Goal: Task Accomplishment & Management: Use online tool/utility

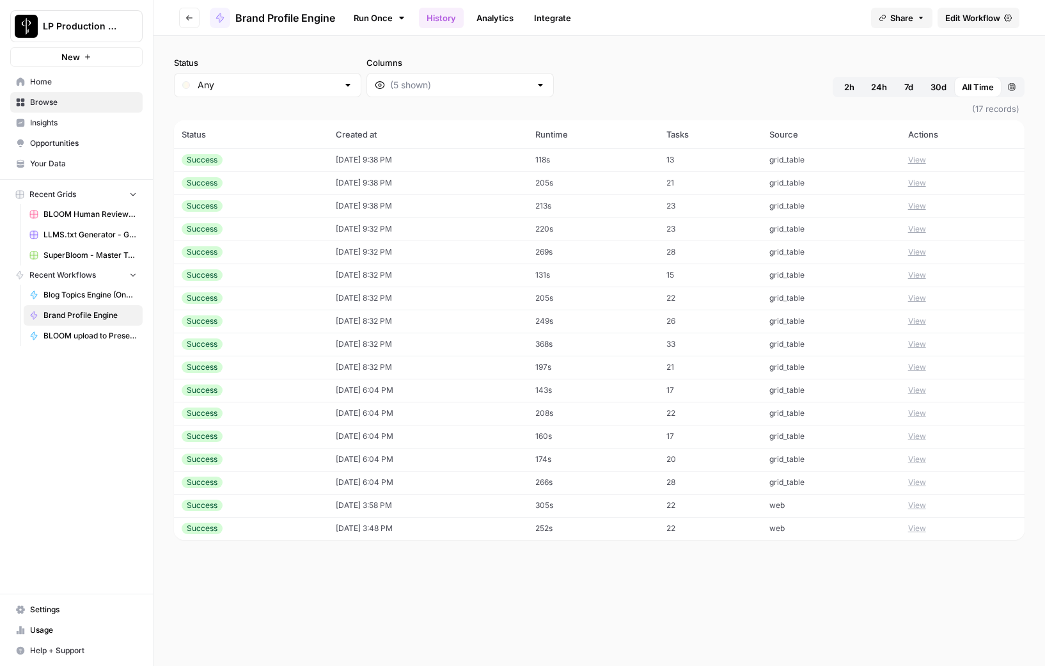
click at [726, 26] on div "Run Once History Analytics Integrate" at bounding box center [603, 17] width 516 height 25
click at [191, 22] on button "Go back" at bounding box center [189, 18] width 20 height 20
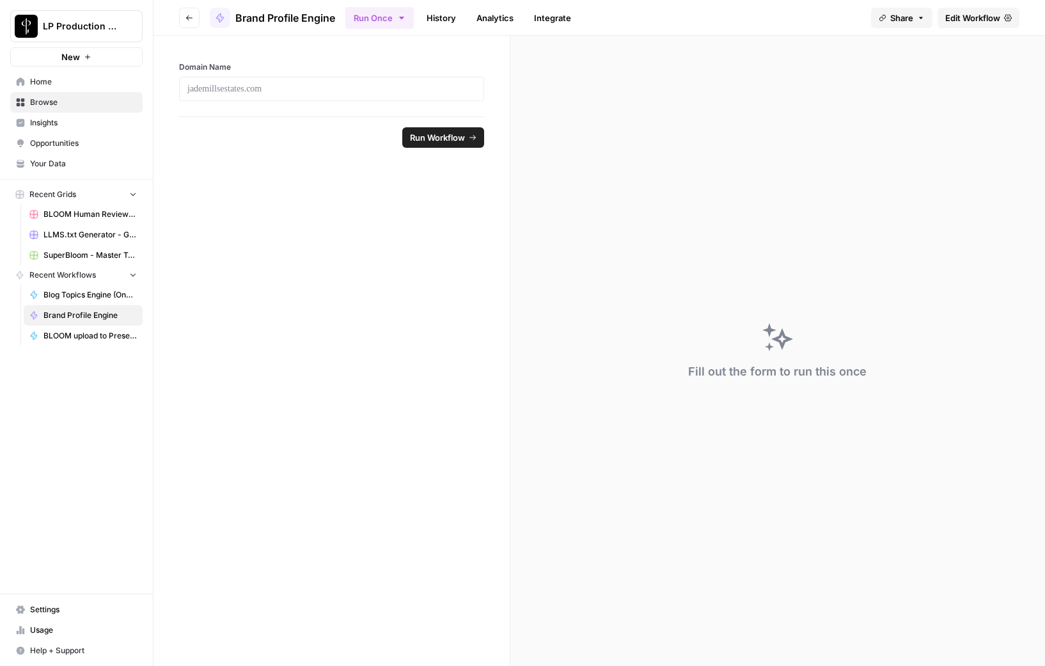
click at [739, 31] on header "Go back Brand Profile Engine Run Once History Analytics Integrate Share Edit Wo…" at bounding box center [600, 18] width 892 height 36
click at [190, 22] on button "Go back" at bounding box center [189, 18] width 20 height 20
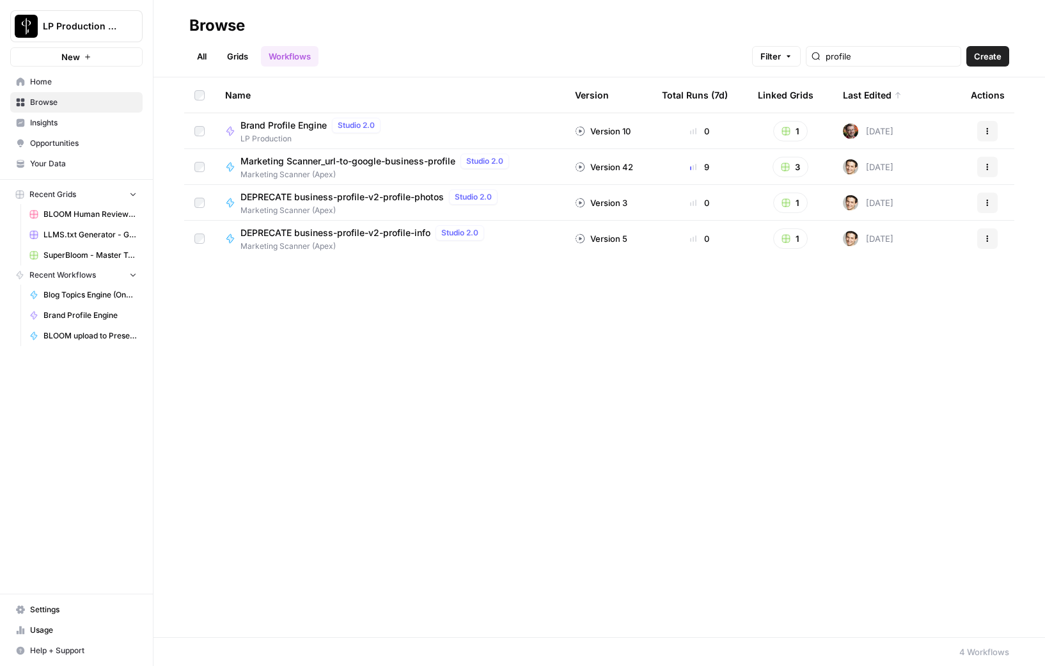
click at [104, 215] on span "BLOOM Human Review (ver2)" at bounding box center [89, 215] width 93 height 12
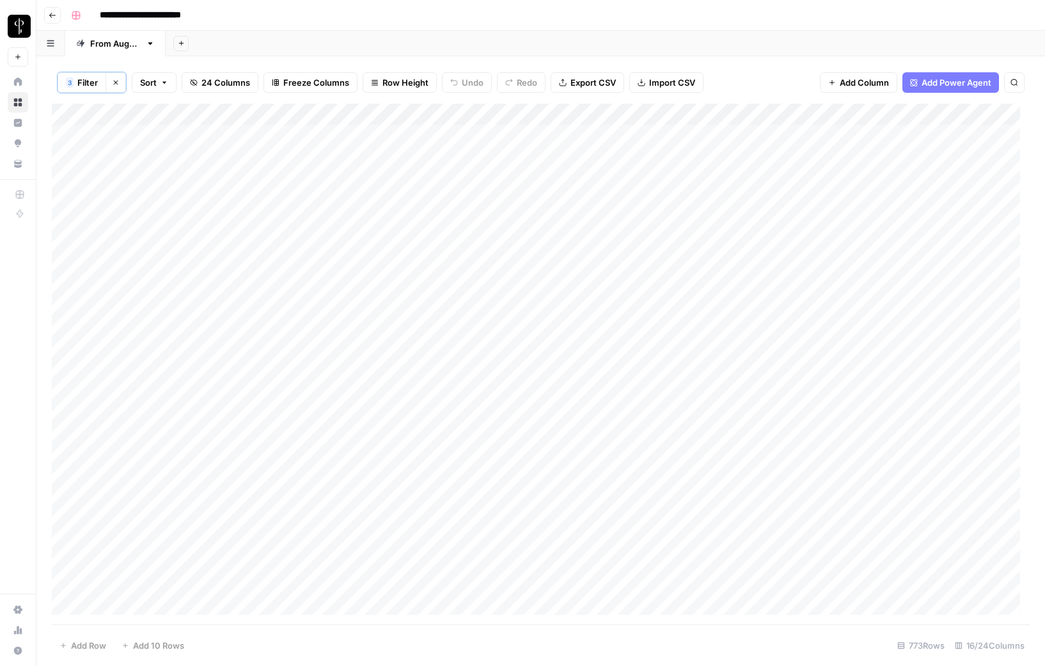
click at [113, 83] on icon "button" at bounding box center [116, 83] width 8 height 8
click at [95, 83] on icon "button" at bounding box center [94, 82] width 8 height 8
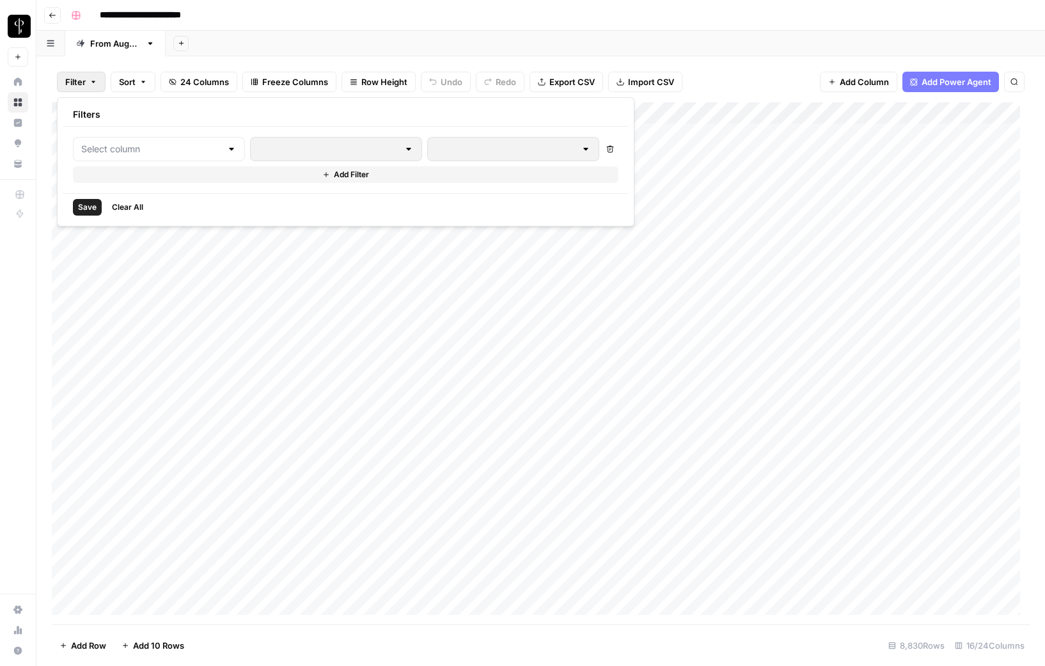
click at [313, 36] on div "Add Sheet" at bounding box center [605, 44] width 879 height 26
click at [177, 113] on div "Add Column" at bounding box center [541, 363] width 978 height 522
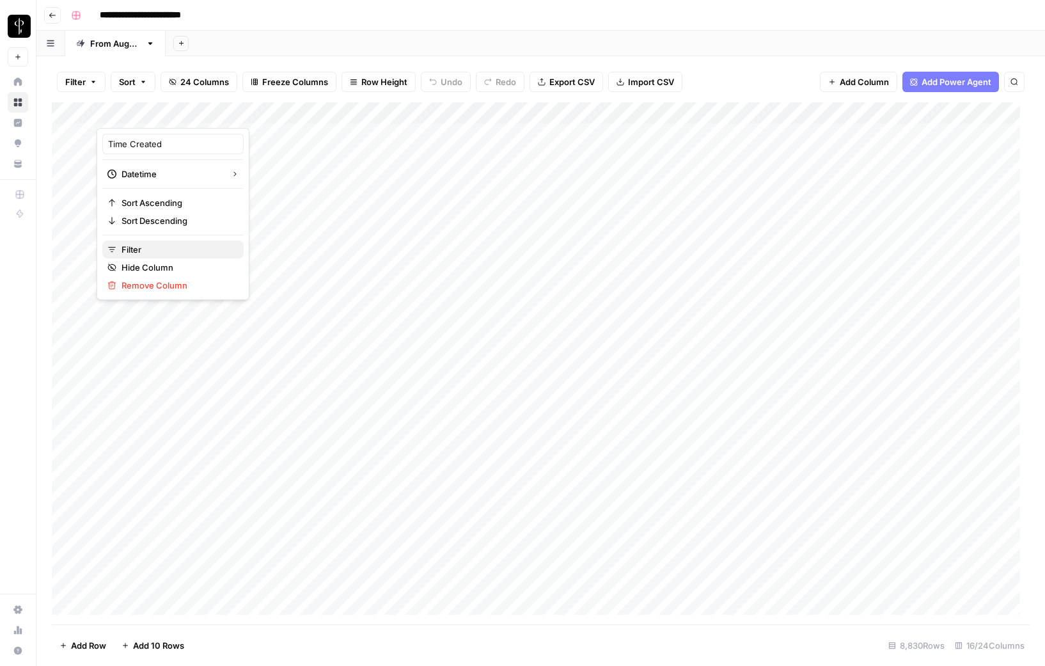
click at [144, 250] on span "Filter" at bounding box center [178, 249] width 112 height 13
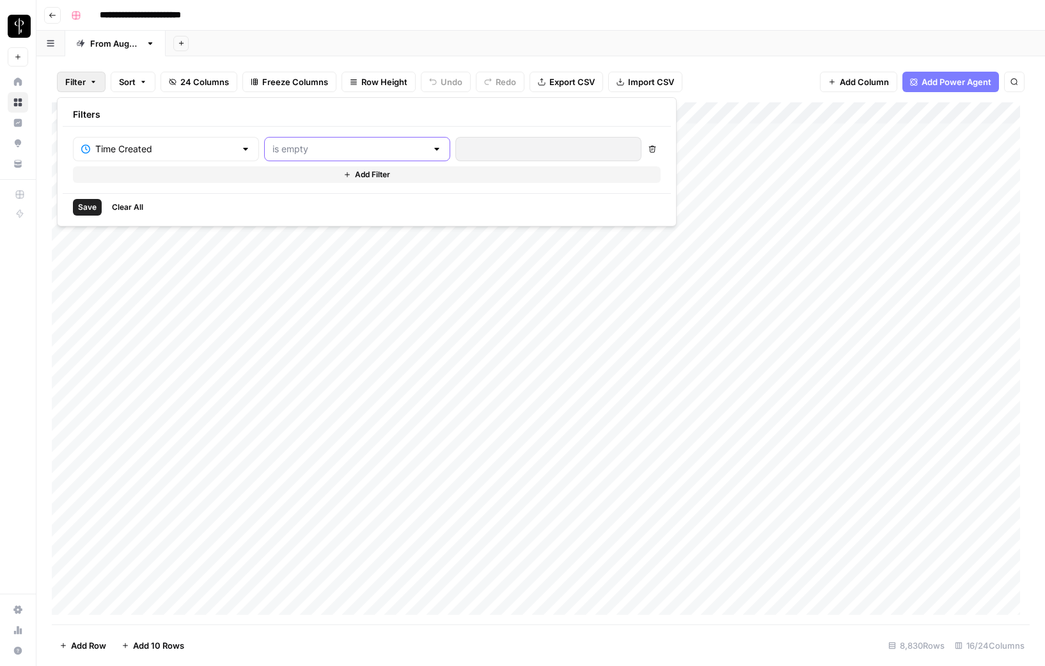
click at [304, 152] on input "text" at bounding box center [349, 149] width 154 height 13
click at [273, 220] on span "is newer than" at bounding box center [303, 216] width 125 height 13
type input "is newer than"
click at [464, 149] on input "number" at bounding box center [529, 149] width 131 height 13
type input "2"
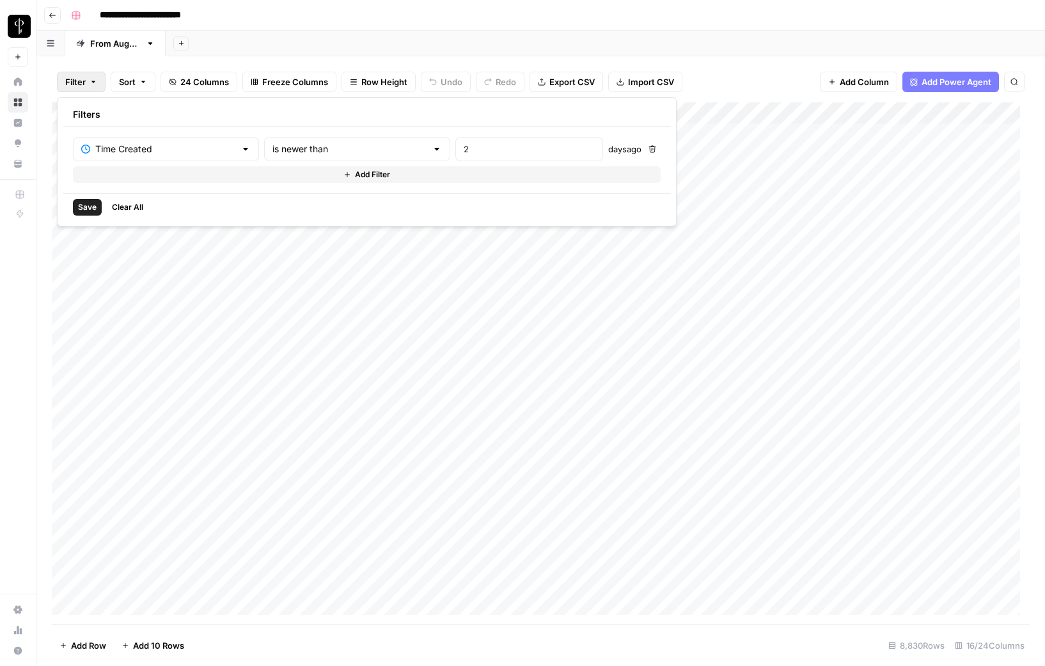
click at [80, 209] on span "Save" at bounding box center [87, 207] width 19 height 12
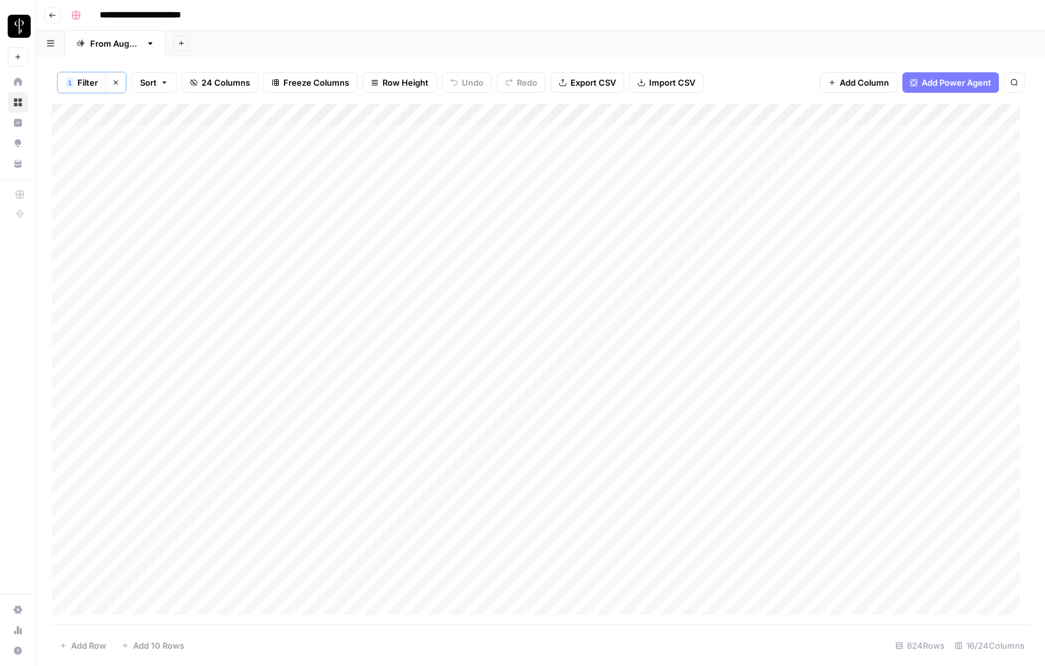
click at [67, 134] on div "Add Column" at bounding box center [541, 364] width 978 height 521
click at [67, 416] on div "Add Column" at bounding box center [541, 364] width 978 height 521
click at [67, 437] on div "Add Column" at bounding box center [541, 364] width 978 height 521
click at [66, 461] on div "Add Column" at bounding box center [541, 364] width 978 height 521
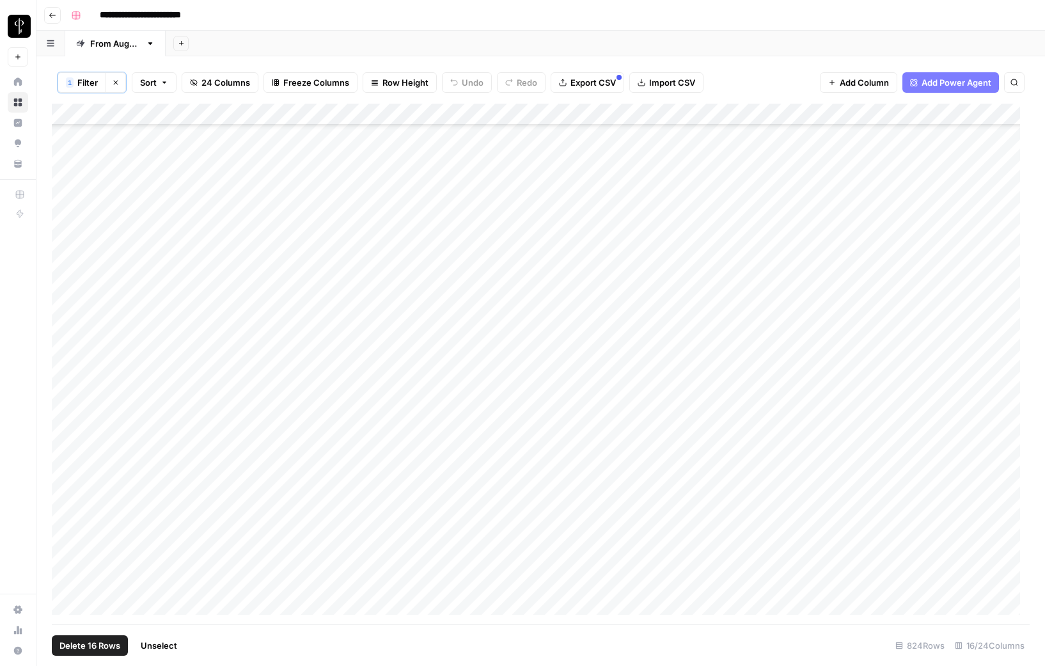
click at [66, 578] on div "Add Column" at bounding box center [541, 364] width 978 height 521
click at [90, 86] on span "Filter" at bounding box center [87, 82] width 20 height 13
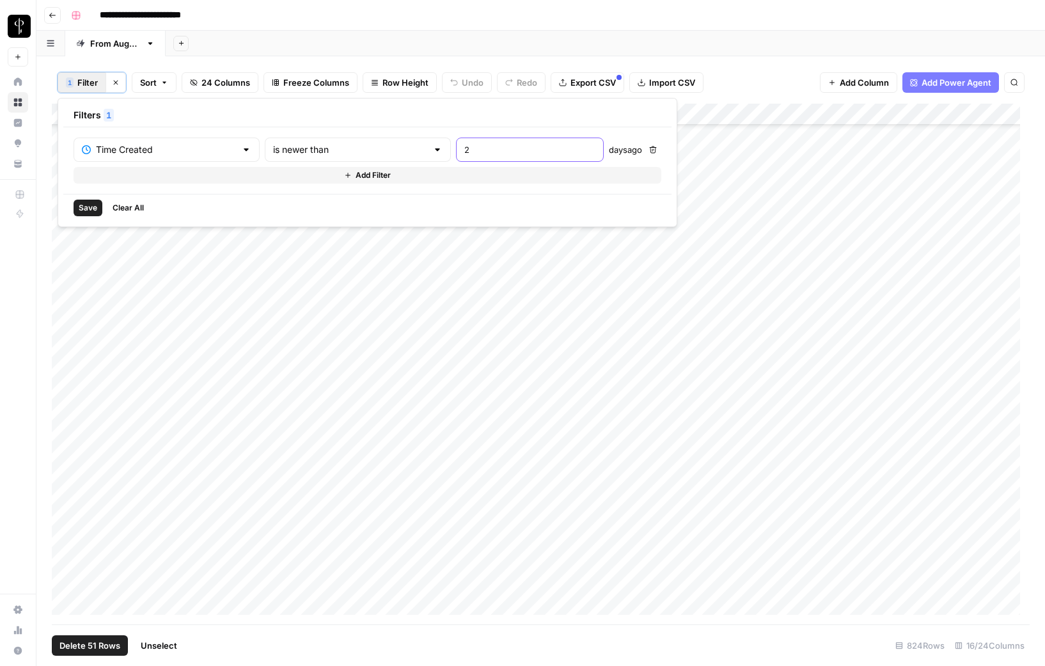
click at [464, 148] on input "2" at bounding box center [529, 149] width 131 height 13
type input "1"
click at [76, 204] on button "Save" at bounding box center [88, 208] width 29 height 17
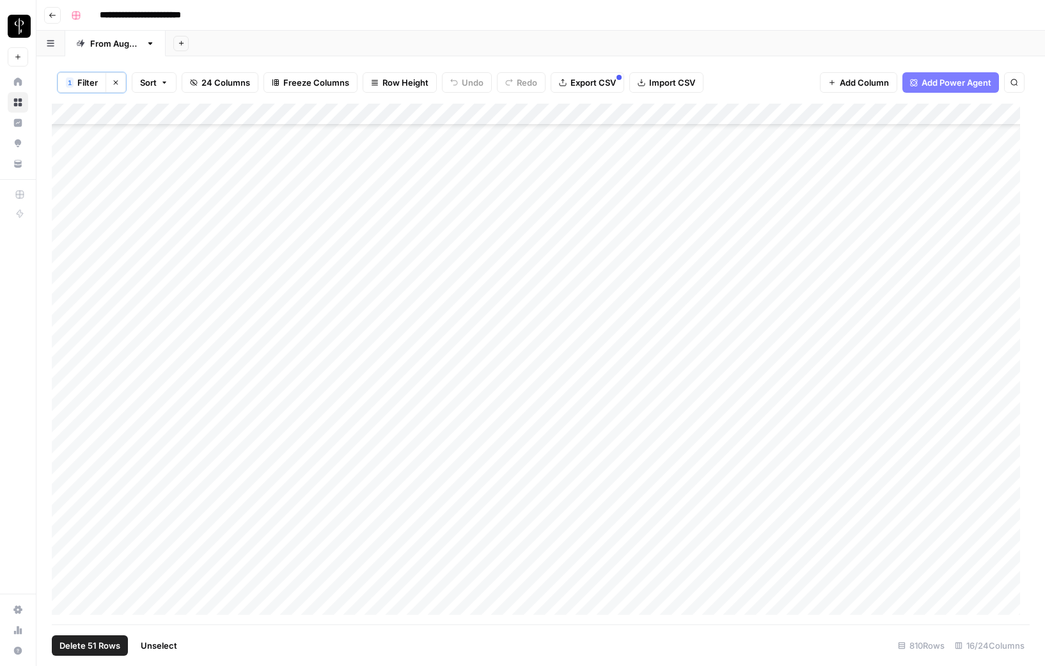
click at [160, 644] on span "Unselect" at bounding box center [159, 645] width 36 height 13
click at [86, 83] on span "Filter" at bounding box center [87, 82] width 20 height 13
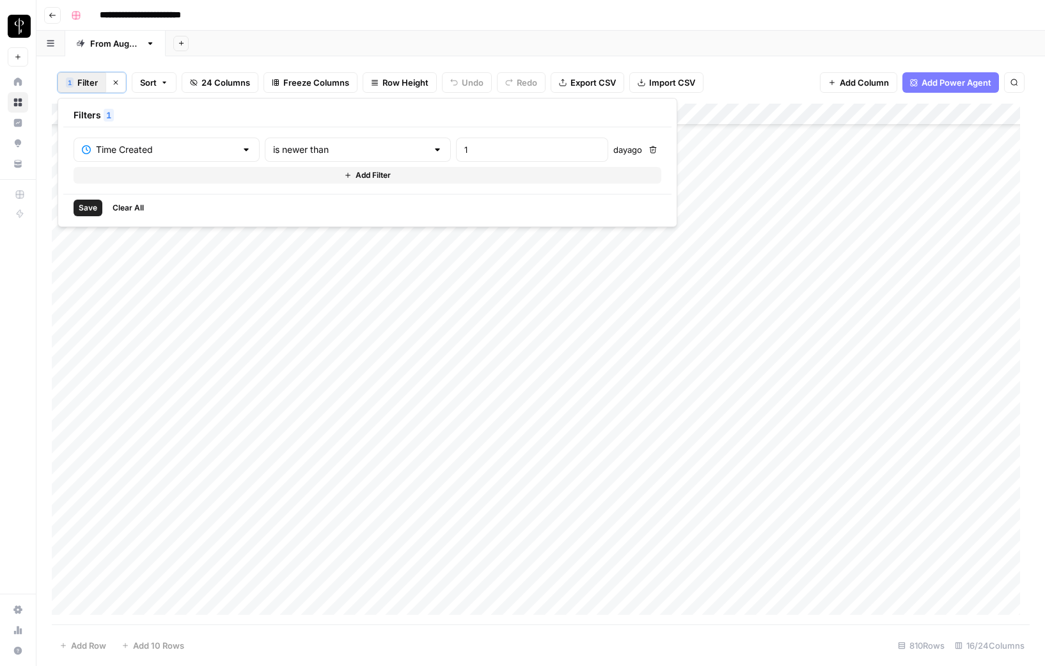
click at [132, 180] on button "Add Filter" at bounding box center [368, 175] width 588 height 17
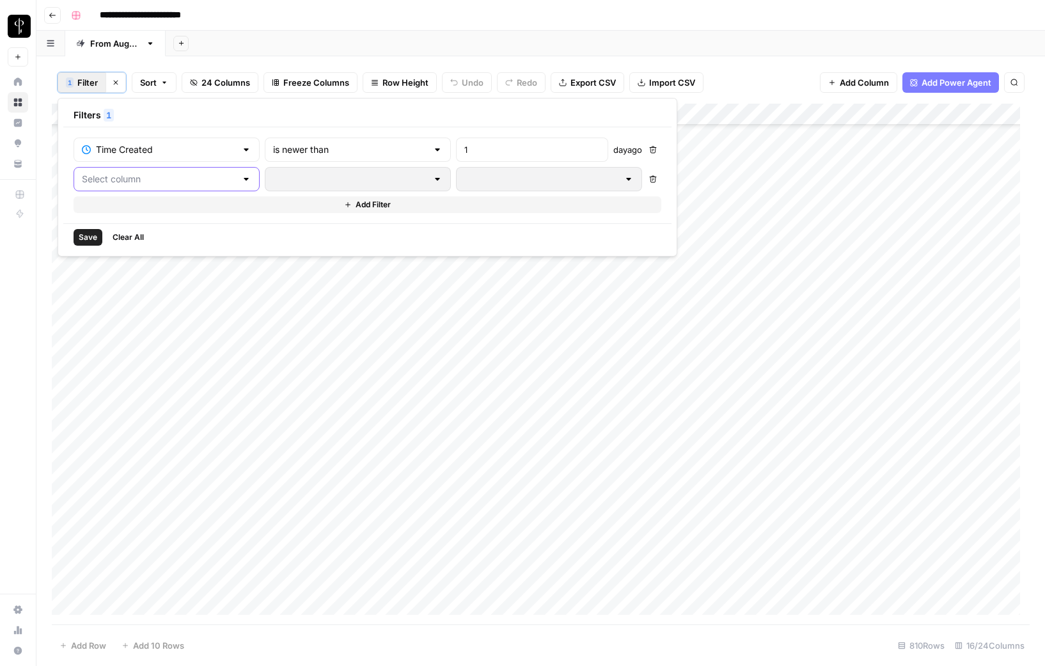
click at [101, 182] on input "text" at bounding box center [159, 179] width 154 height 13
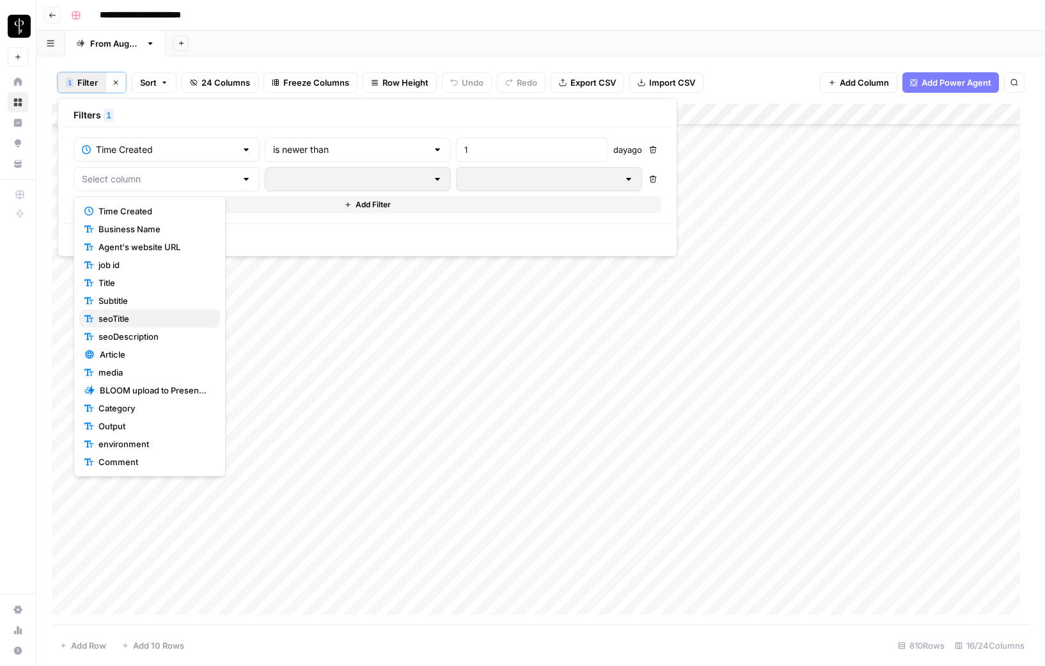
click at [115, 320] on span "seoTitle" at bounding box center [153, 318] width 111 height 13
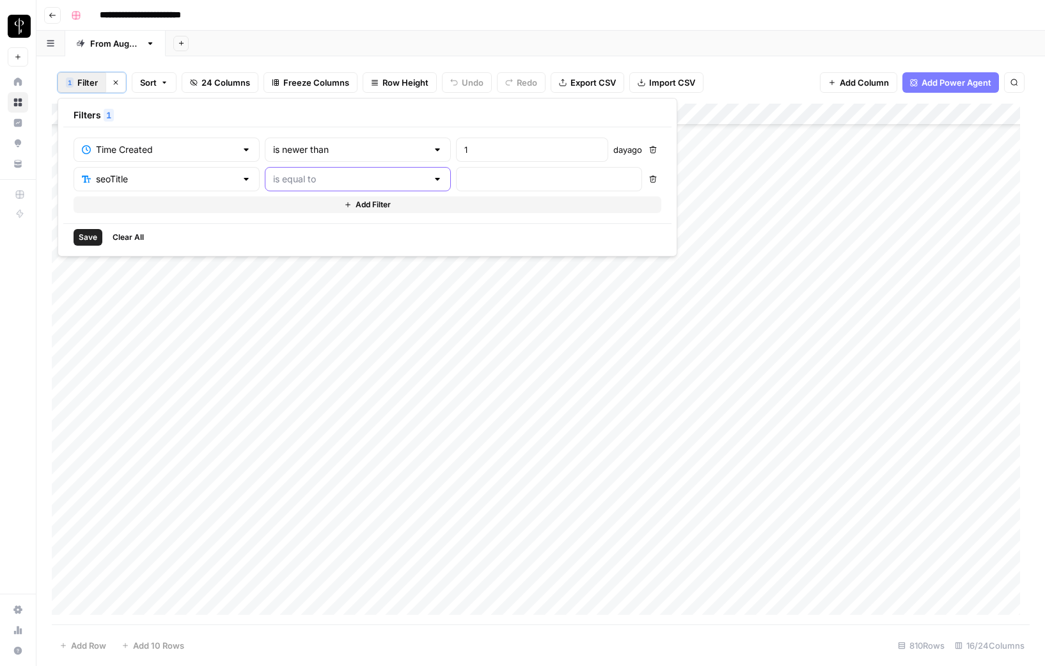
click at [311, 177] on input "text" at bounding box center [350, 179] width 154 height 13
drag, startPoint x: 274, startPoint y: 246, endPoint x: 365, endPoint y: 230, distance: 91.6
click at [274, 246] on span "contains" at bounding box center [304, 246] width 125 height 13
type input "contains"
click at [464, 177] on input "text" at bounding box center [548, 179] width 169 height 13
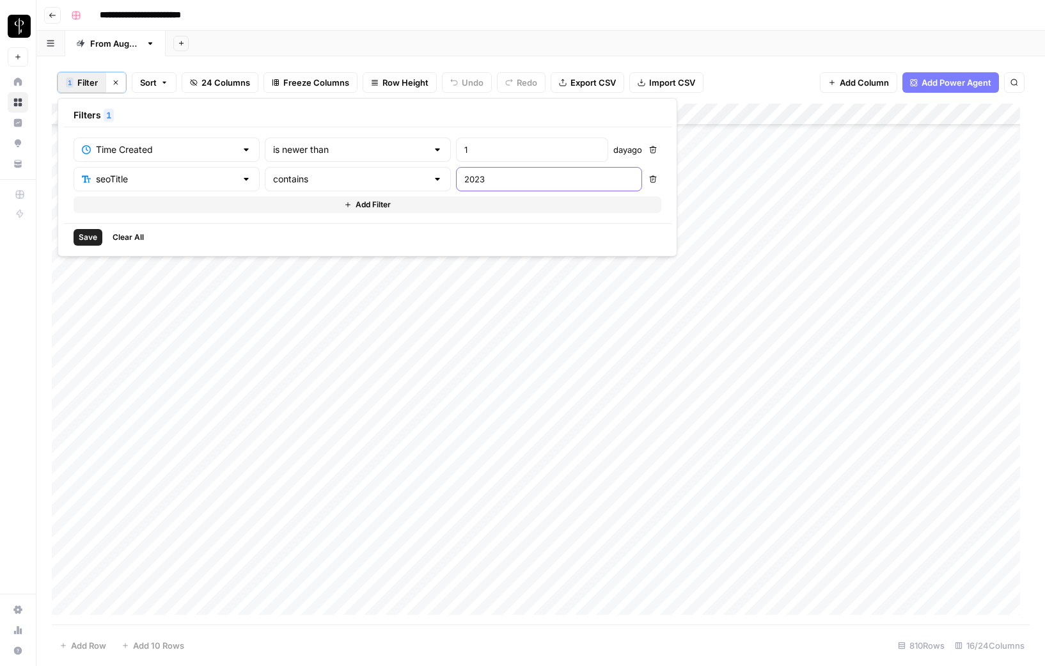
type input "2023"
click at [90, 238] on span "Save" at bounding box center [88, 238] width 19 height 12
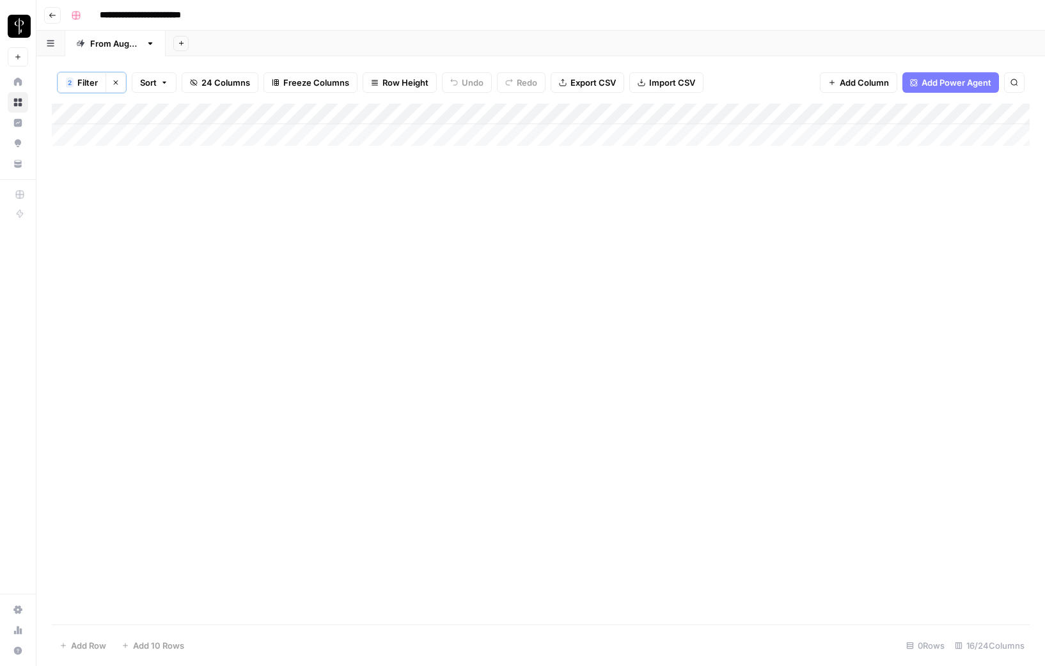
scroll to position [0, 0]
click at [81, 81] on span "Filter" at bounding box center [87, 82] width 20 height 13
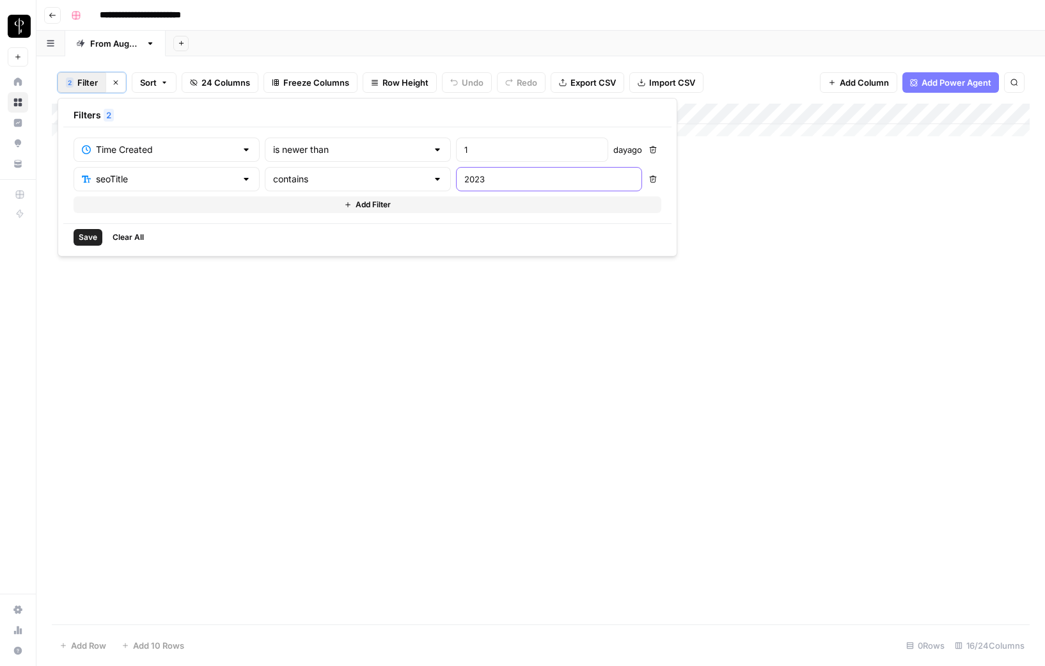
click at [464, 184] on input "2023" at bounding box center [548, 179] width 169 height 13
type input "2024"
click at [76, 239] on button "Save" at bounding box center [88, 237] width 29 height 17
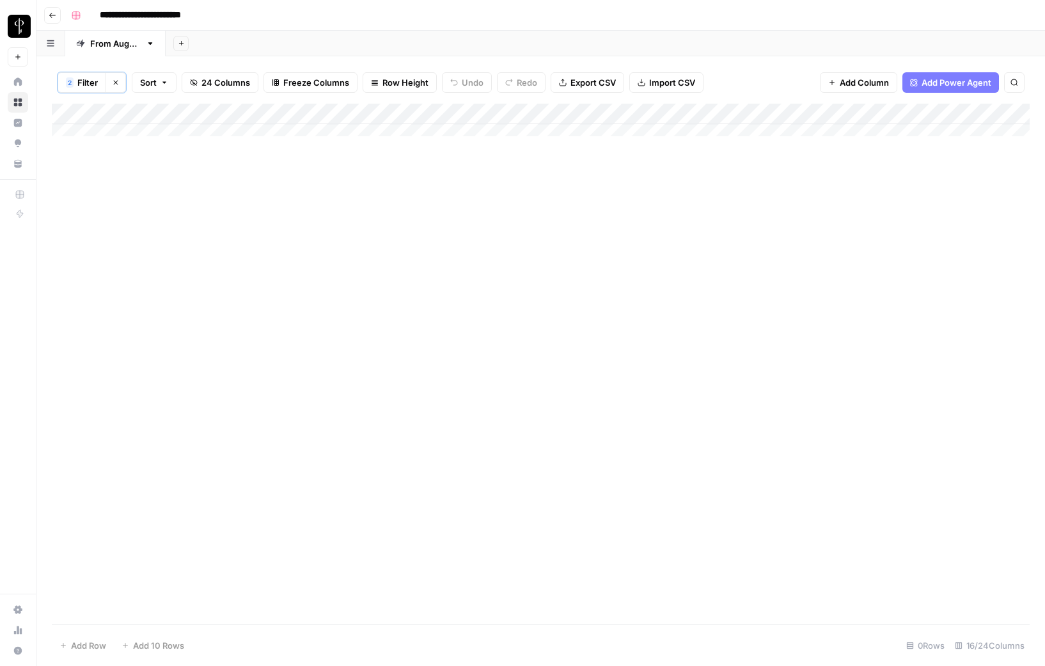
click at [88, 85] on span "Filter" at bounding box center [87, 82] width 20 height 13
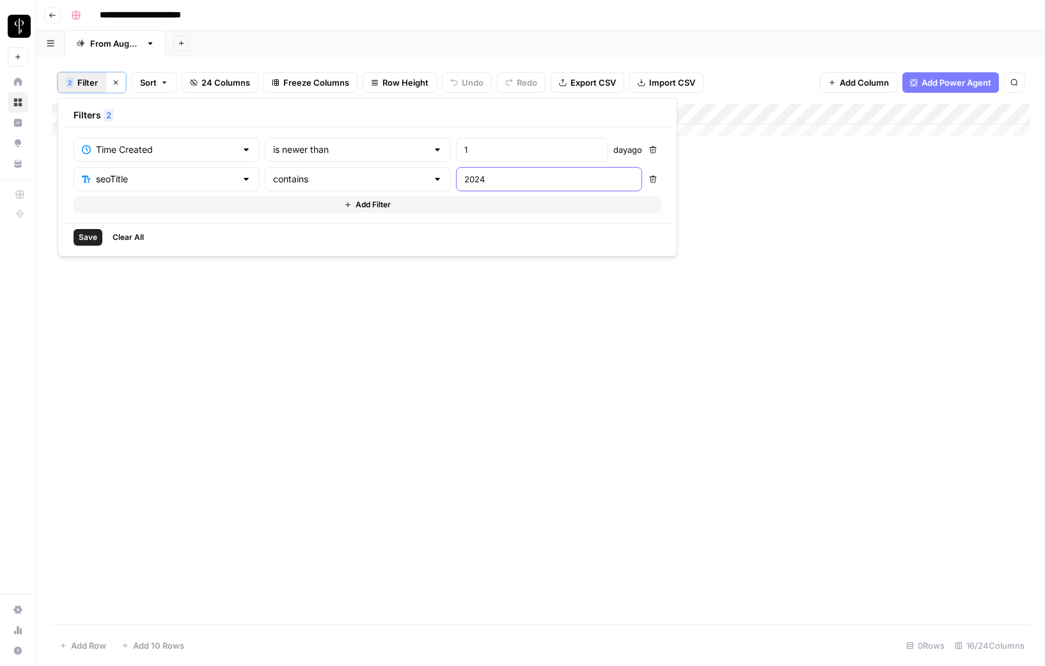
click at [464, 179] on input "2024" at bounding box center [548, 179] width 169 height 13
type input "2025"
click at [86, 237] on span "Save" at bounding box center [88, 238] width 19 height 12
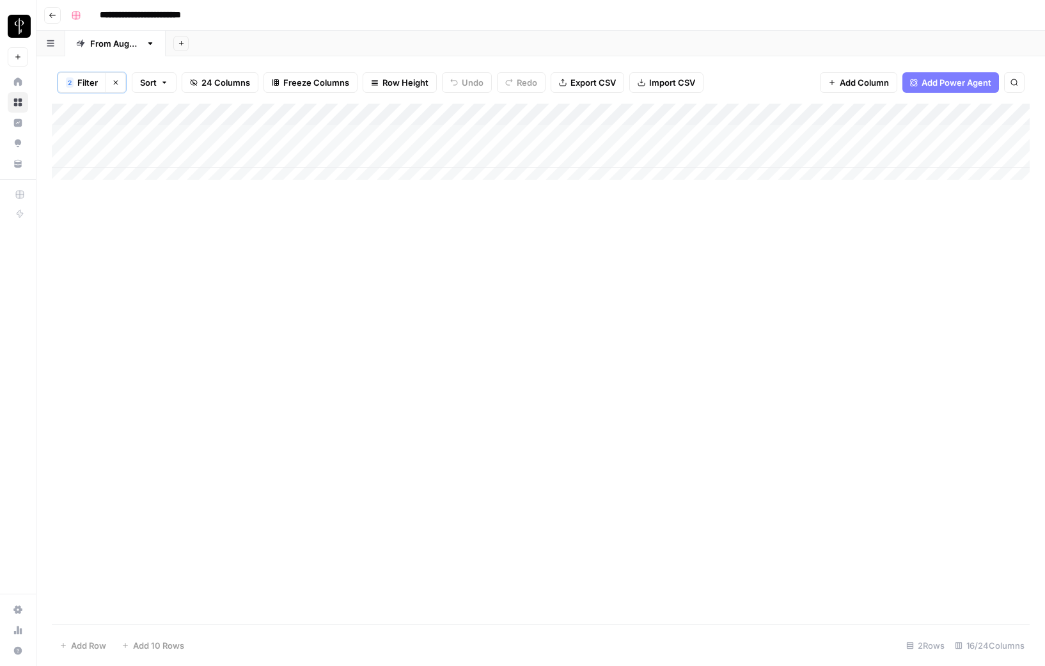
click at [449, 8] on div "**********" at bounding box center [549, 15] width 966 height 20
click at [338, 402] on div "Add Column" at bounding box center [541, 364] width 978 height 521
click at [88, 81] on span "Filter" at bounding box center [87, 82] width 20 height 13
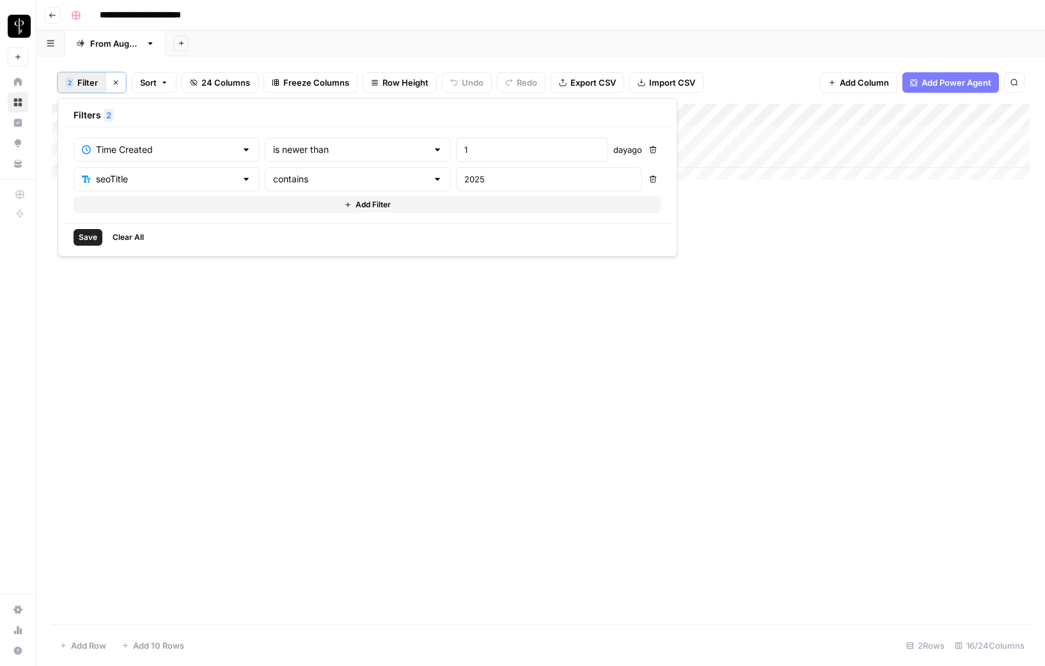
click at [650, 181] on icon "button" at bounding box center [653, 179] width 7 height 7
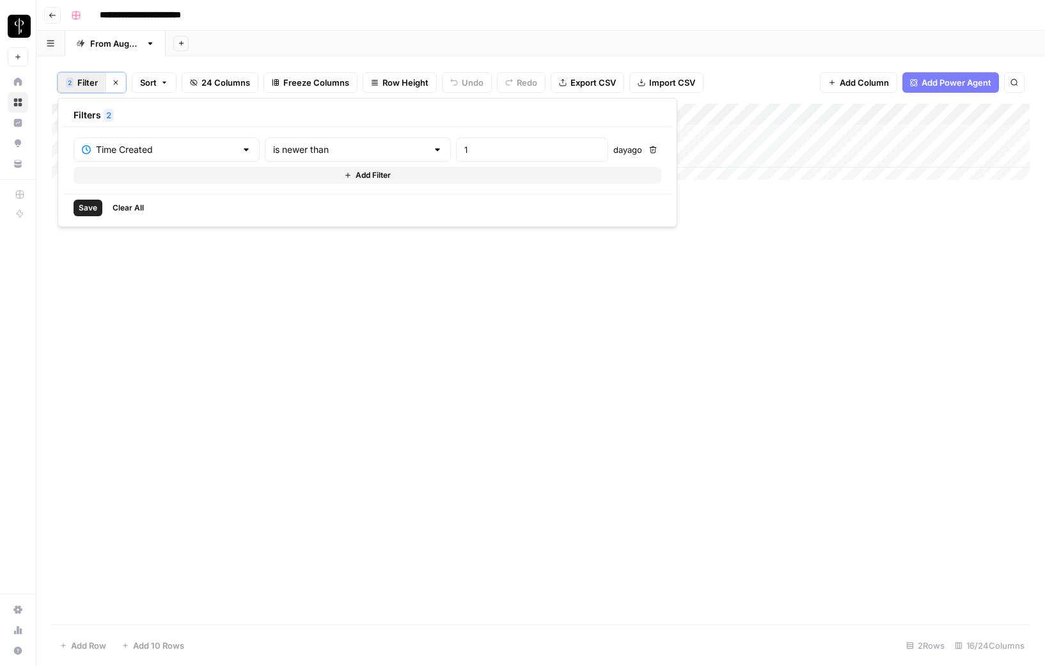
click at [152, 175] on button "Add Filter" at bounding box center [368, 175] width 588 height 17
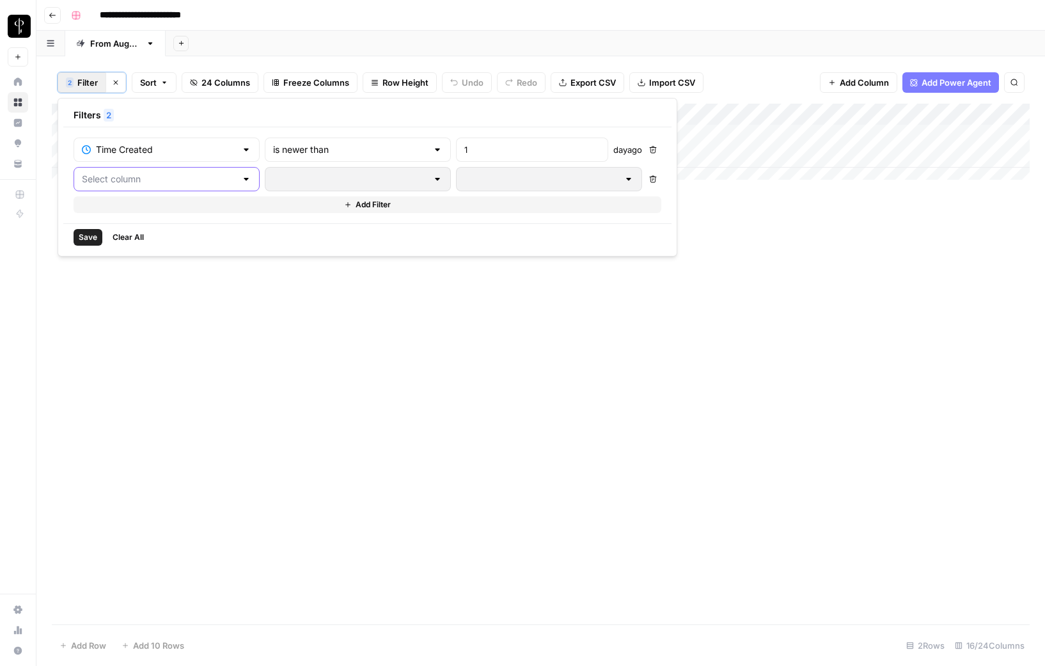
click at [154, 185] on input "text" at bounding box center [159, 179] width 154 height 13
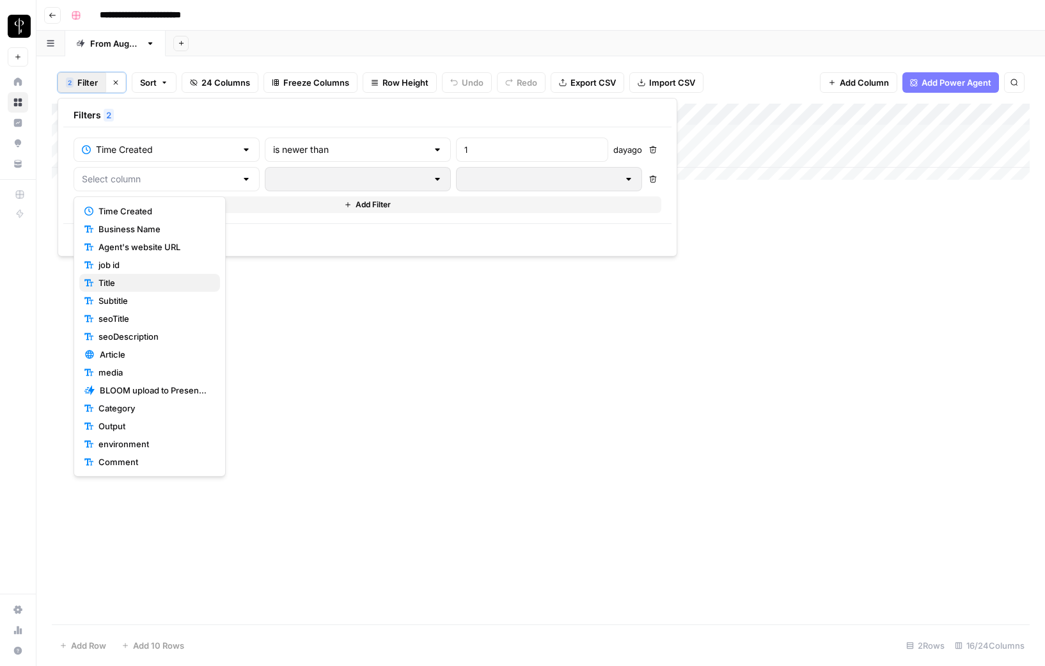
click at [136, 287] on span "Title" at bounding box center [153, 282] width 111 height 13
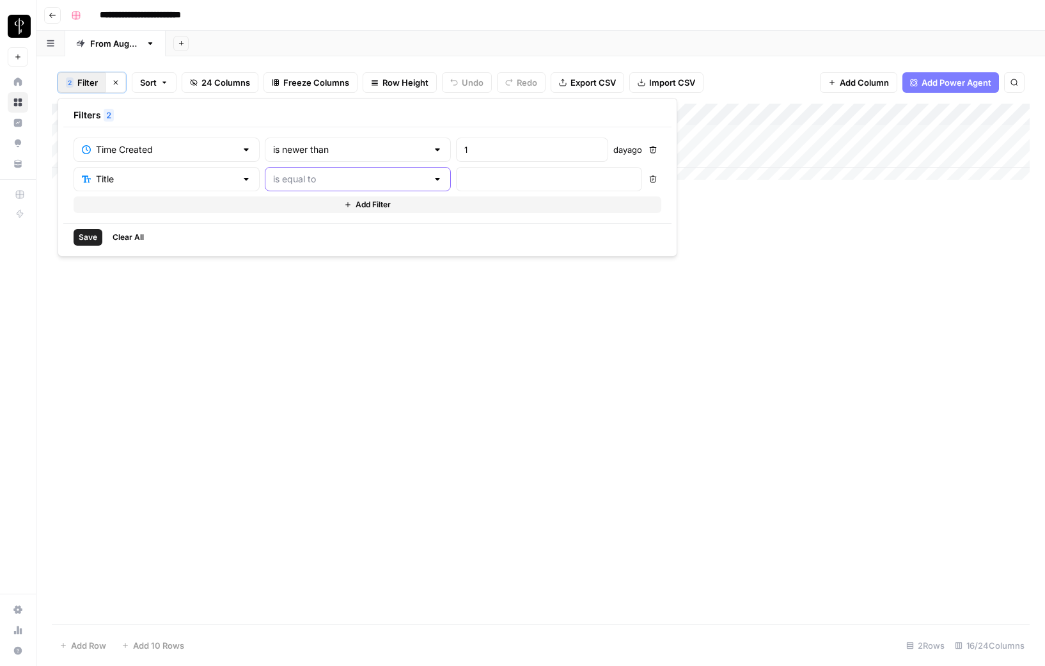
click at [331, 176] on input "text" at bounding box center [350, 179] width 154 height 13
click at [278, 248] on span "contains" at bounding box center [304, 246] width 125 height 13
type input "contains"
click at [464, 180] on input "text" at bounding box center [548, 179] width 169 height 13
type input "2023"
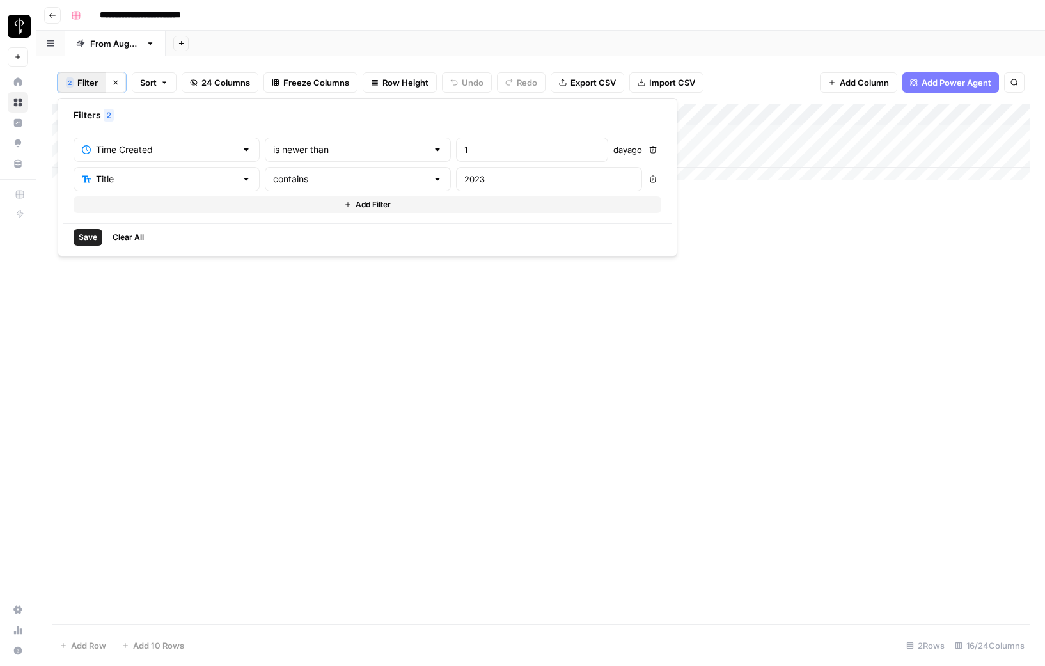
click at [76, 242] on button "Save" at bounding box center [88, 237] width 29 height 17
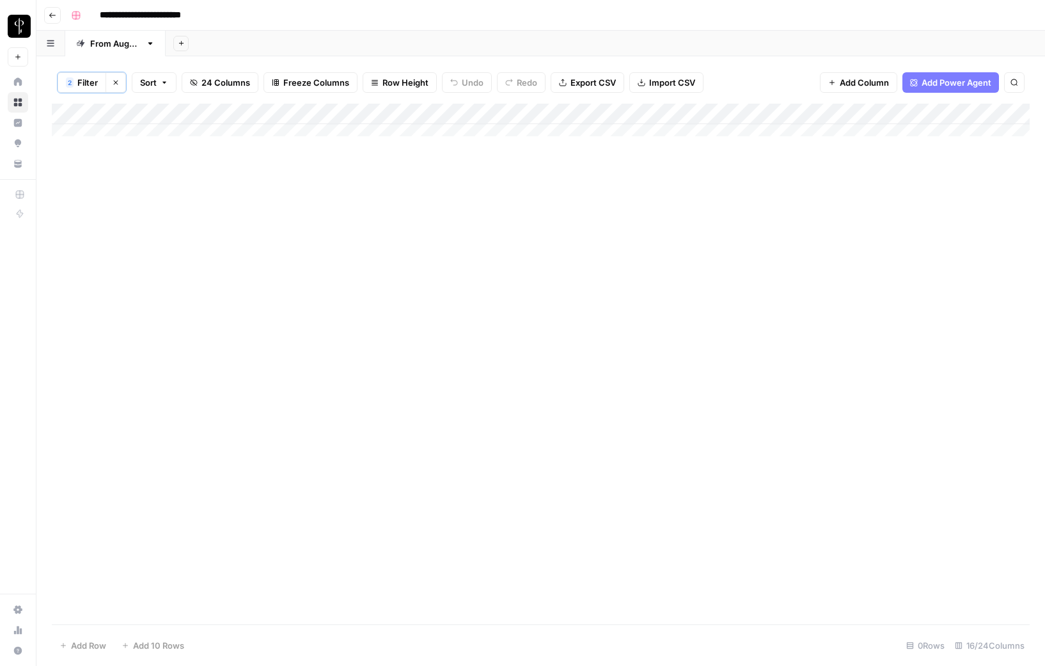
click at [89, 86] on span "Filter" at bounding box center [87, 82] width 20 height 13
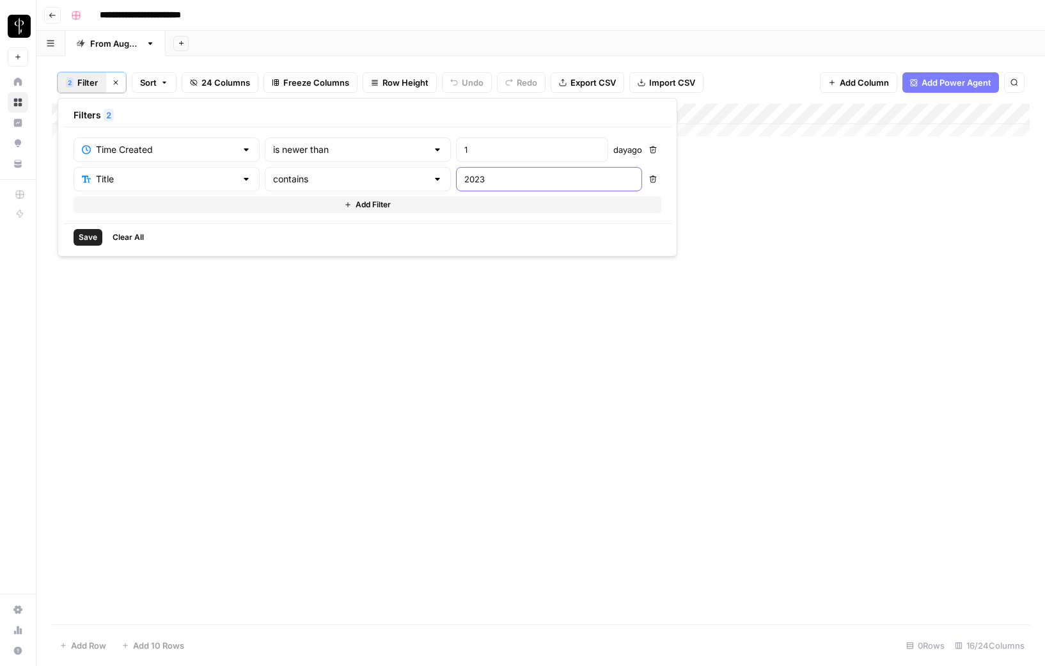
click at [464, 182] on input "2023" at bounding box center [548, 179] width 169 height 13
type input "2024"
click at [94, 237] on span "Save" at bounding box center [88, 238] width 19 height 12
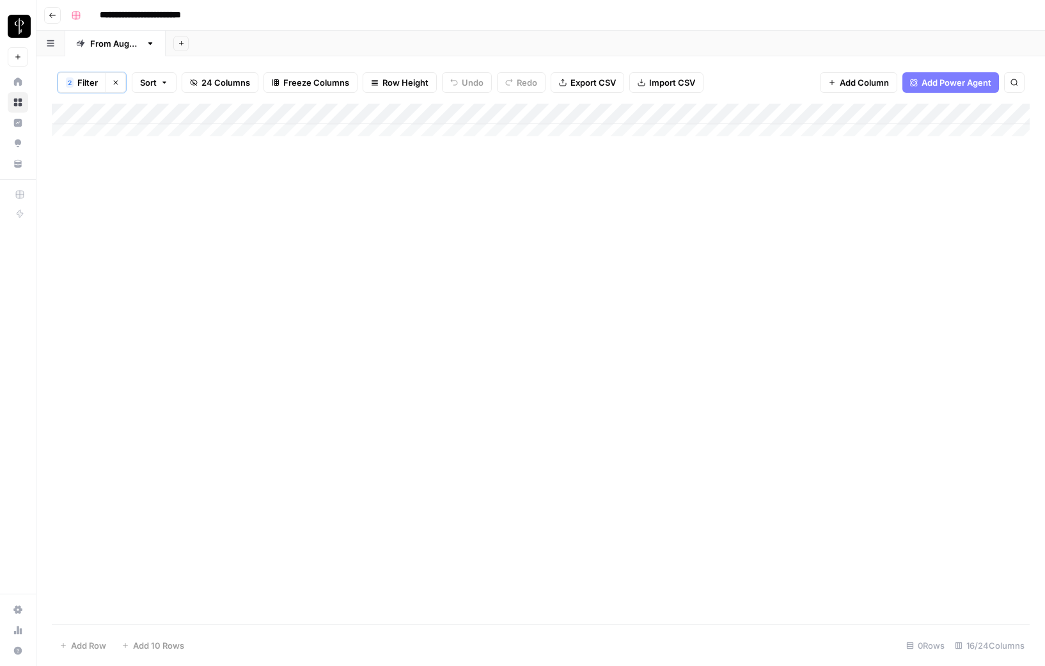
click at [92, 84] on span "Filter" at bounding box center [87, 82] width 20 height 13
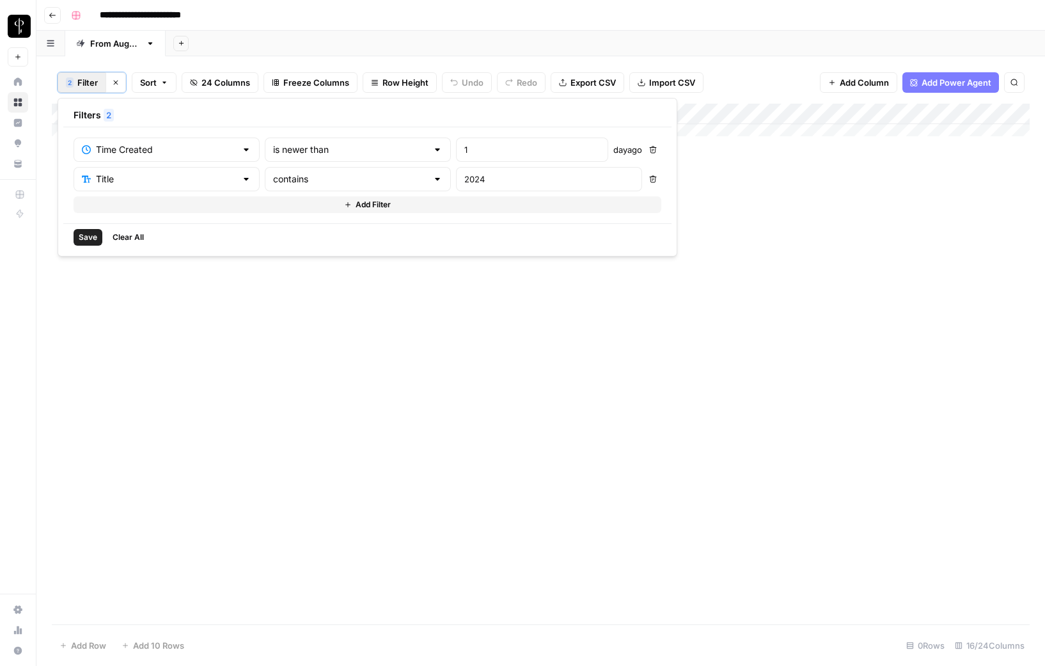
click at [649, 178] on icon "button" at bounding box center [653, 179] width 8 height 8
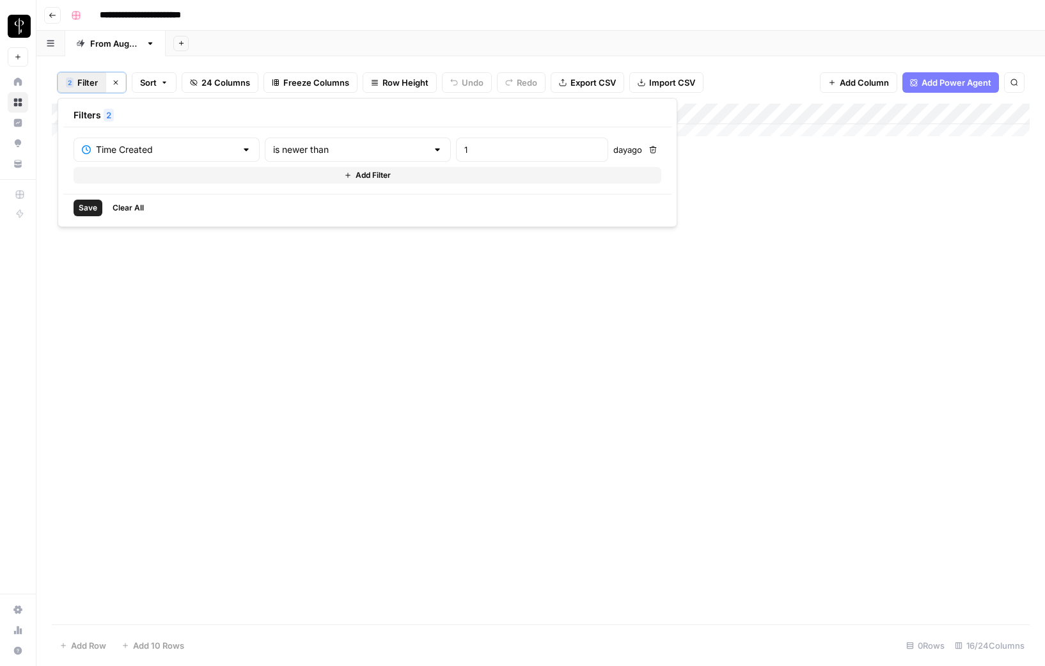
click at [88, 214] on button "Save" at bounding box center [88, 208] width 29 height 17
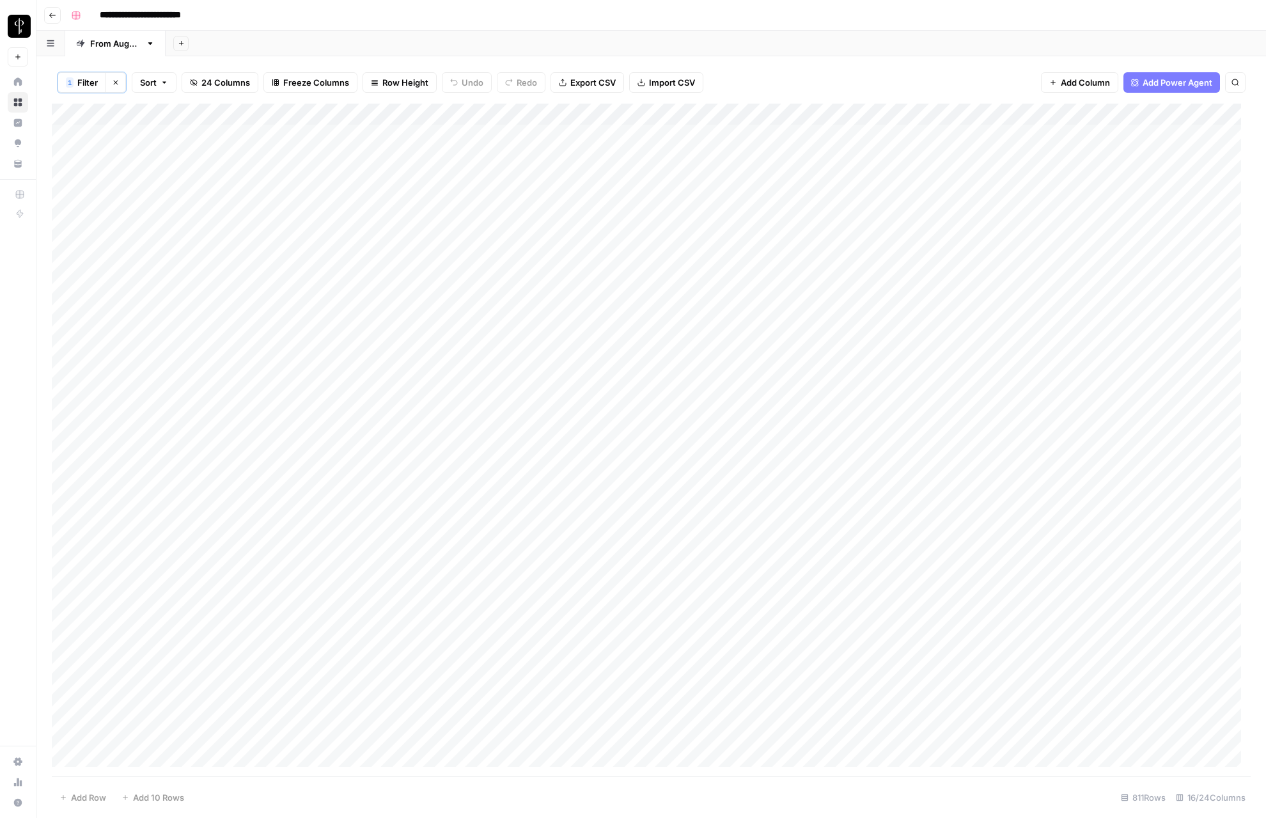
click at [683, 178] on div "Add Column" at bounding box center [651, 440] width 1199 height 673
click at [801, 177] on div "Add Column" at bounding box center [651, 440] width 1199 height 673
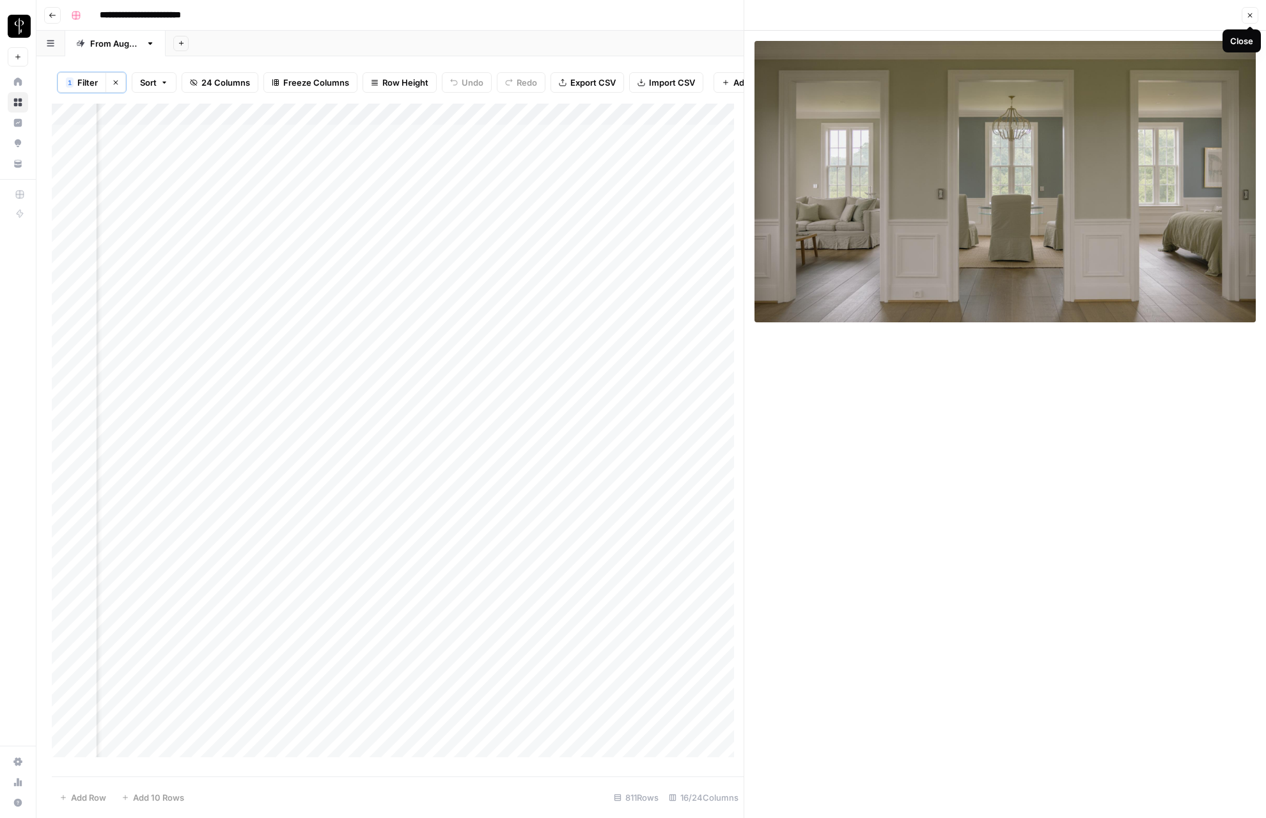
click at [1044, 15] on icon "button" at bounding box center [1250, 15] width 4 height 4
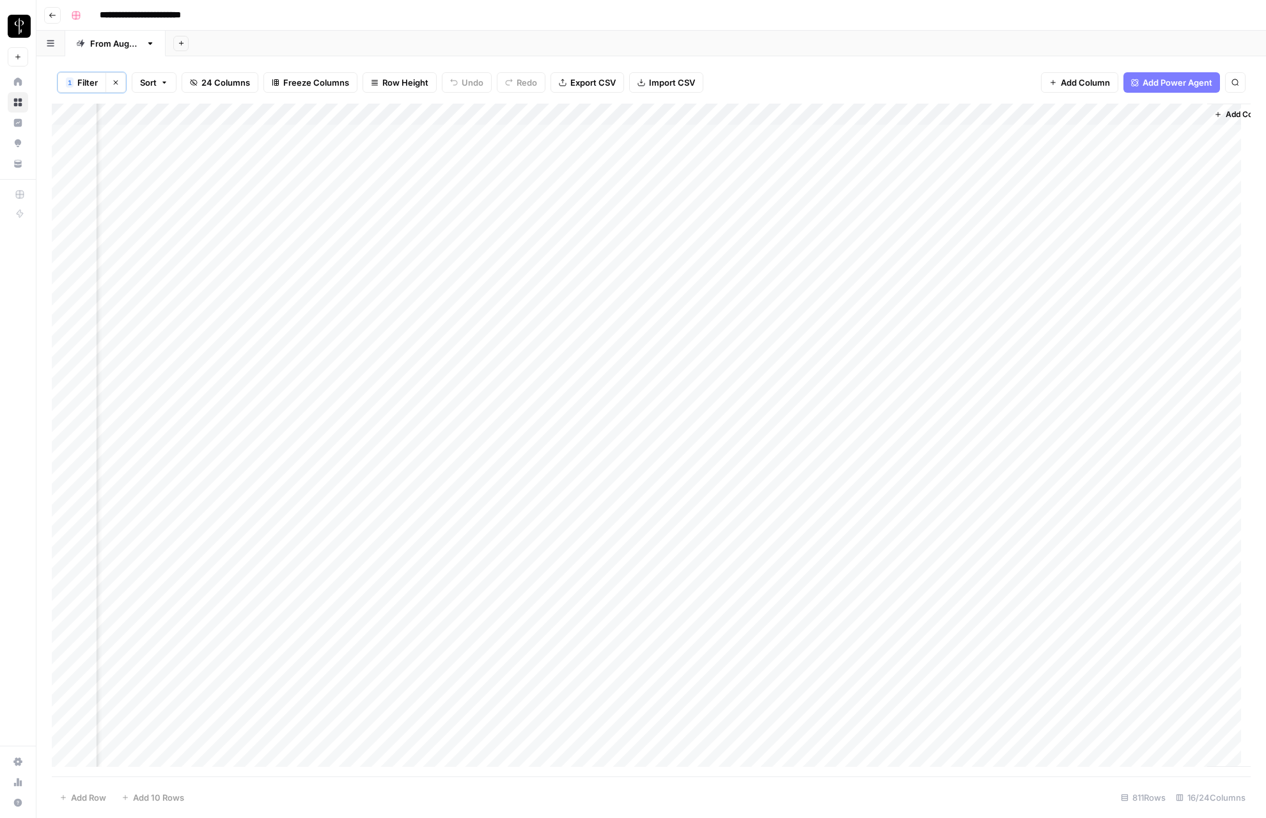
scroll to position [0, 1035]
click at [549, 395] on div "Add Column" at bounding box center [651, 440] width 1199 height 673
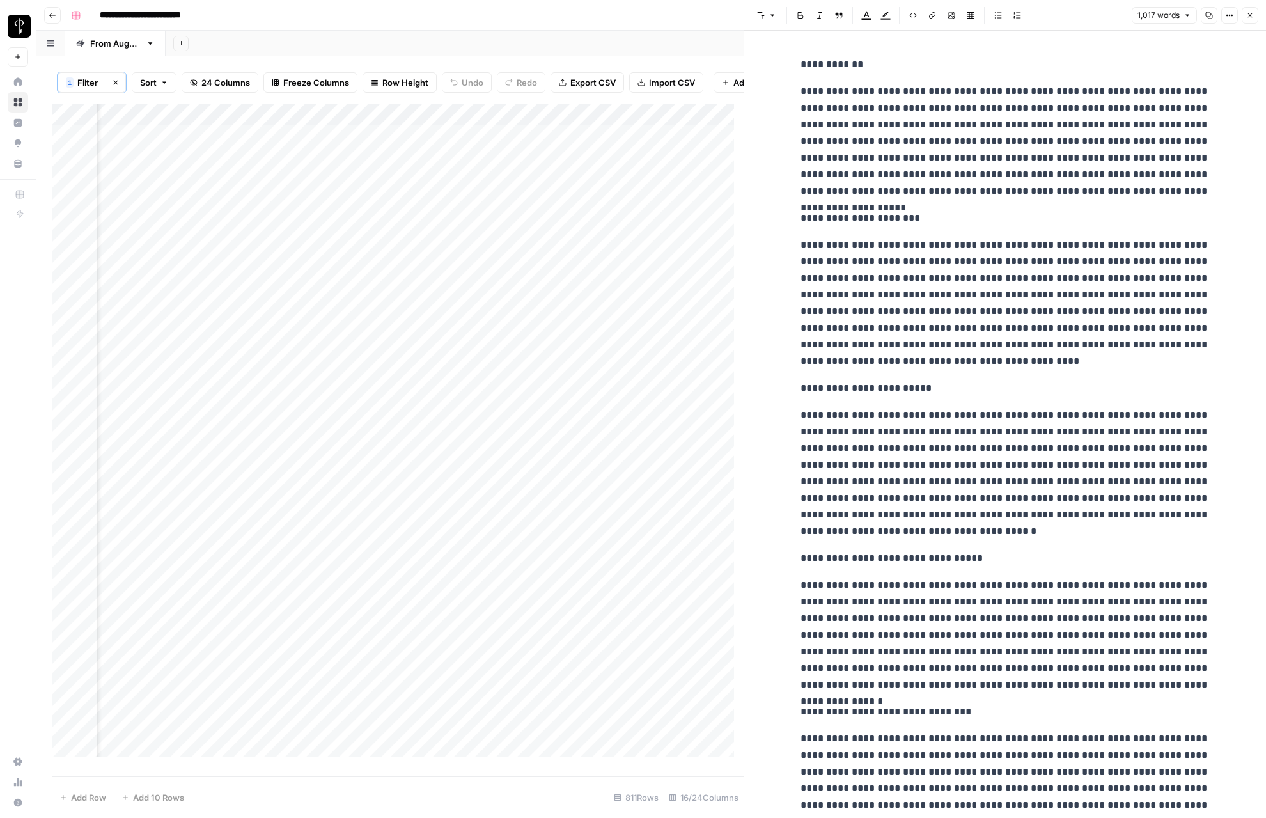
click at [1044, 13] on icon "button" at bounding box center [1251, 16] width 8 height 8
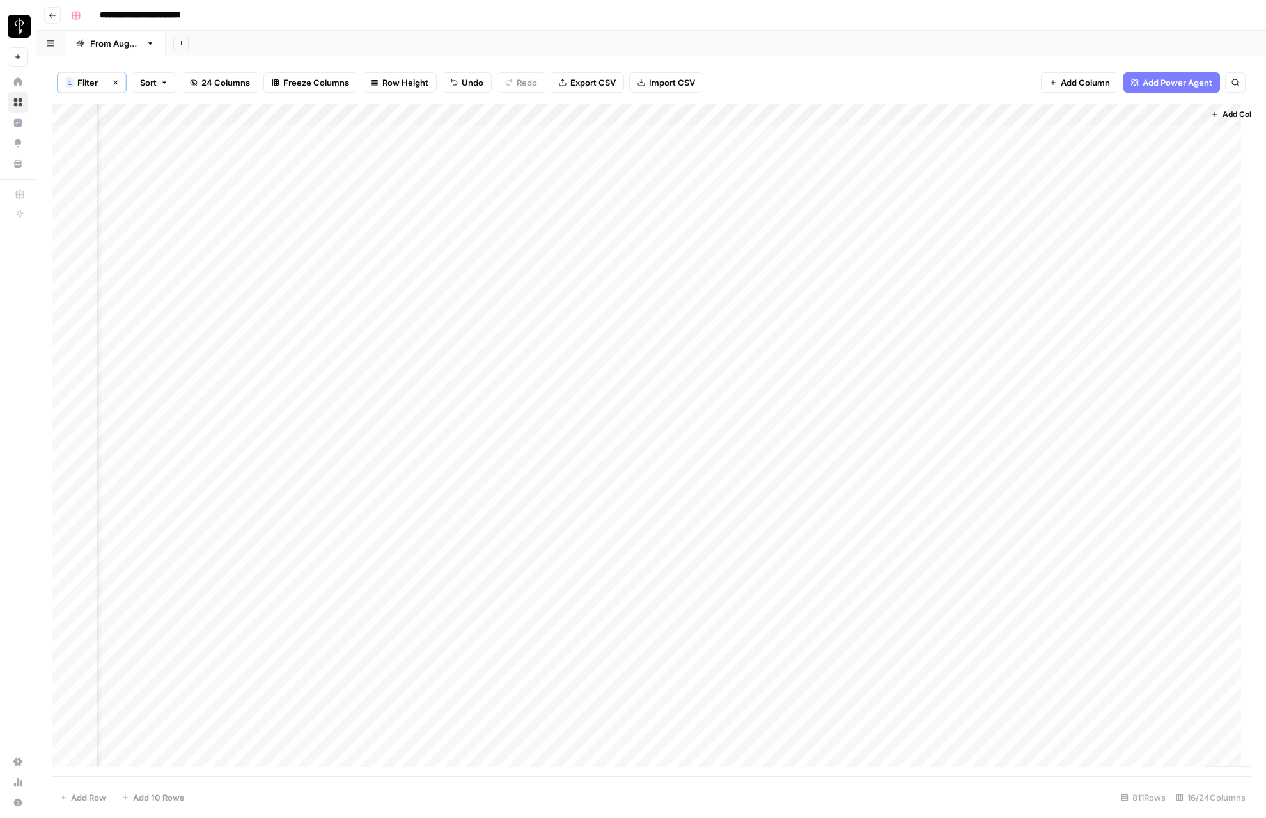
drag, startPoint x: 1034, startPoint y: 12, endPoint x: 1066, endPoint y: 7, distance: 32.3
click at [1037, 12] on div "**********" at bounding box center [660, 15] width 1188 height 20
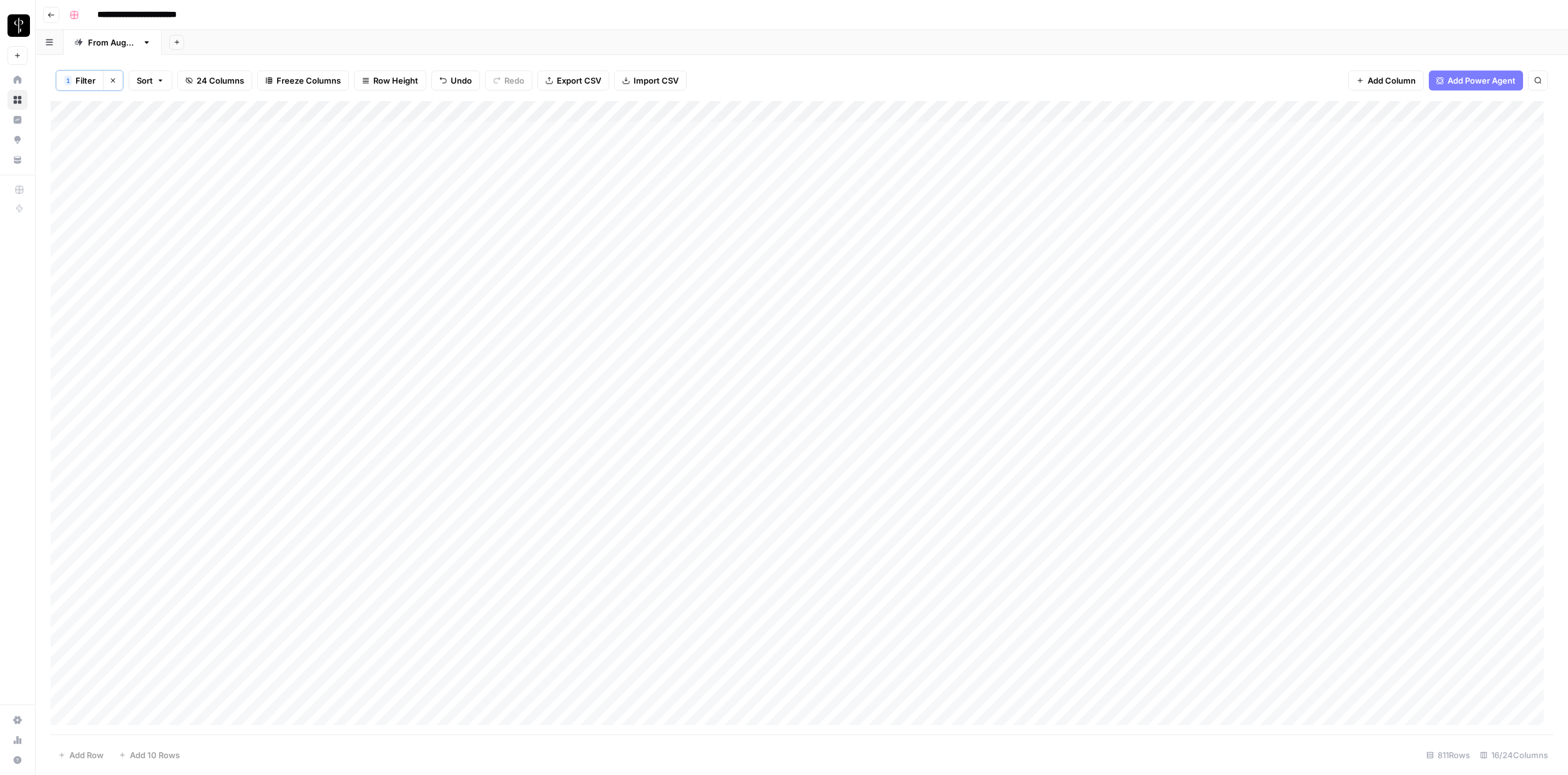
click at [304, 77] on span "Freeze Columns" at bounding box center [308, 80] width 64 height 13
click at [304, 155] on span "First 3 Columns" at bounding box center [319, 158] width 103 height 13
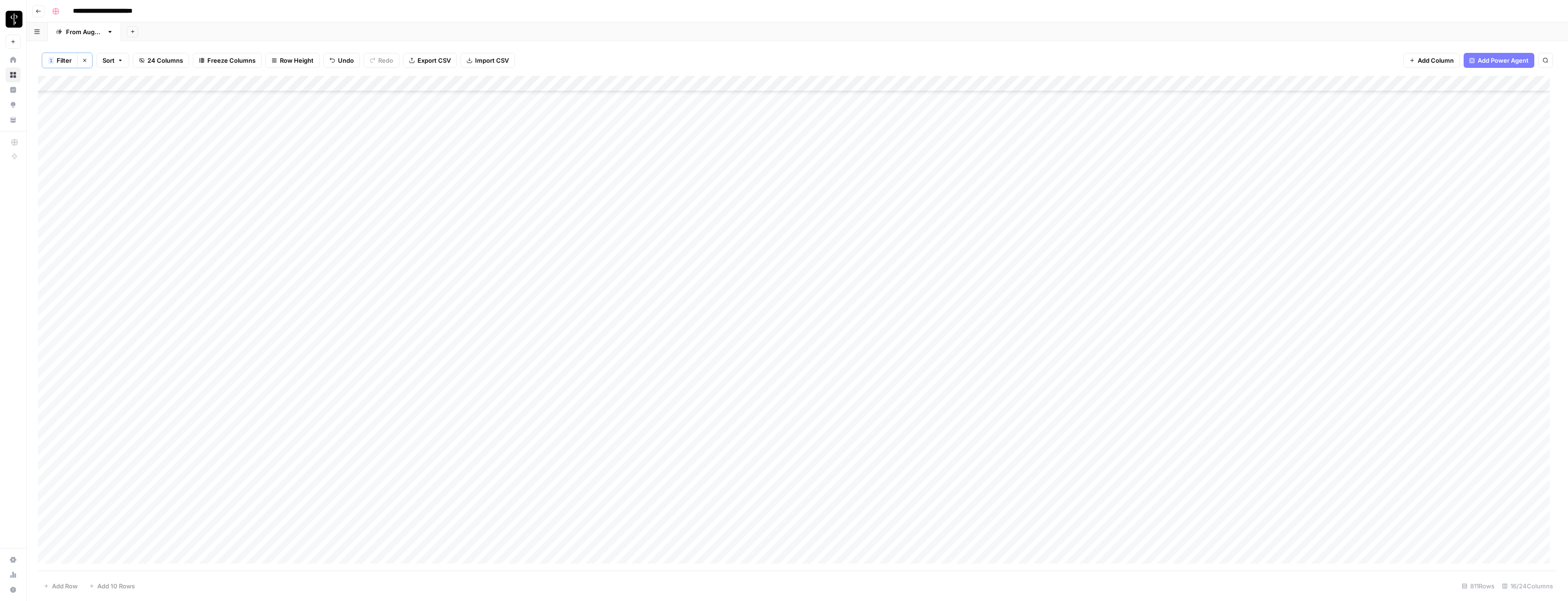
scroll to position [153, 0]
click at [764, 135] on div "Add Column" at bounding box center [797, 324] width 1518 height 495
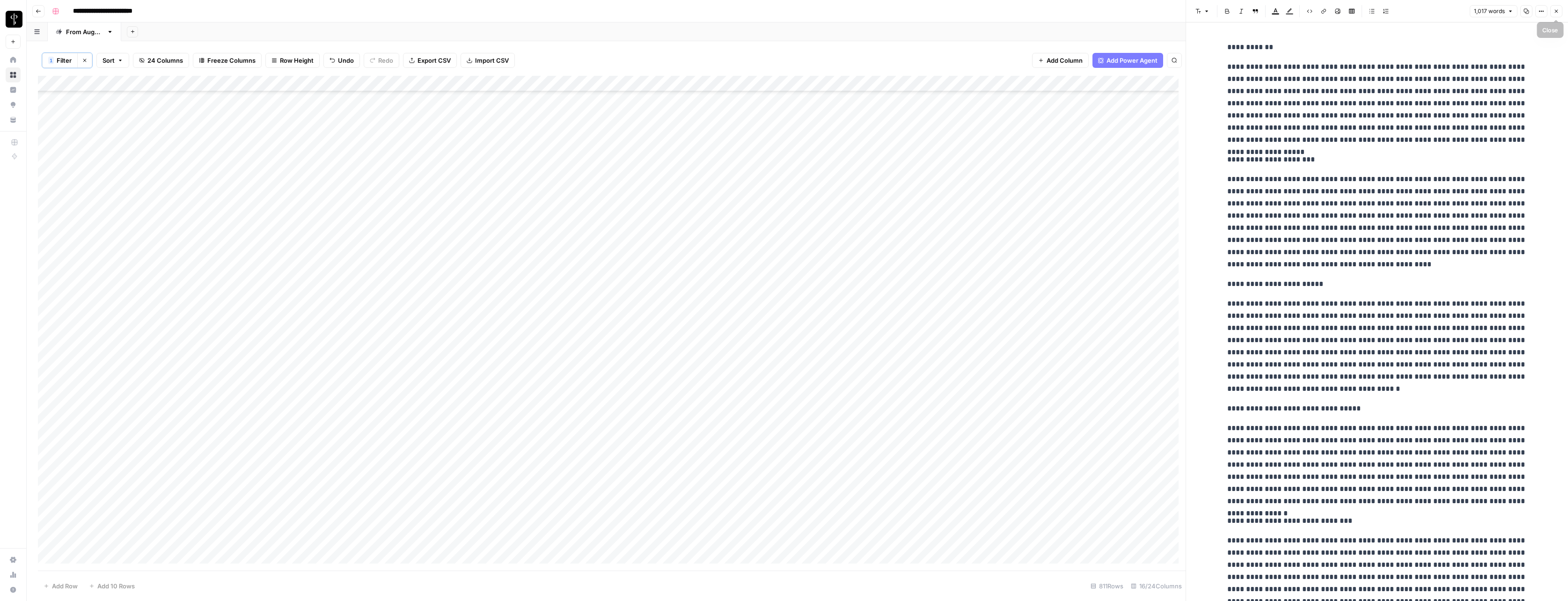
click at [764, 10] on icon "button" at bounding box center [1556, 12] width 6 height 6
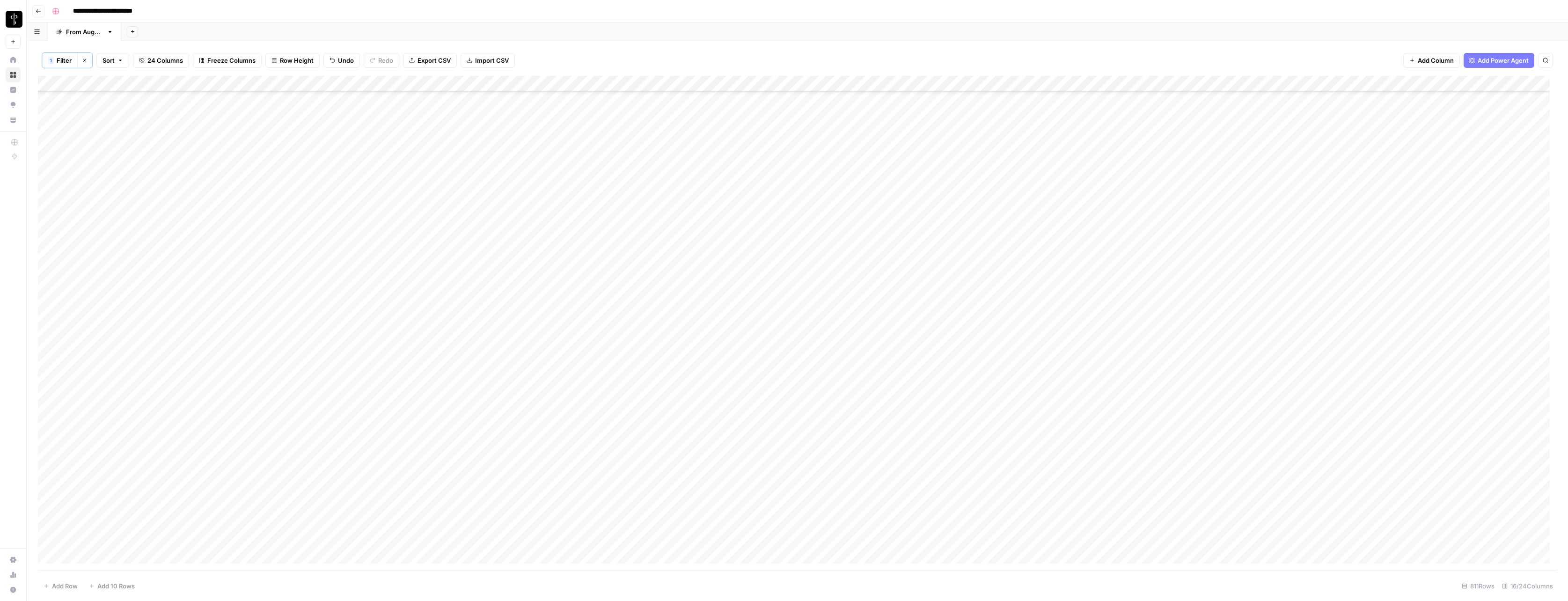
scroll to position [109, 0]
click at [764, 324] on div "Add Column" at bounding box center [797, 324] width 1518 height 495
click at [764, 363] on div "Add Column" at bounding box center [797, 324] width 1518 height 495
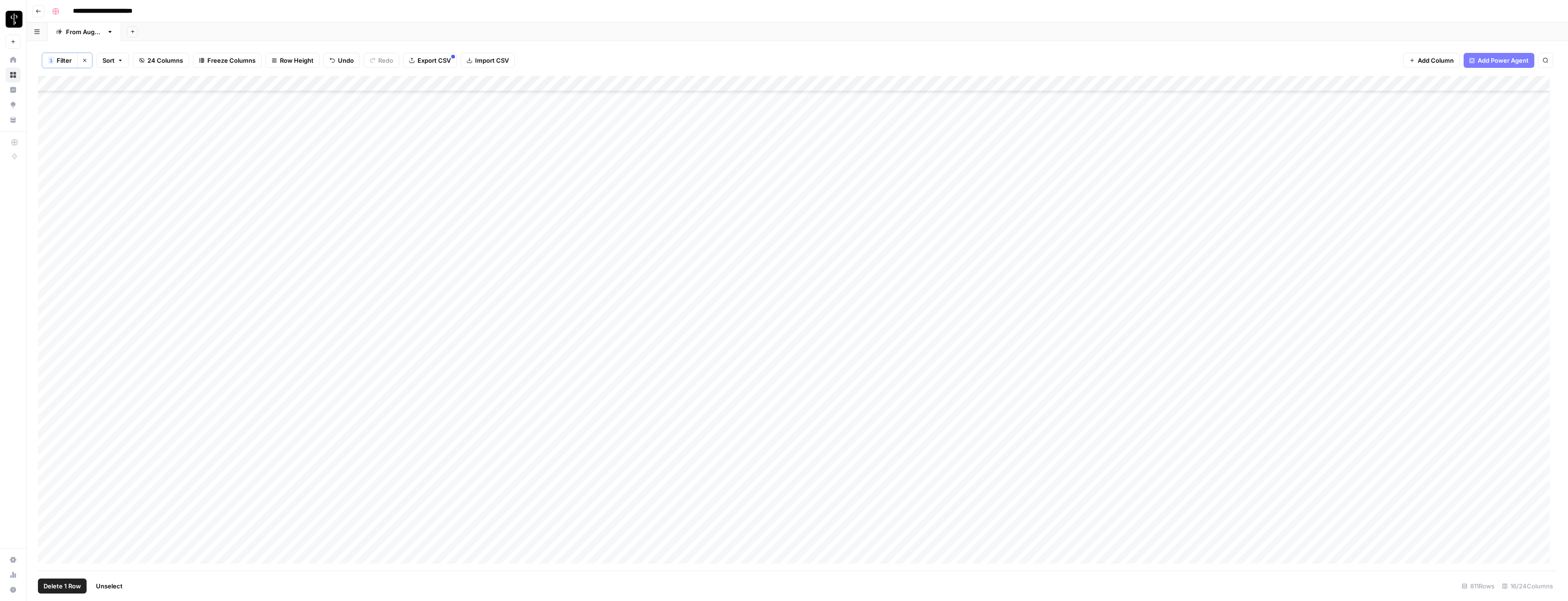
click at [49, 281] on div "Add Column" at bounding box center [797, 324] width 1518 height 495
click at [764, 487] on div "Add Column" at bounding box center [797, 324] width 1518 height 495
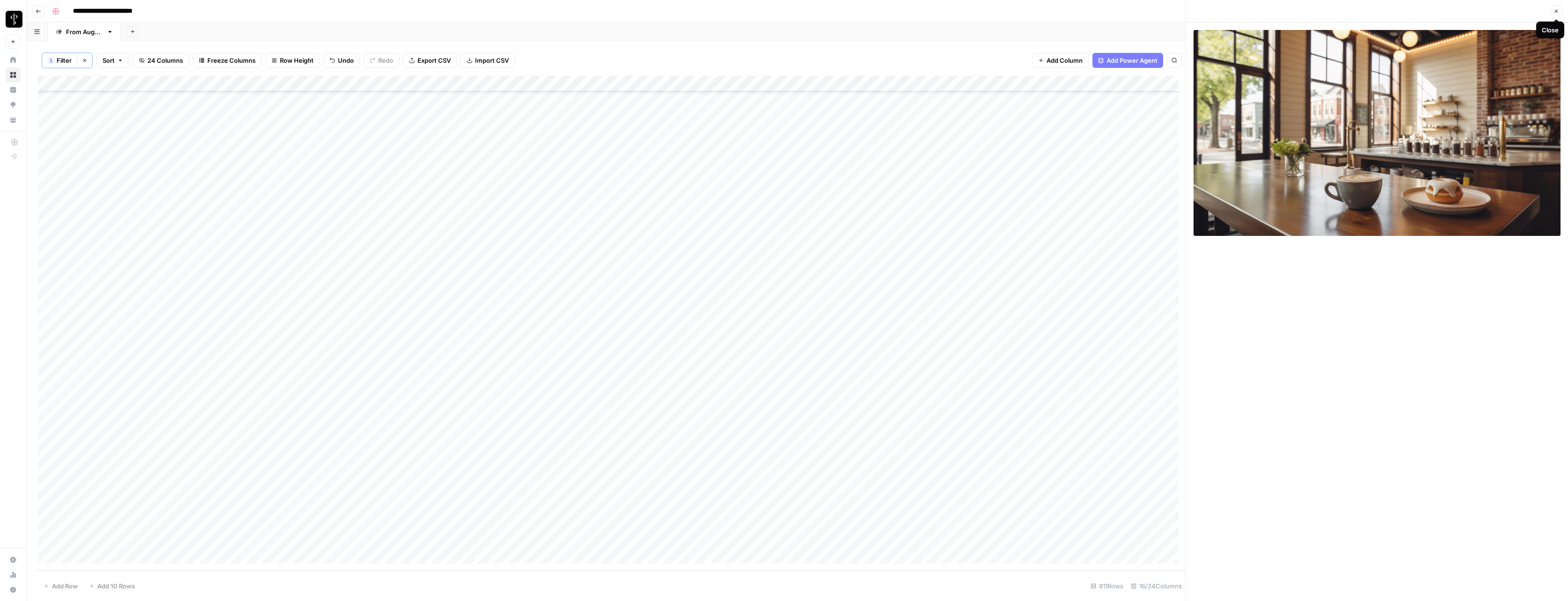
click at [764, 11] on icon "button" at bounding box center [1556, 12] width 6 height 6
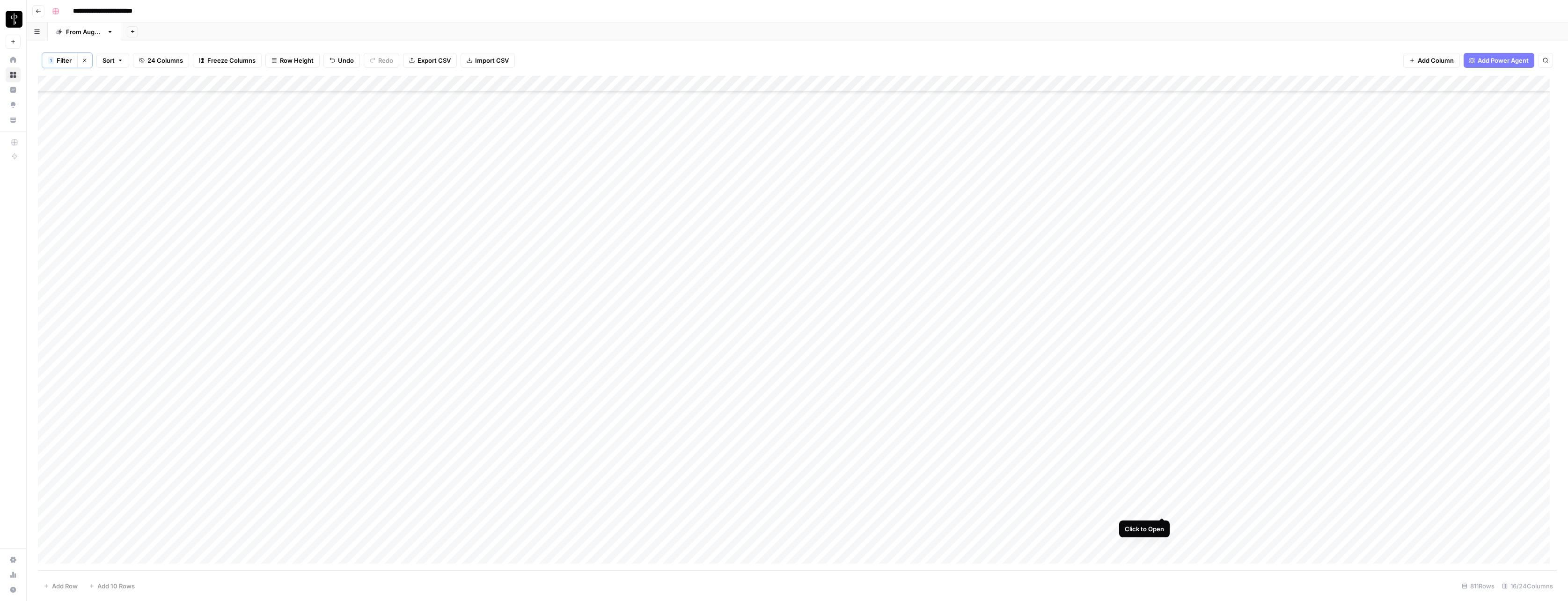
click at [764, 487] on div "Add Column" at bounding box center [797, 324] width 1518 height 495
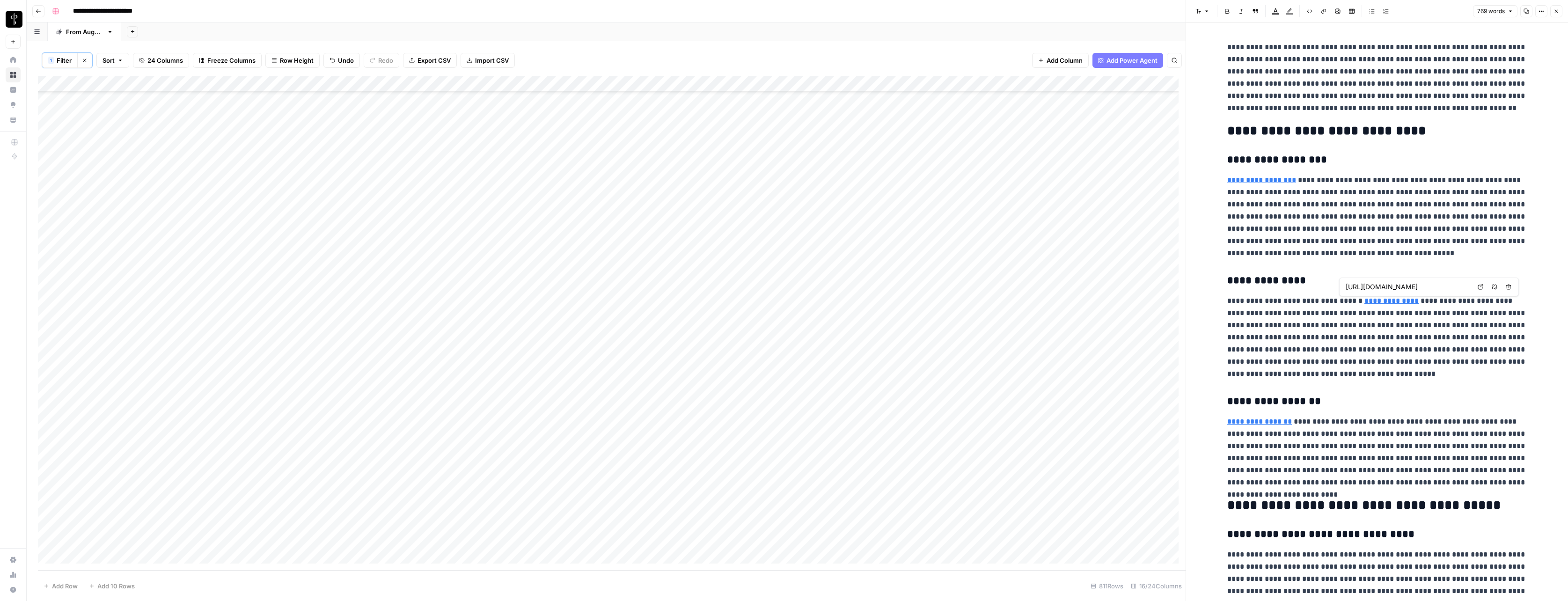
type input "https://www.nolensvillecoffee.com"
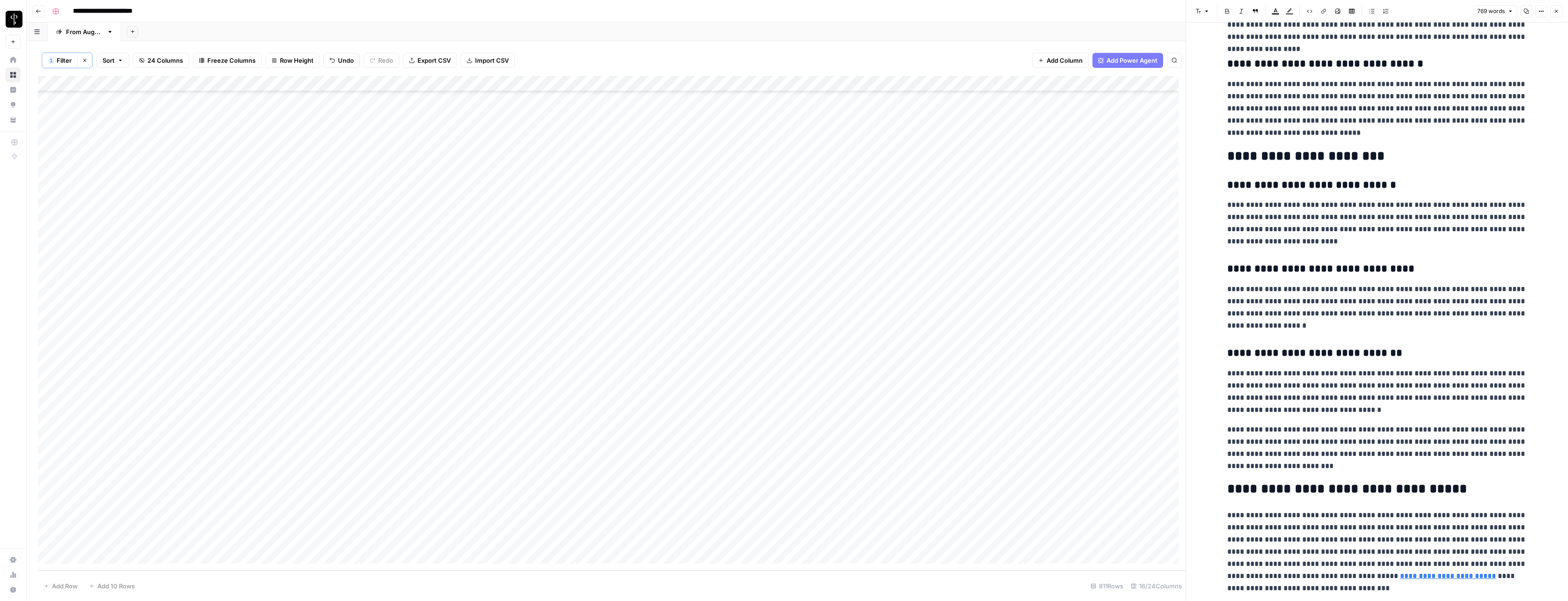
scroll to position [679, 0]
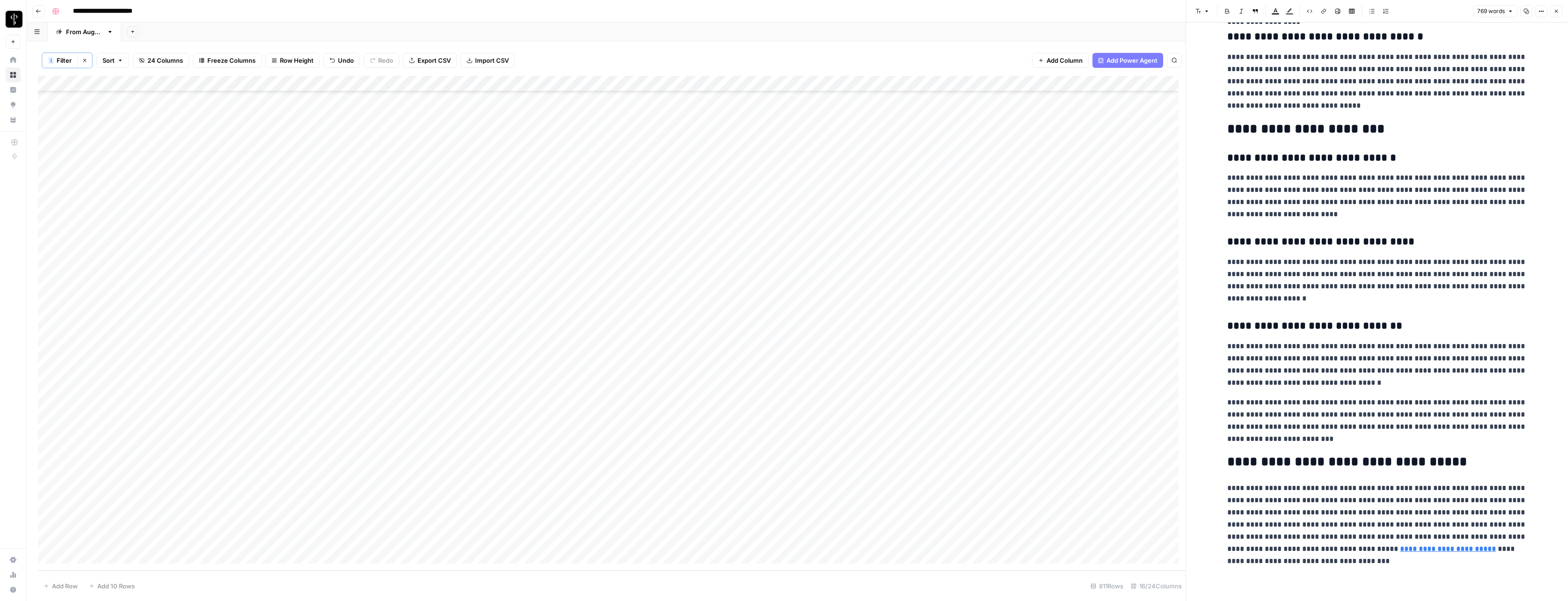
click at [764, 10] on icon "button" at bounding box center [1556, 12] width 6 height 6
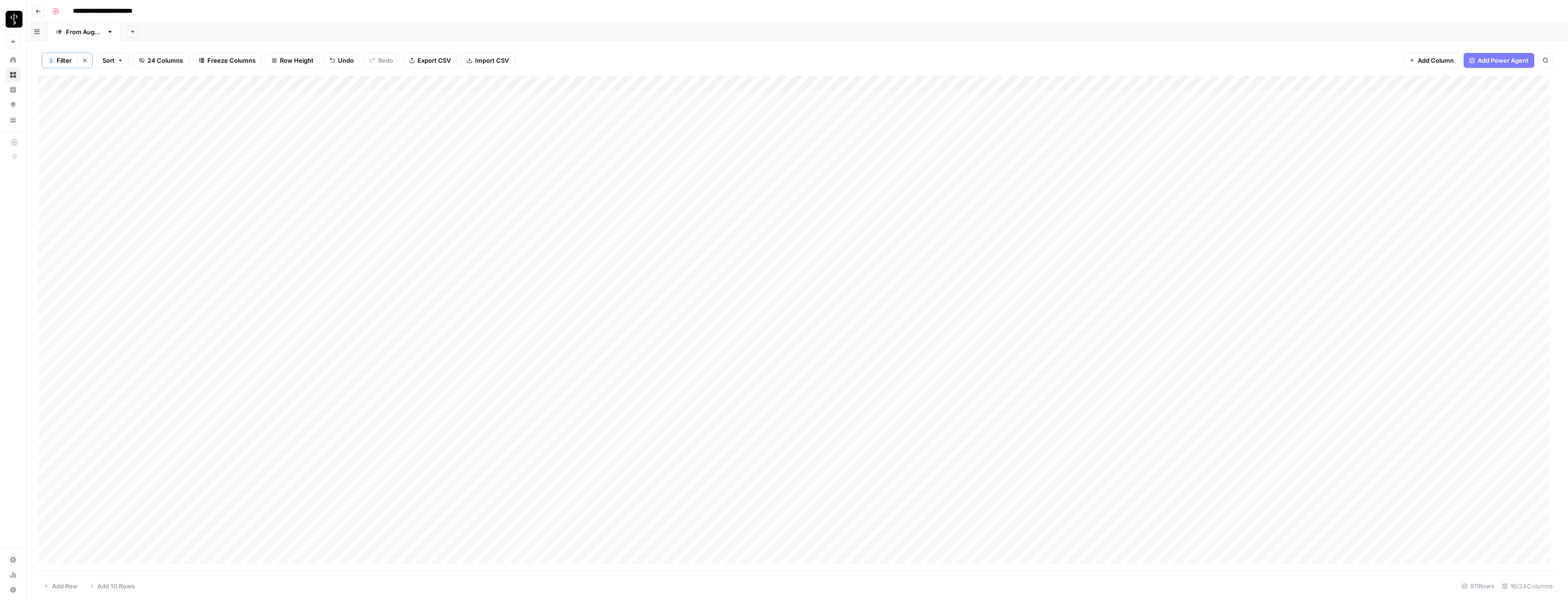
click at [764, 323] on div "Add Column" at bounding box center [797, 324] width 1518 height 495
click at [764, 323] on body "**********" at bounding box center [784, 300] width 1568 height 601
click at [764, 303] on div "Add Column" at bounding box center [797, 324] width 1518 height 495
click at [764, 320] on div "Add Column" at bounding box center [797, 324] width 1518 height 495
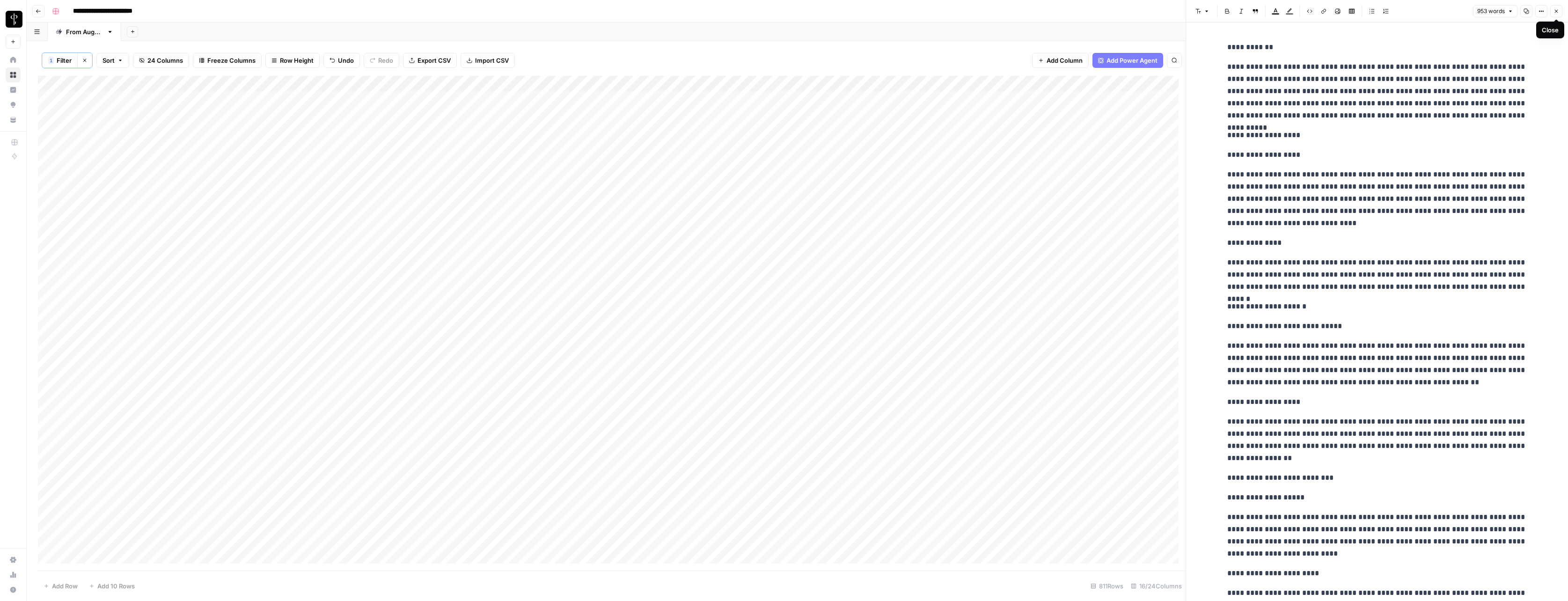
click at [764, 12] on icon "button" at bounding box center [1556, 12] width 6 height 6
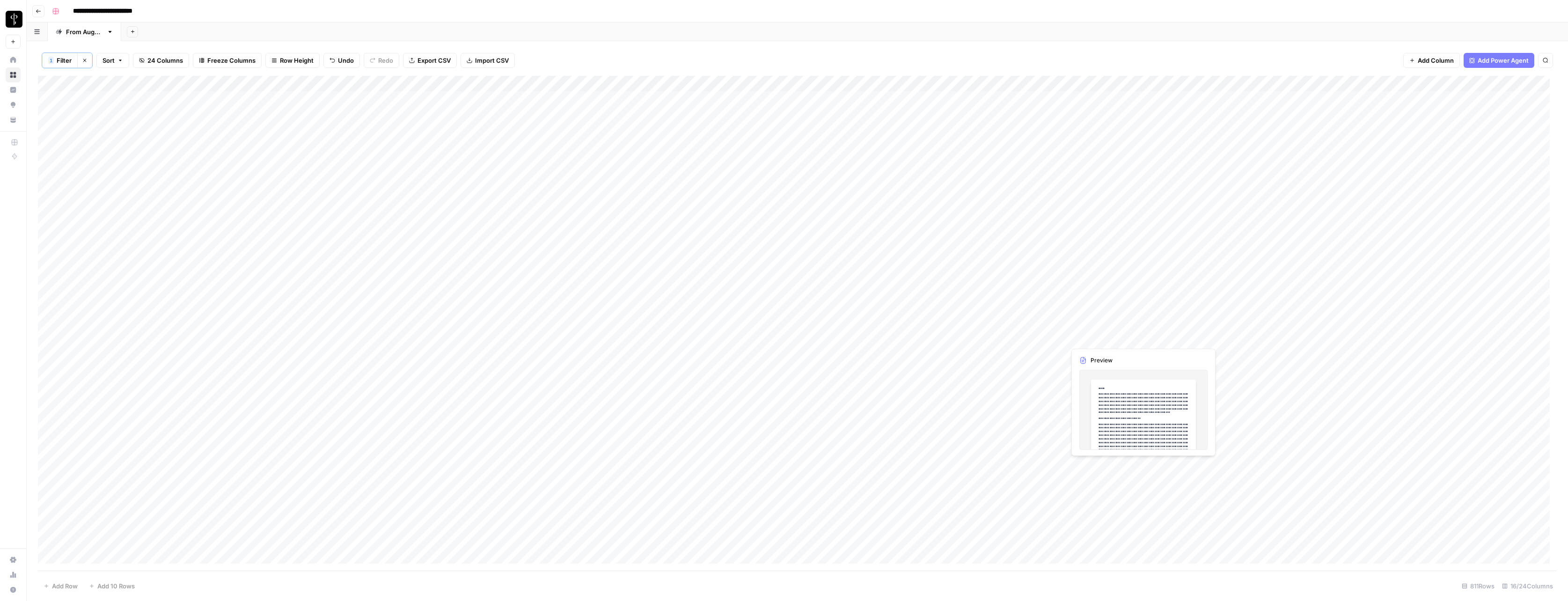
click at [764, 337] on div "Add Column" at bounding box center [797, 324] width 1518 height 495
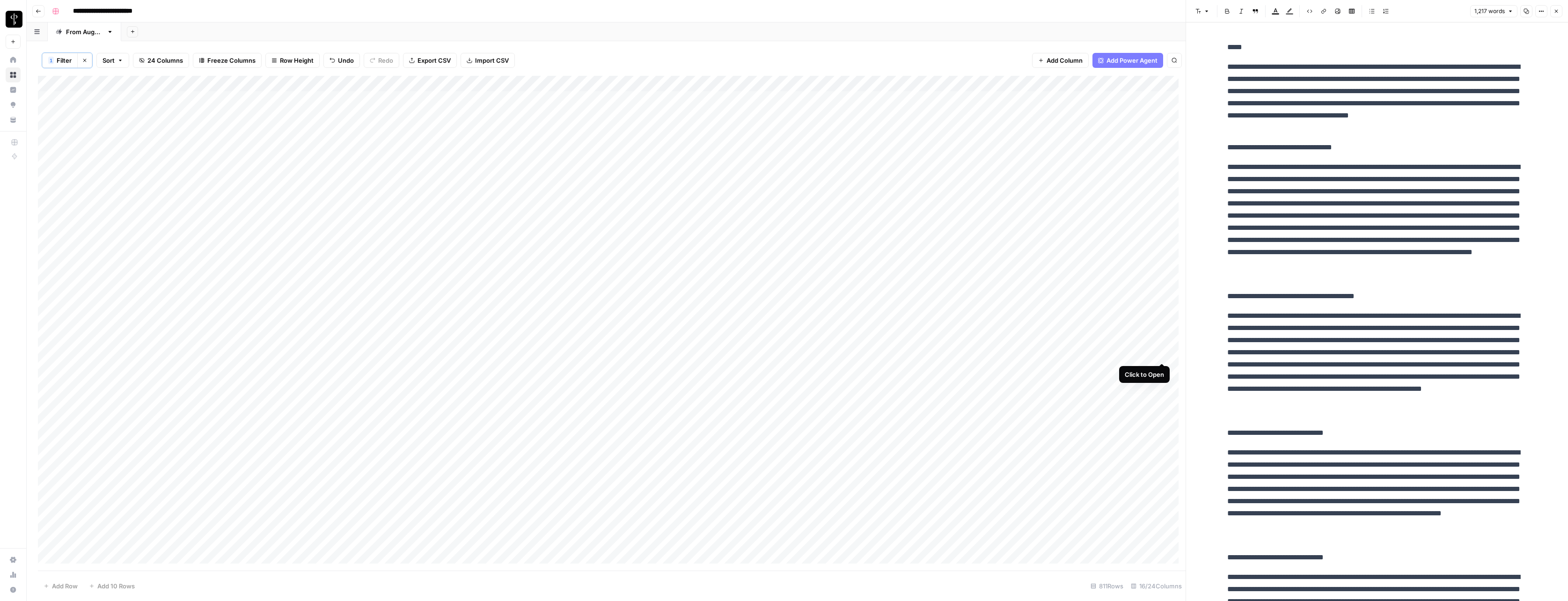
click at [764, 355] on div "Add Column" at bounding box center [612, 324] width 1147 height 495
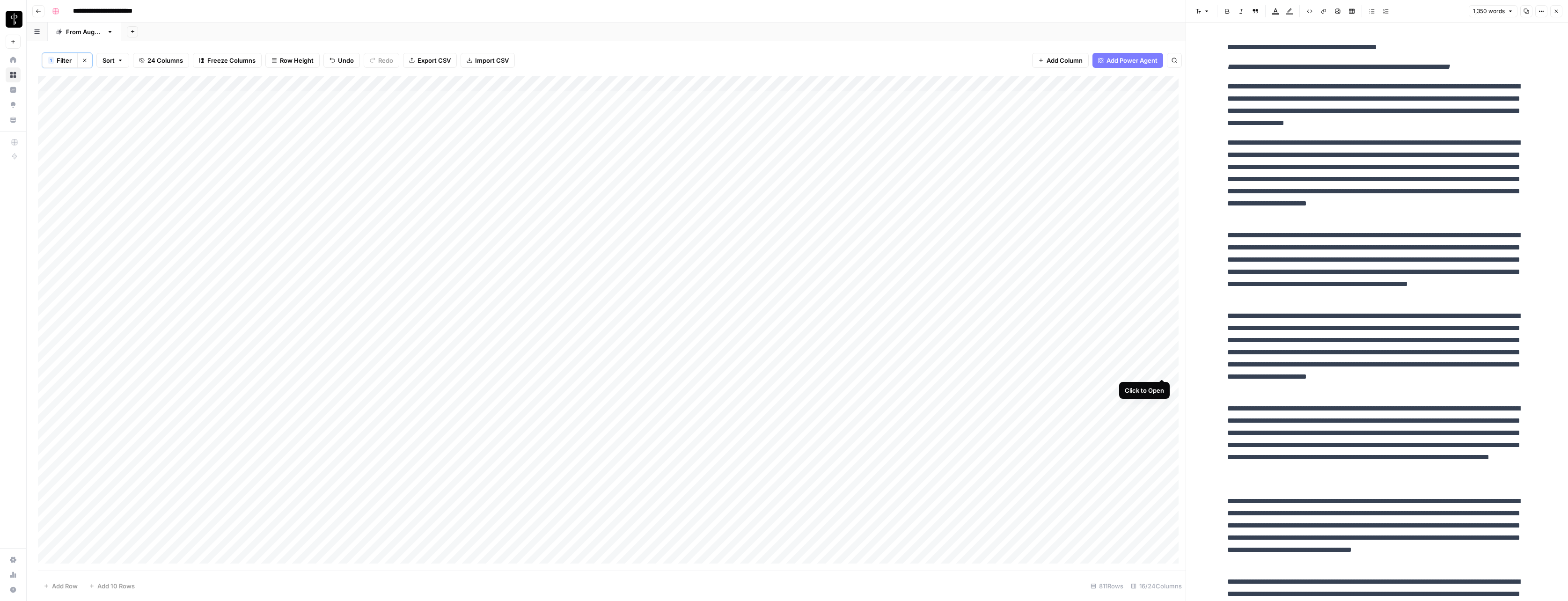
click at [764, 370] on div "Add Column" at bounding box center [612, 324] width 1147 height 495
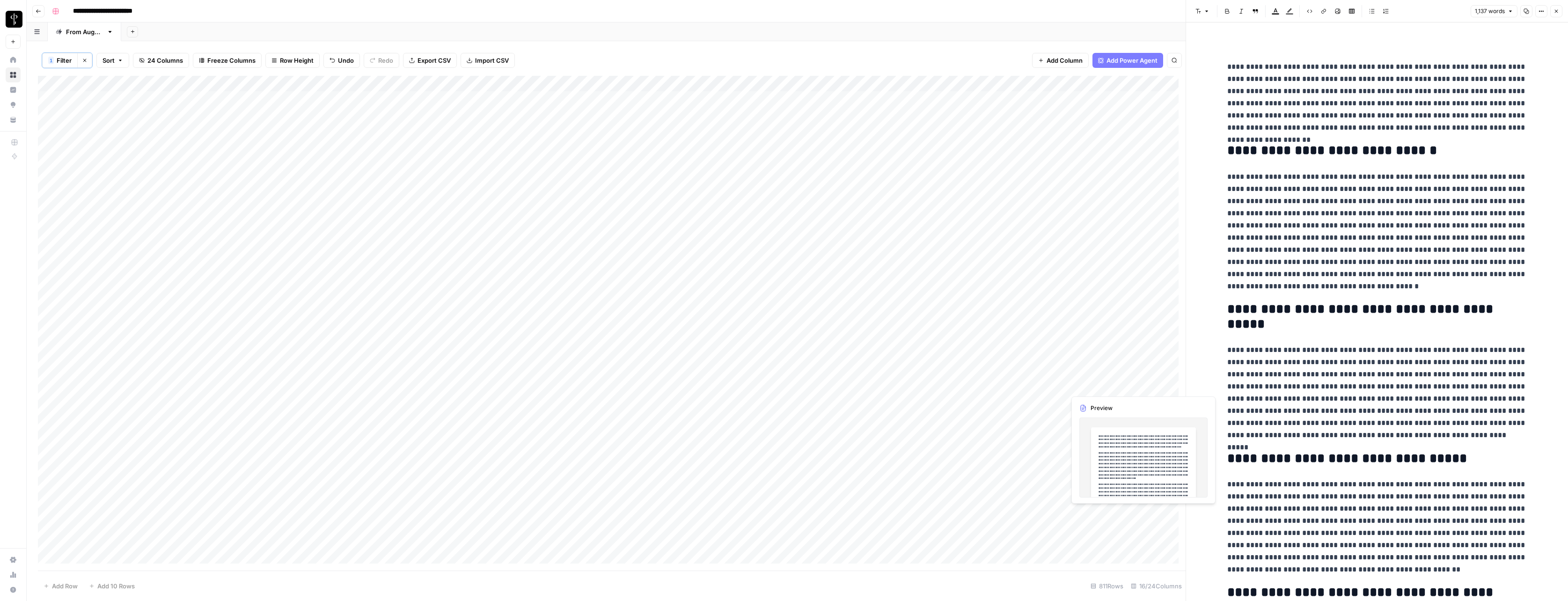
click at [764, 387] on div "Add Column" at bounding box center [612, 324] width 1147 height 495
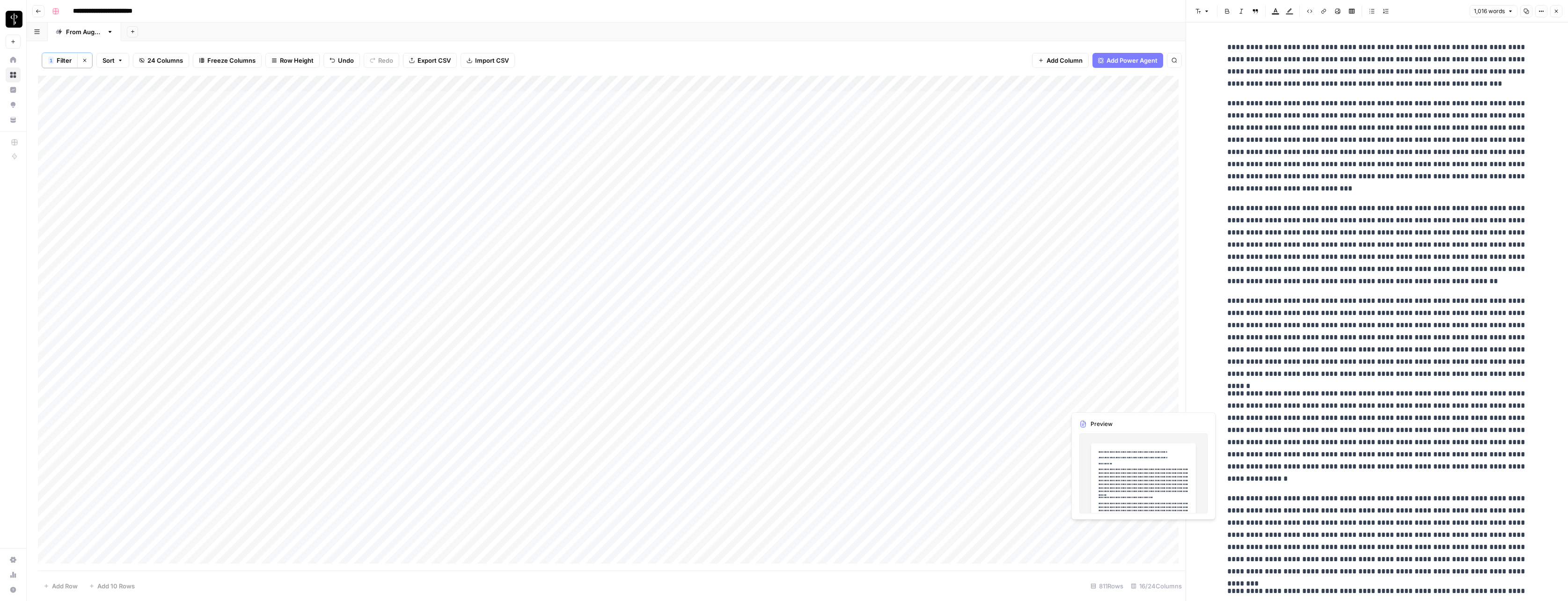
click at [764, 402] on div "Add Column" at bounding box center [612, 324] width 1147 height 495
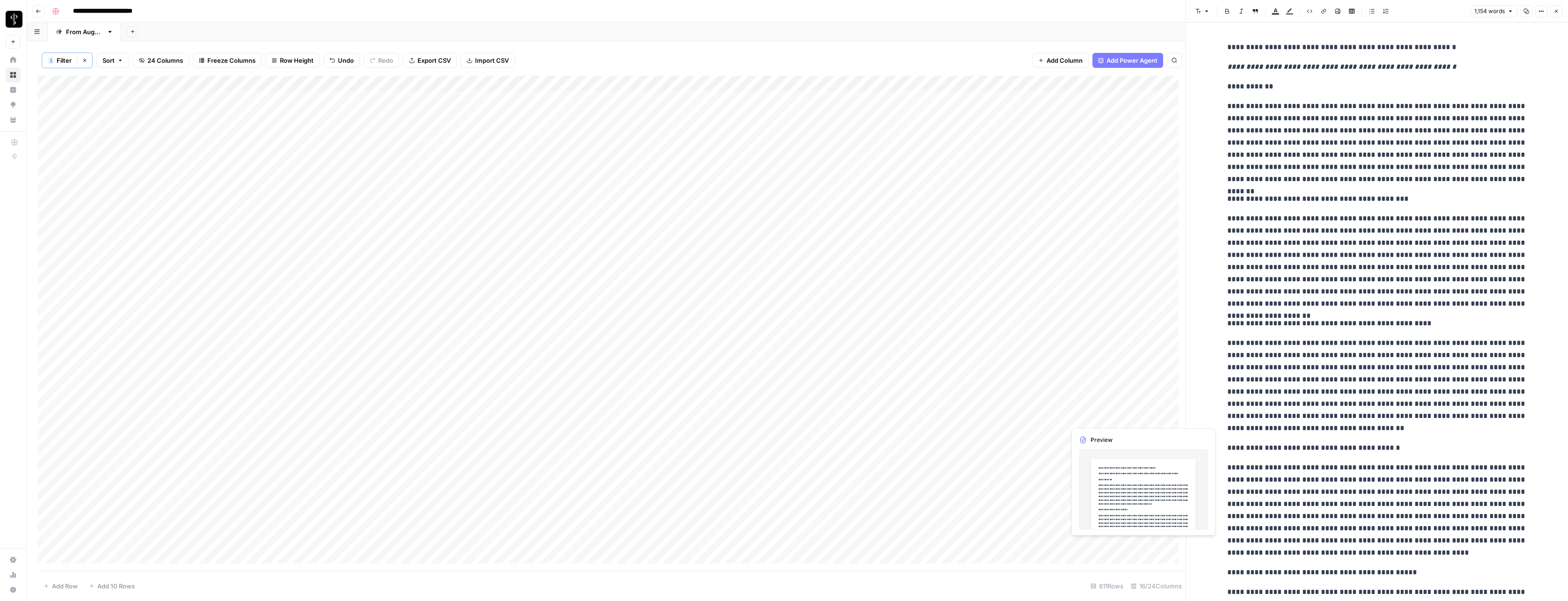
click at [764, 418] on div "Add Column" at bounding box center [612, 324] width 1147 height 495
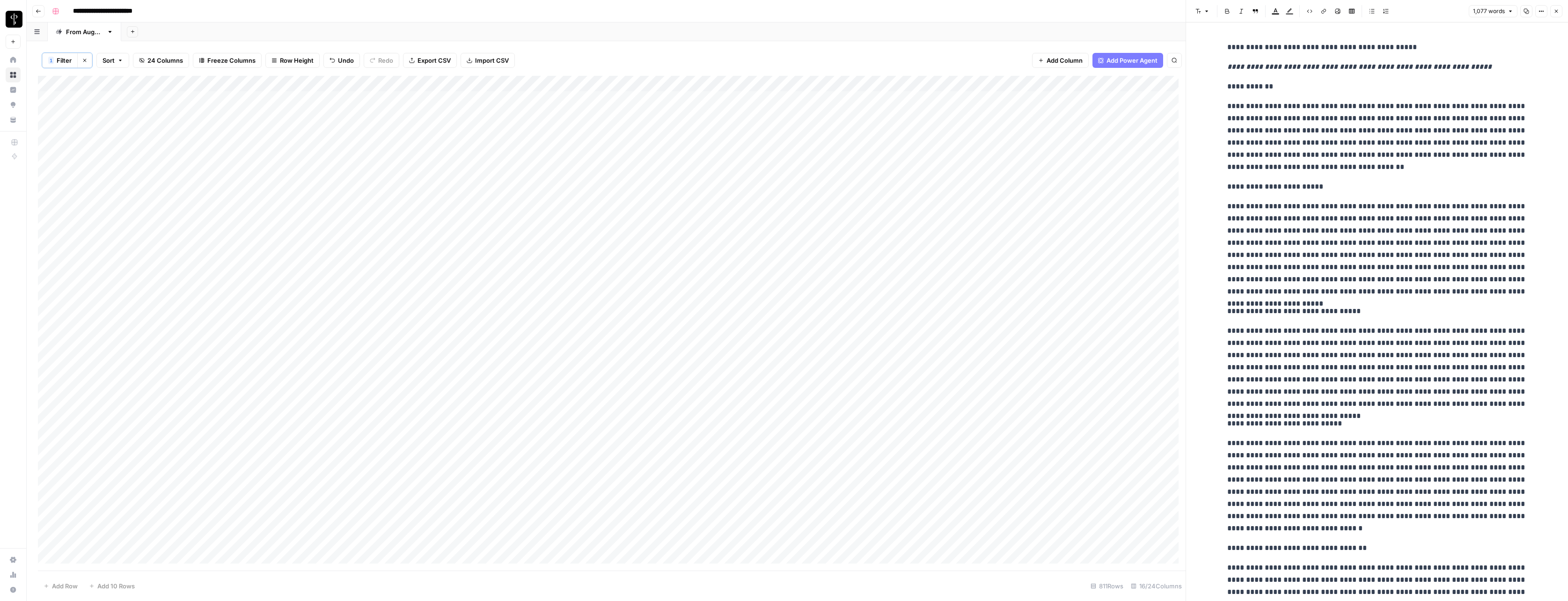
click at [764, 10] on icon "button" at bounding box center [1556, 12] width 6 height 6
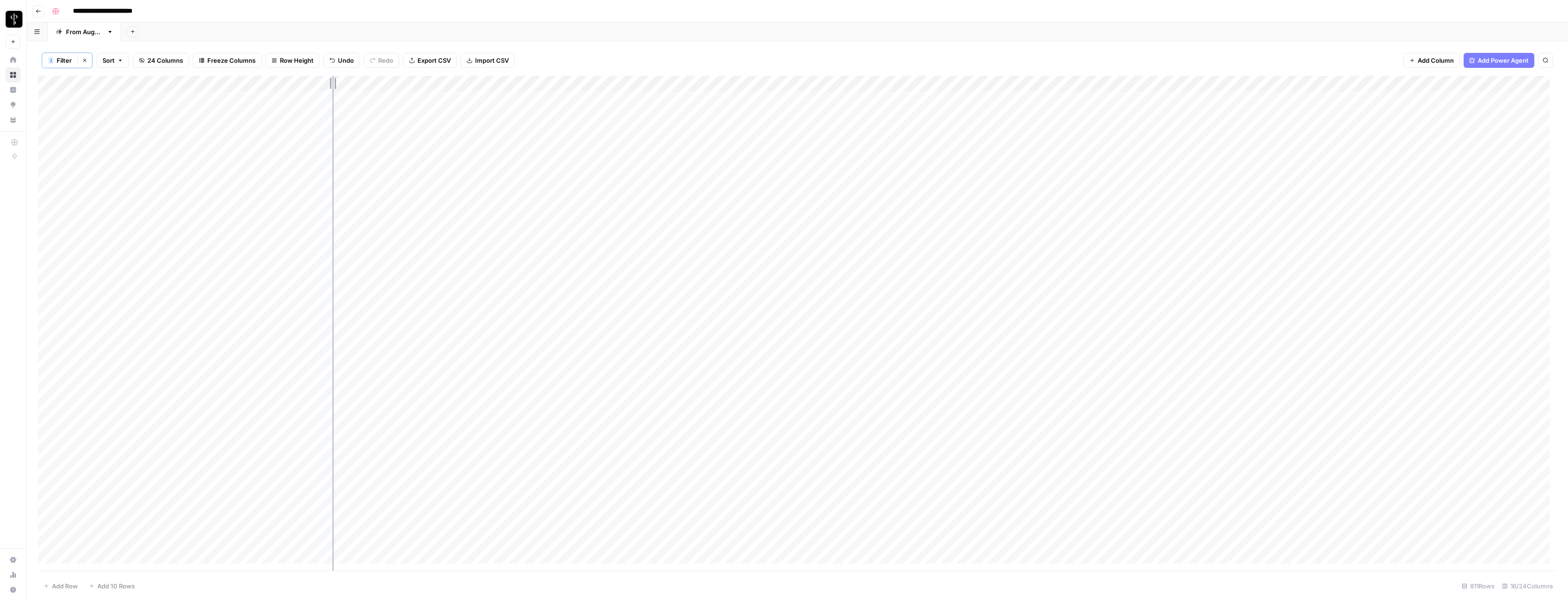
drag, startPoint x: 444, startPoint y: 82, endPoint x: 332, endPoint y: 87, distance: 112.1
click at [332, 87] on div "Add Column" at bounding box center [797, 324] width 1518 height 495
drag, startPoint x: 596, startPoint y: 83, endPoint x: 663, endPoint y: 88, distance: 67.2
click at [663, 88] on div "Add Column" at bounding box center [797, 324] width 1518 height 495
drag, startPoint x: 859, startPoint y: 83, endPoint x: 773, endPoint y: 101, distance: 87.9
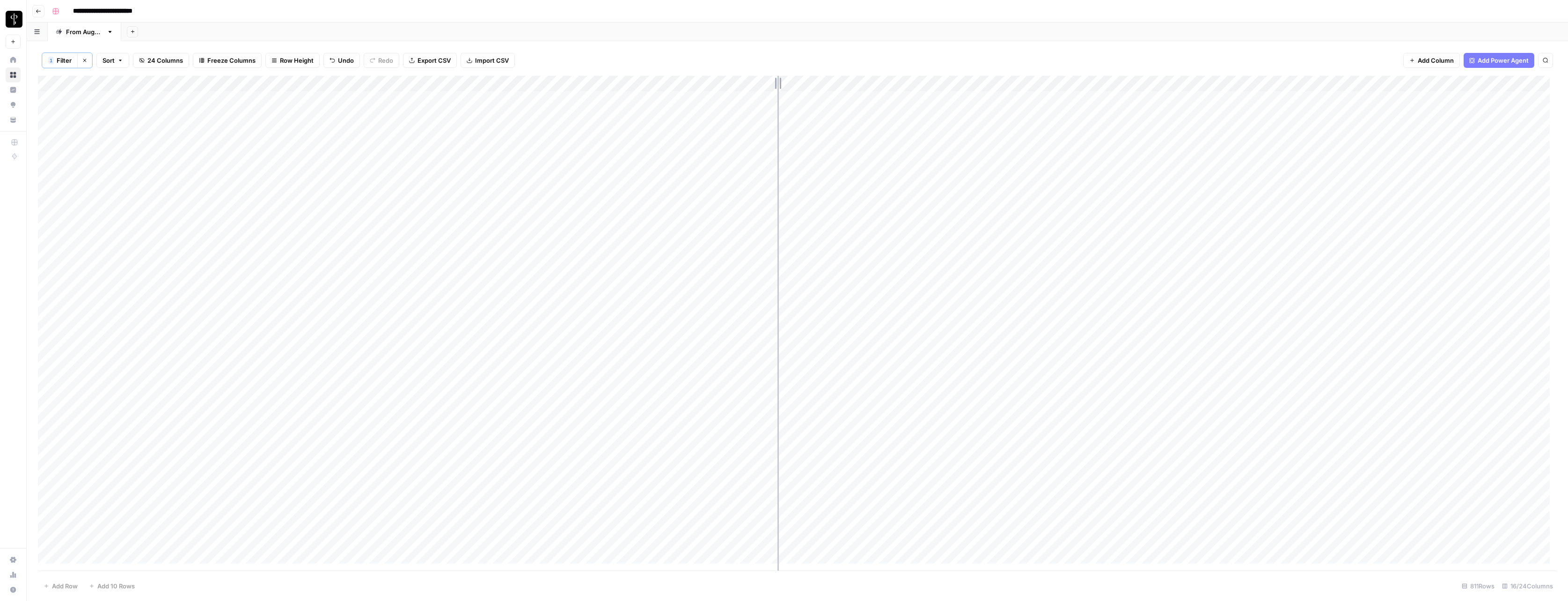
click at [764, 101] on div "Add Column" at bounding box center [797, 324] width 1518 height 495
drag, startPoint x: 1041, startPoint y: 83, endPoint x: 994, endPoint y: 88, distance: 47.3
click at [764, 88] on div "Add Column" at bounding box center [797, 324] width 1518 height 495
click at [163, 63] on span "24 Columns" at bounding box center [165, 60] width 36 height 10
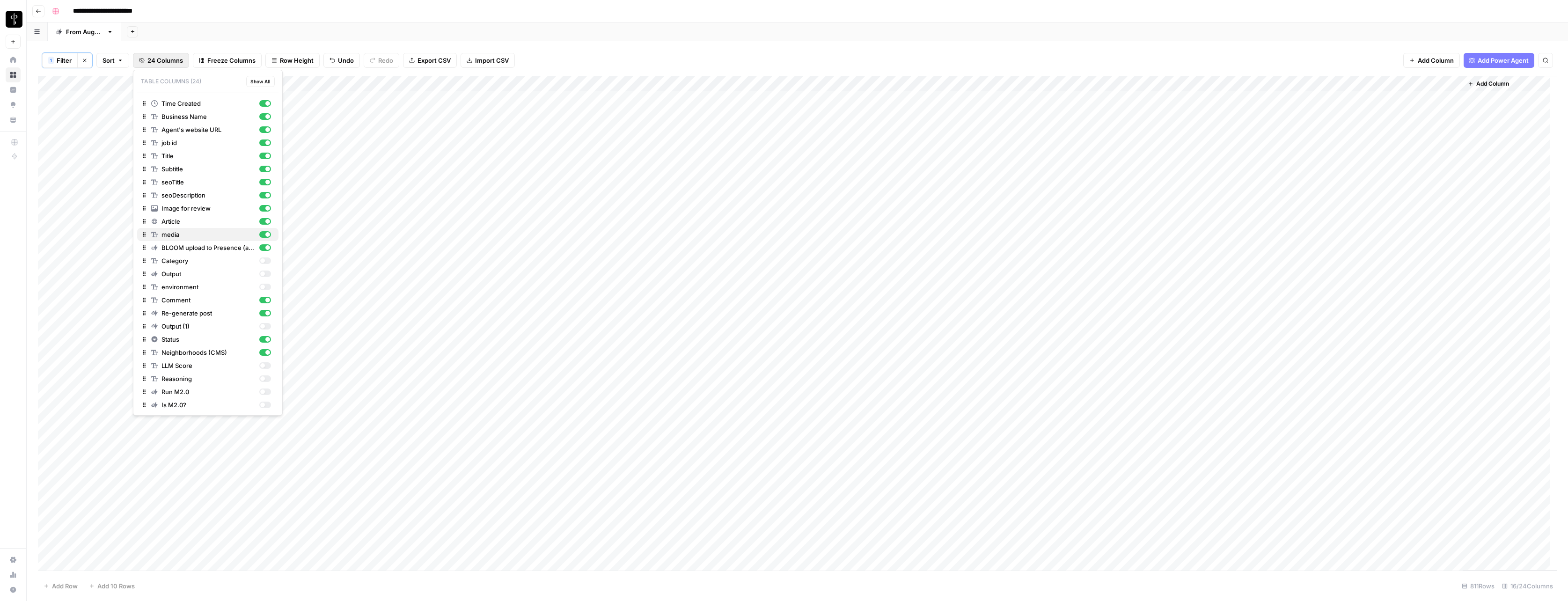
click at [268, 234] on div "button" at bounding box center [268, 234] width 4 height 4
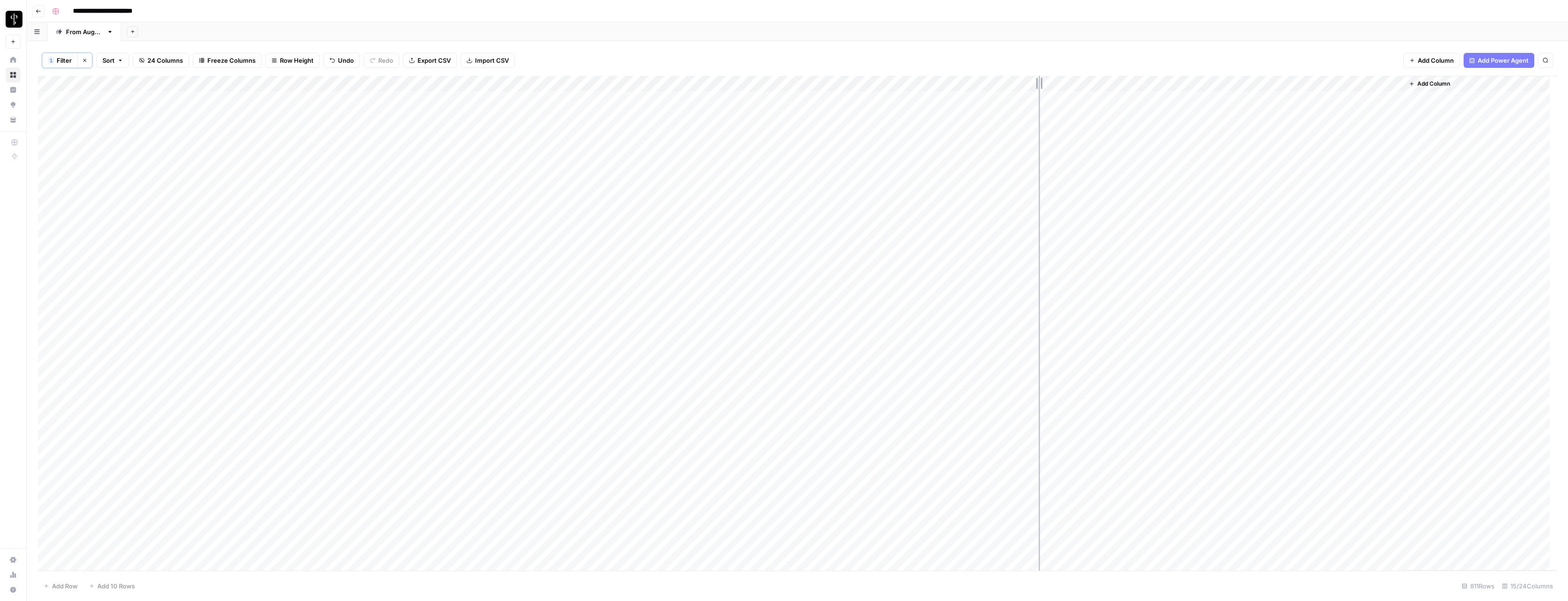
drag, startPoint x: 937, startPoint y: 83, endPoint x: 1038, endPoint y: 87, distance: 101.1
click at [764, 87] on div "Add Column" at bounding box center [797, 324] width 1518 height 495
drag, startPoint x: 1040, startPoint y: 85, endPoint x: 924, endPoint y: 92, distance: 116.2
click at [764, 91] on div "Add Column" at bounding box center [797, 324] width 1518 height 495
drag, startPoint x: 544, startPoint y: 83, endPoint x: 521, endPoint y: 86, distance: 23.2
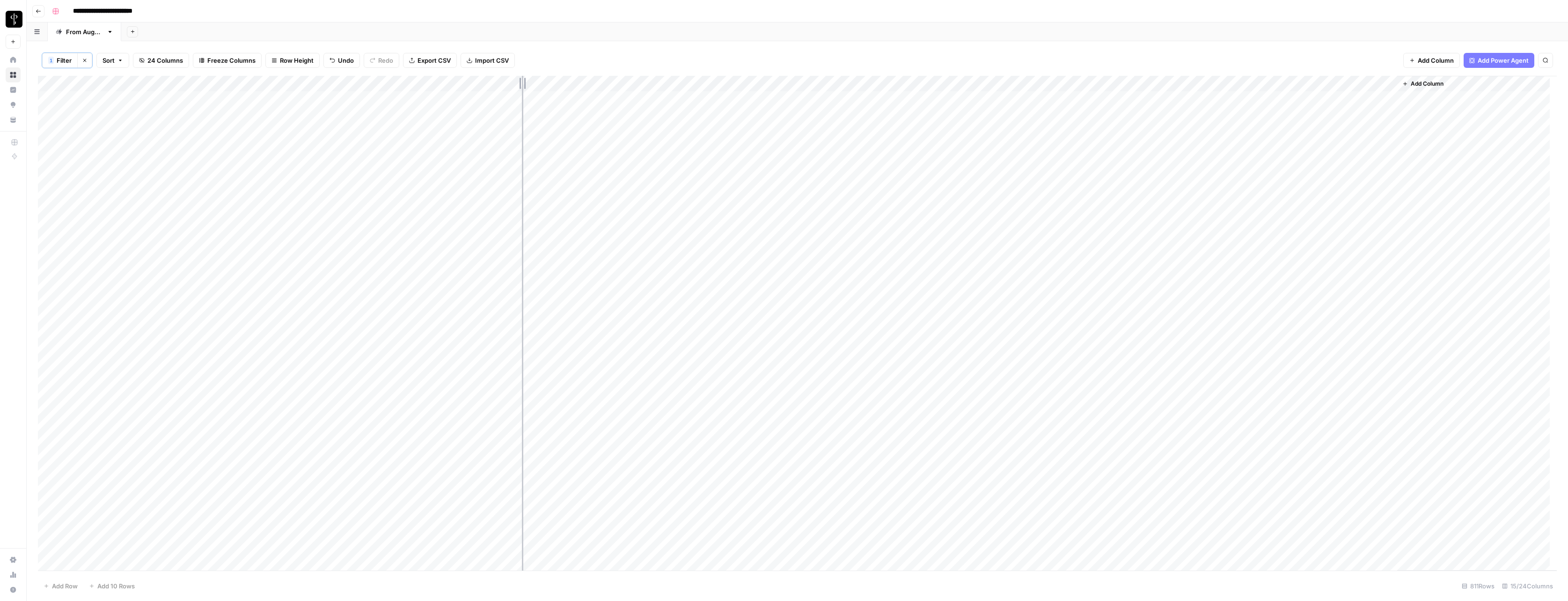
click at [521, 86] on div "Add Column" at bounding box center [797, 324] width 1518 height 495
click at [331, 85] on div "Add Column" at bounding box center [797, 324] width 1518 height 495
click at [764, 9] on div "**********" at bounding box center [803, 11] width 1510 height 15
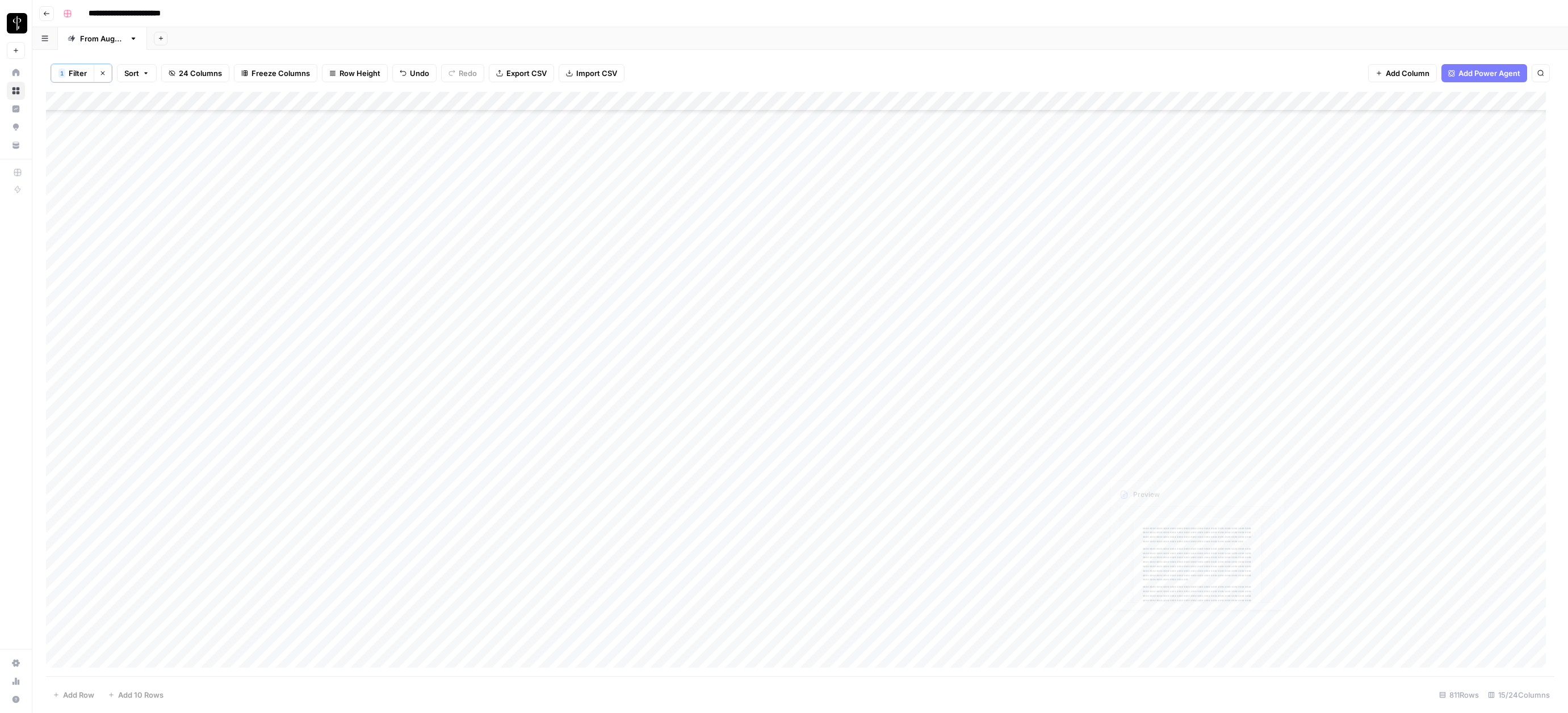
scroll to position [377, 0]
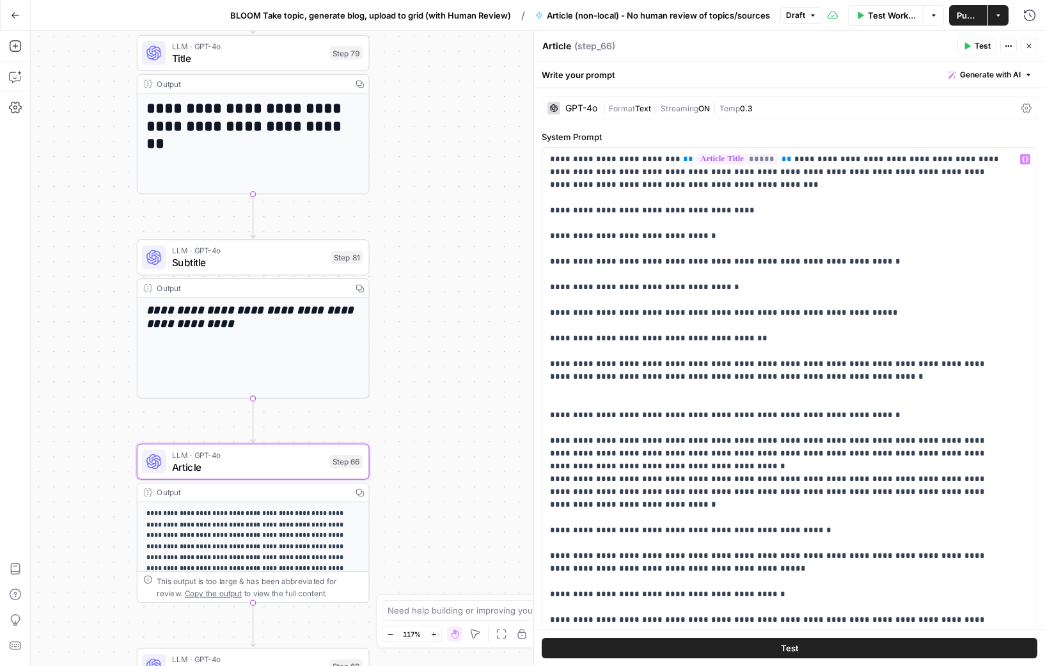
scroll to position [420, 0]
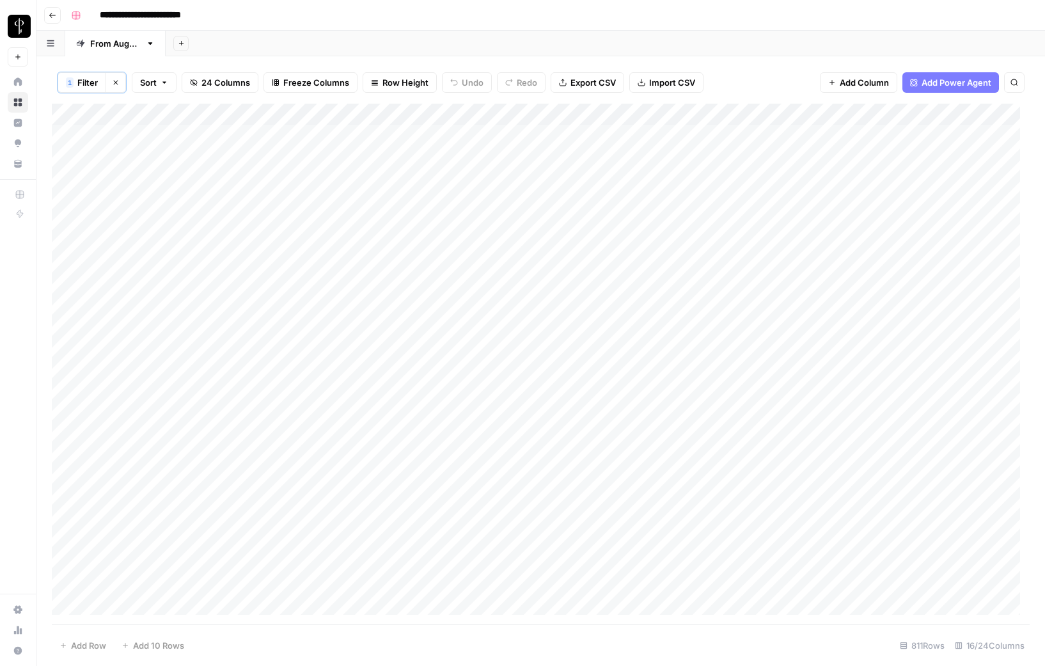
click at [421, 18] on div "**********" at bounding box center [549, 15] width 966 height 20
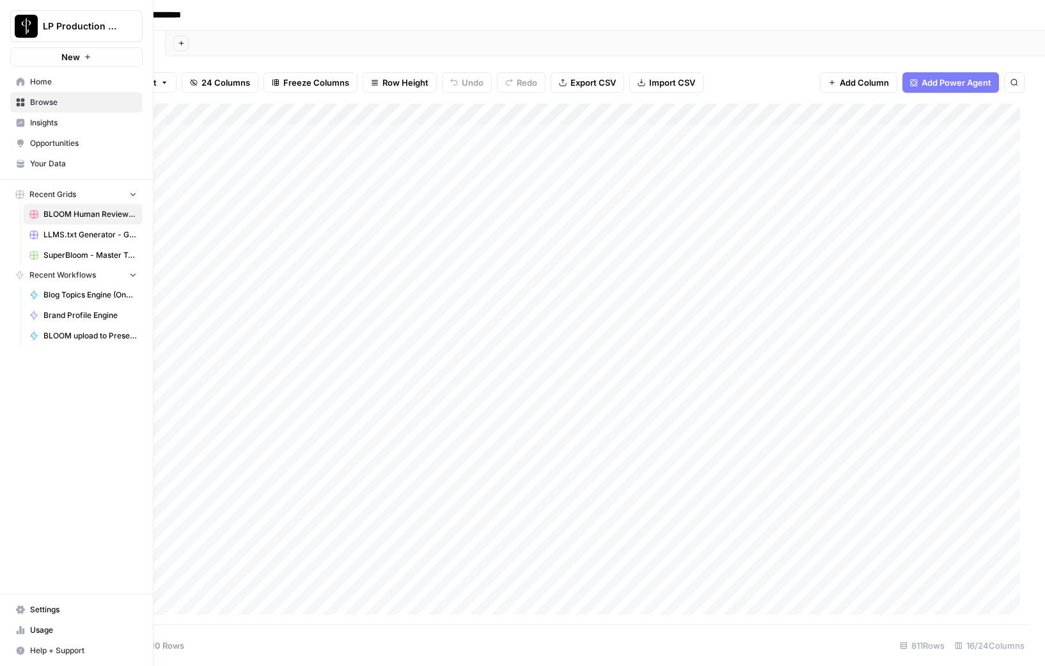
click at [30, 79] on span "Home" at bounding box center [83, 82] width 107 height 12
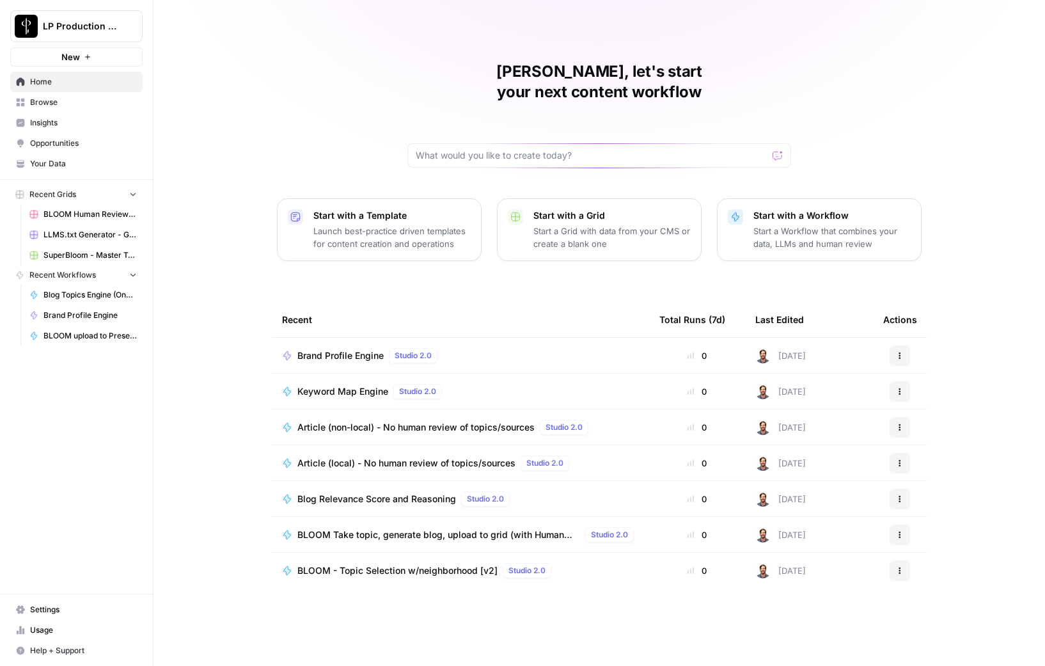
click at [38, 110] on link "Browse" at bounding box center [76, 102] width 132 height 20
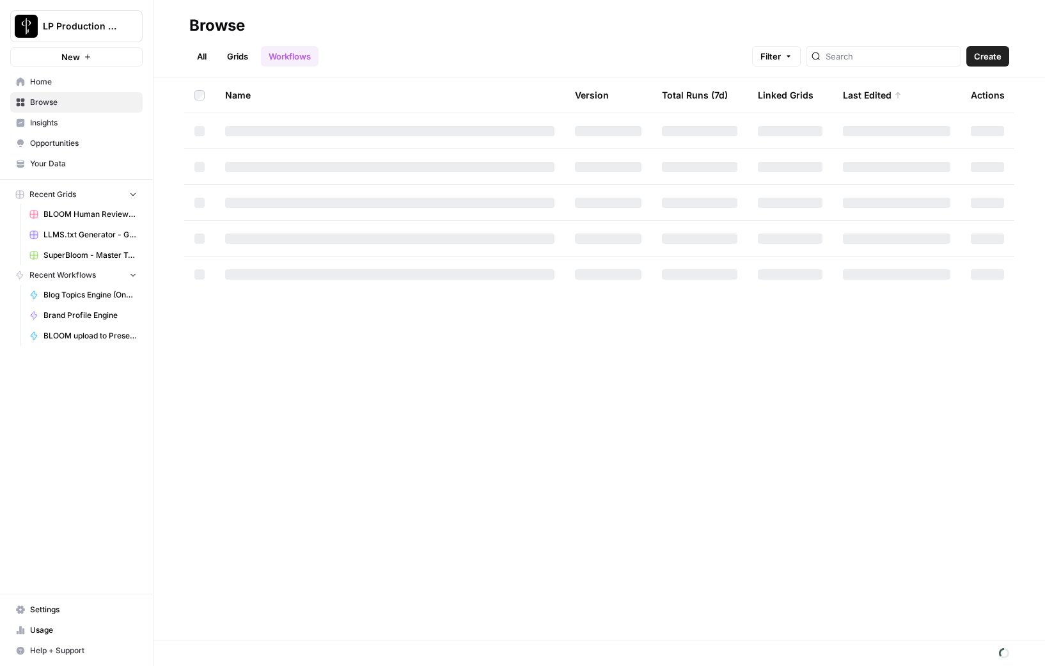
click at [191, 57] on link "All" at bounding box center [201, 56] width 25 height 20
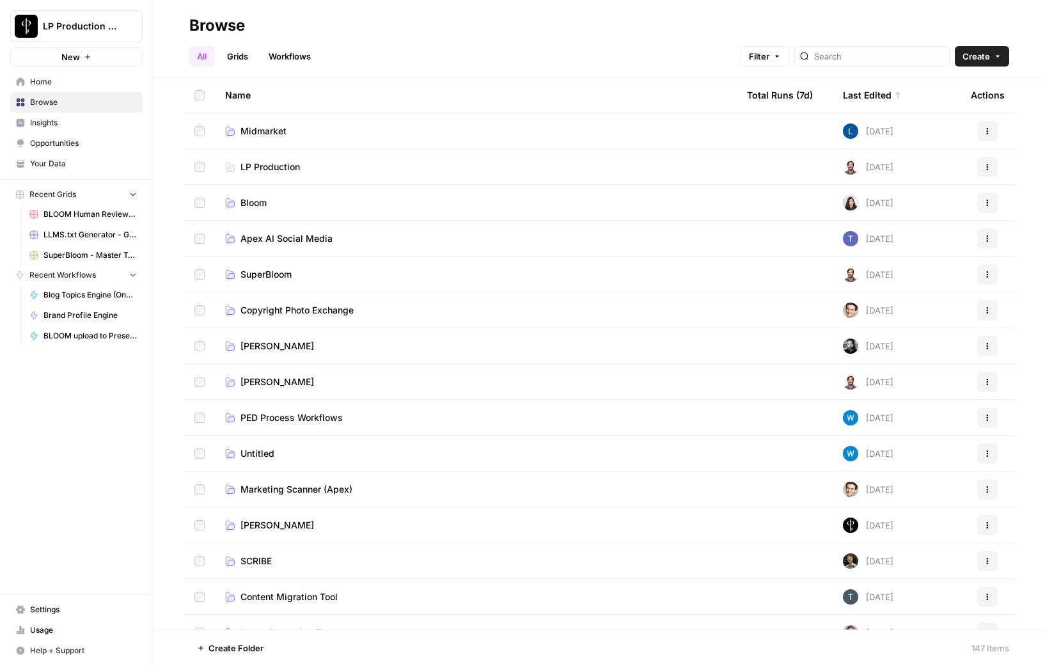
click at [247, 168] on span "LP Production" at bounding box center [269, 167] width 59 height 13
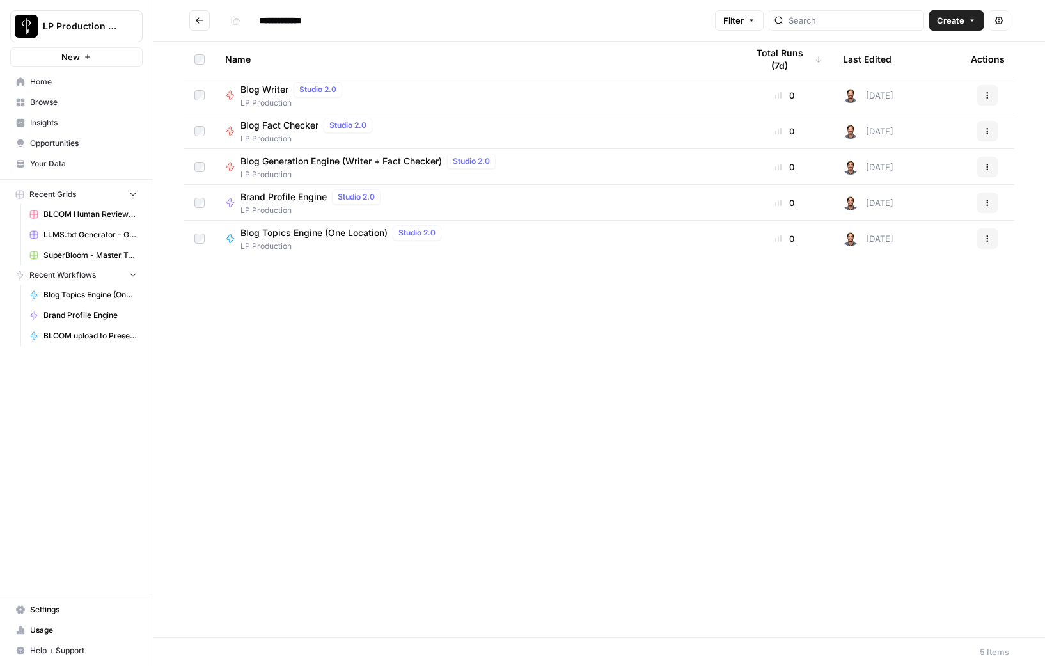
click at [268, 90] on span "Blog Writer" at bounding box center [264, 89] width 48 height 13
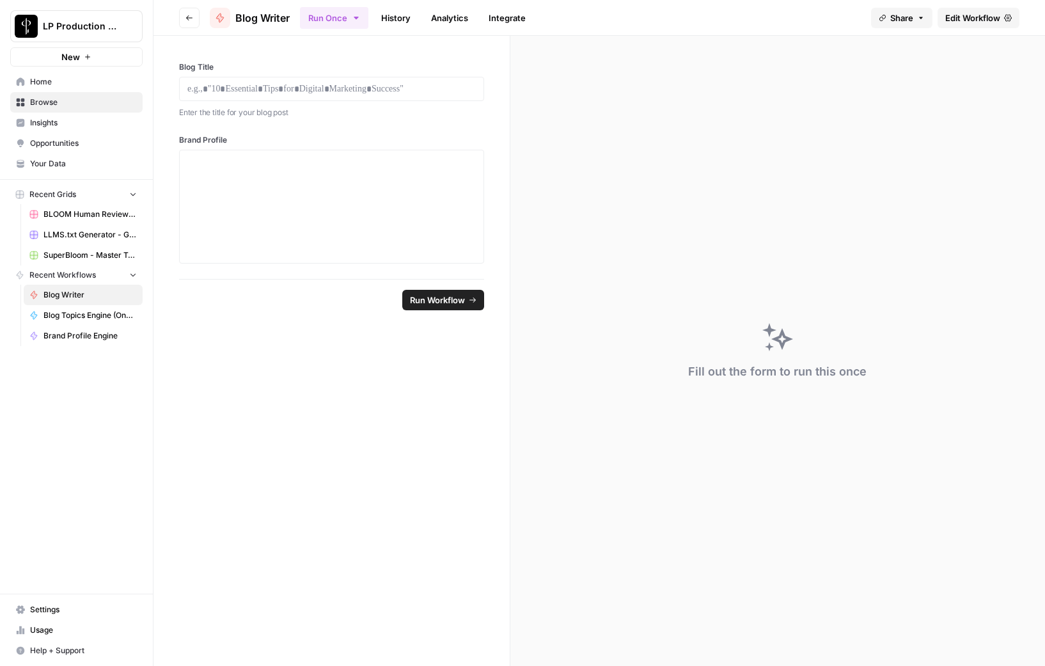
click at [987, 20] on span "Edit Workflow" at bounding box center [972, 18] width 55 height 13
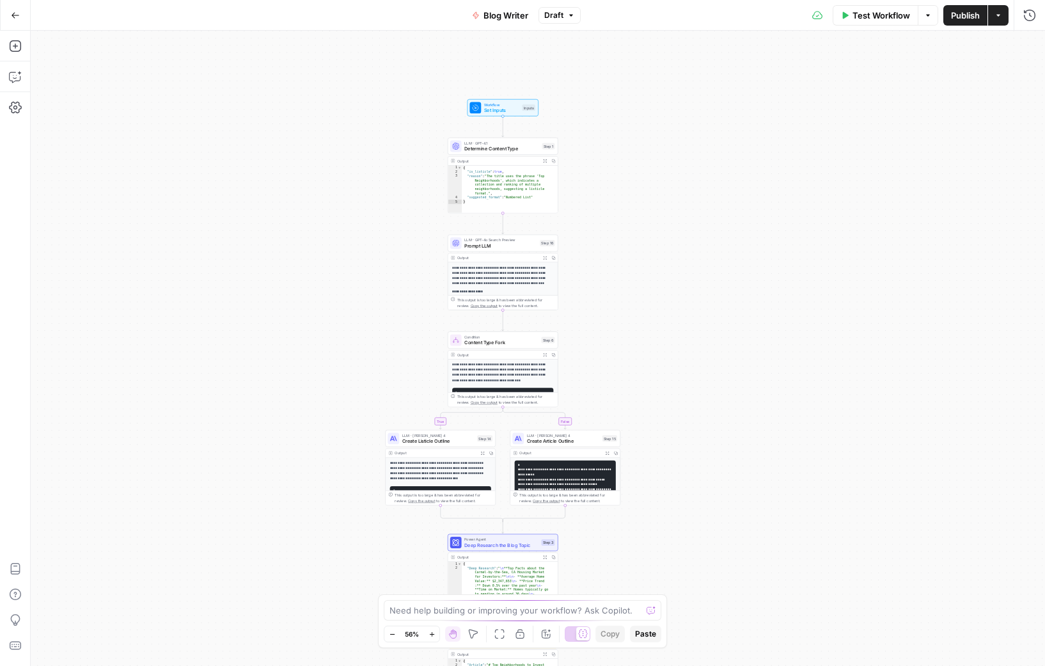
drag, startPoint x: 634, startPoint y: 98, endPoint x: 608, endPoint y: 177, distance: 82.9
click at [608, 177] on div "**********" at bounding box center [538, 348] width 1014 height 635
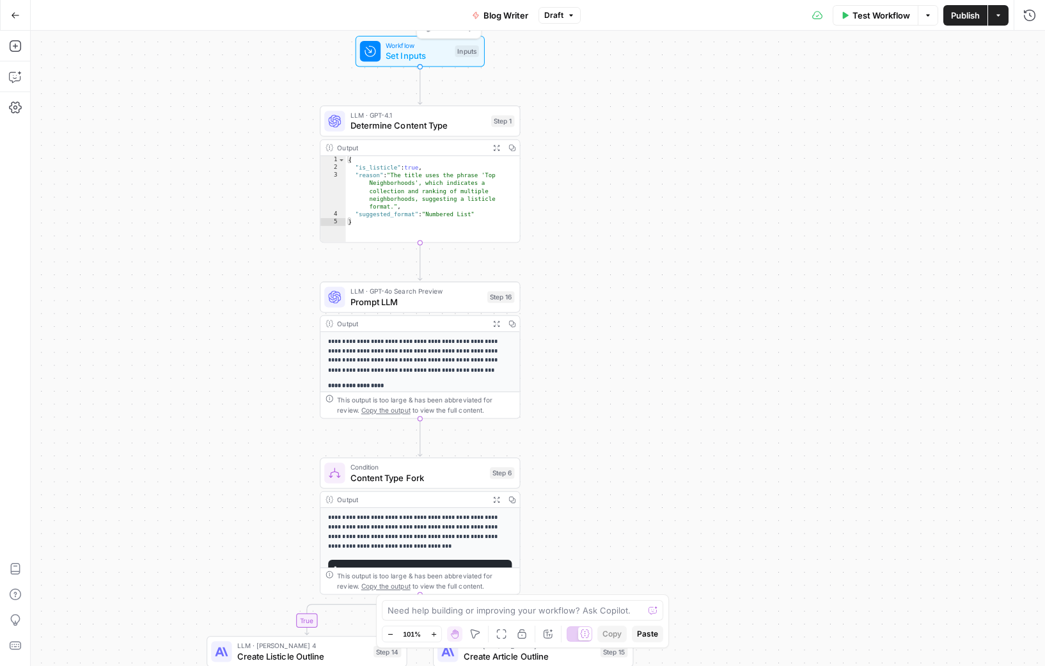
click at [407, 53] on span "Set Inputs" at bounding box center [418, 55] width 64 height 13
click at [407, 53] on span "Set Inputs" at bounding box center [417, 55] width 64 height 13
click at [269, 178] on div "true false Workflow Set Inputs Inputs LLM · GPT-4.1 Determine Content Type Step…" at bounding box center [538, 348] width 1014 height 635
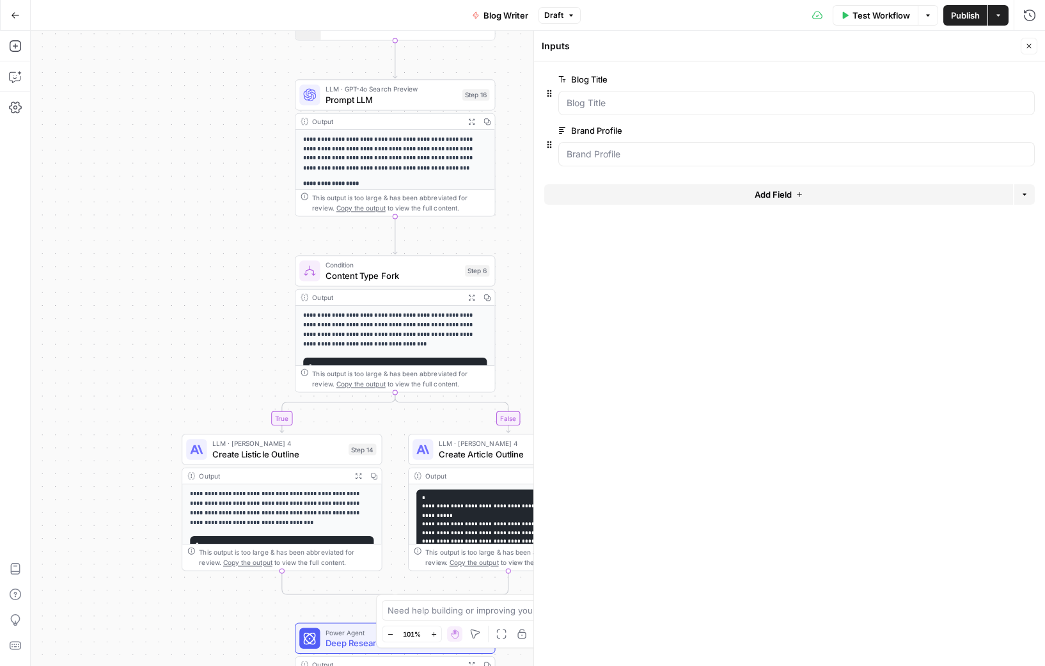
drag, startPoint x: 268, startPoint y: 525, endPoint x: 210, endPoint y: 195, distance: 335.1
click at [210, 197] on div "**********" at bounding box center [538, 348] width 1014 height 635
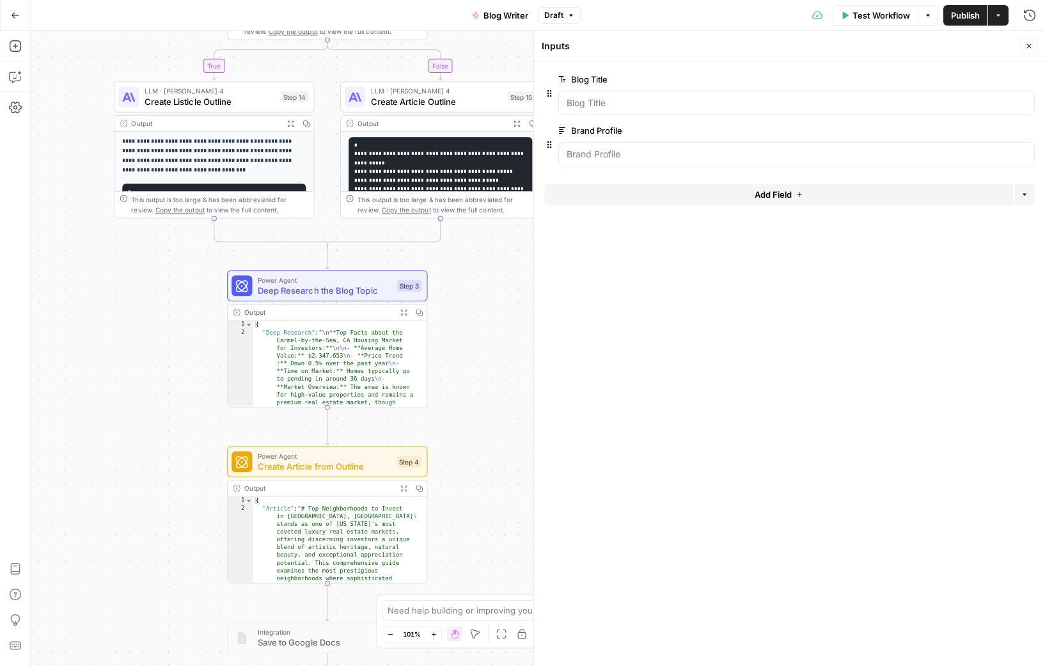
drag, startPoint x: 182, startPoint y: 552, endPoint x: 143, endPoint y: 320, distance: 235.4
click at [143, 320] on div "**********" at bounding box center [538, 348] width 1014 height 635
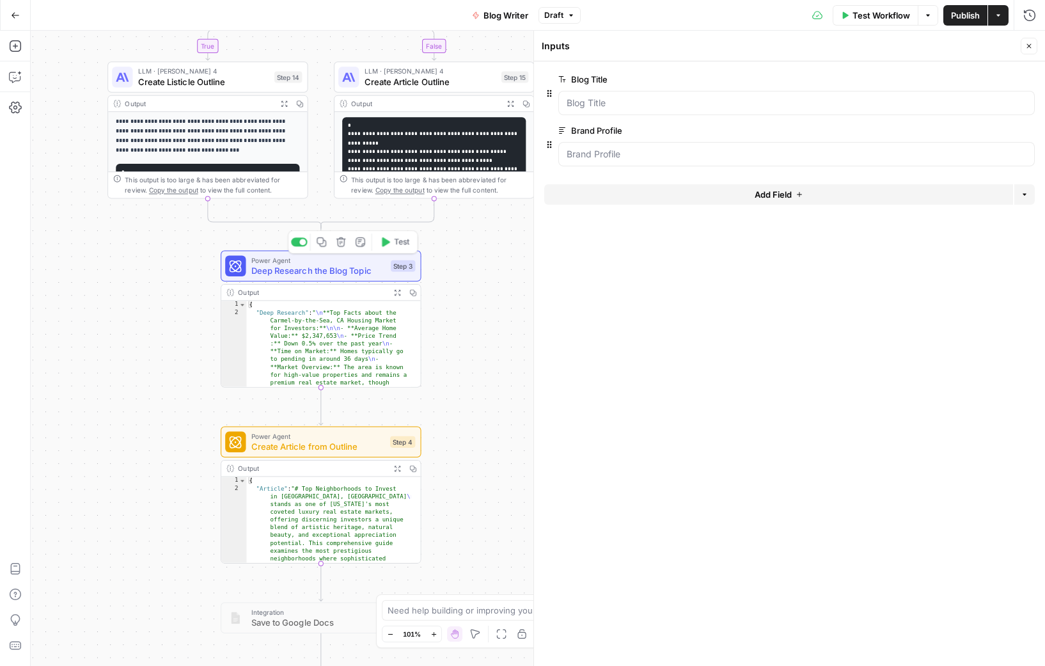
click at [309, 271] on span "Deep Research the Blog Topic" at bounding box center [318, 270] width 134 height 13
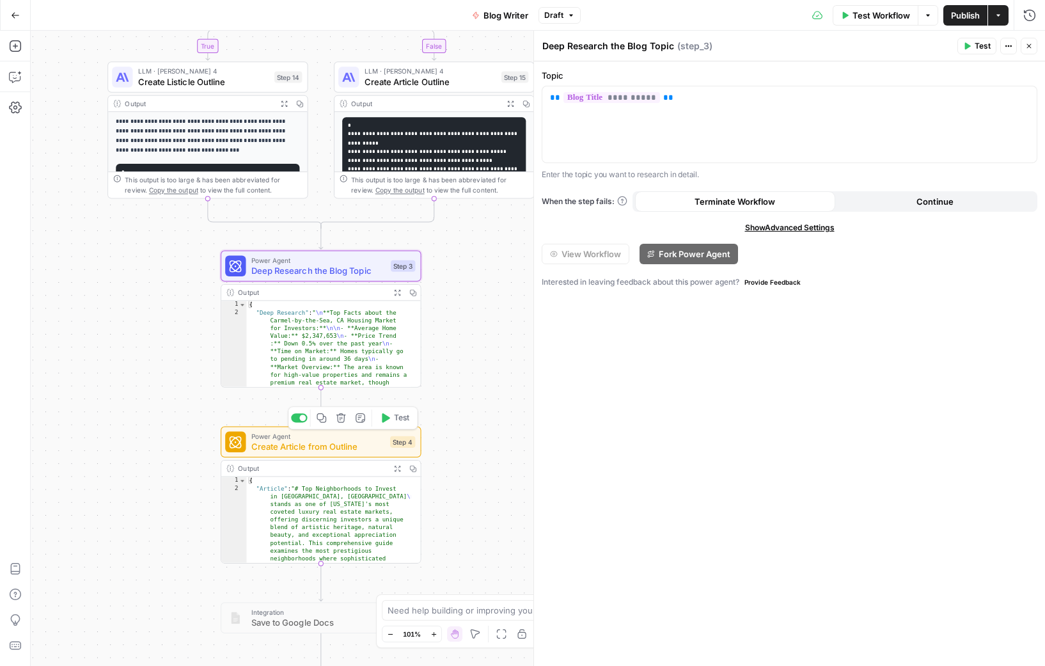
click at [280, 431] on span "Power Agent" at bounding box center [318, 436] width 134 height 10
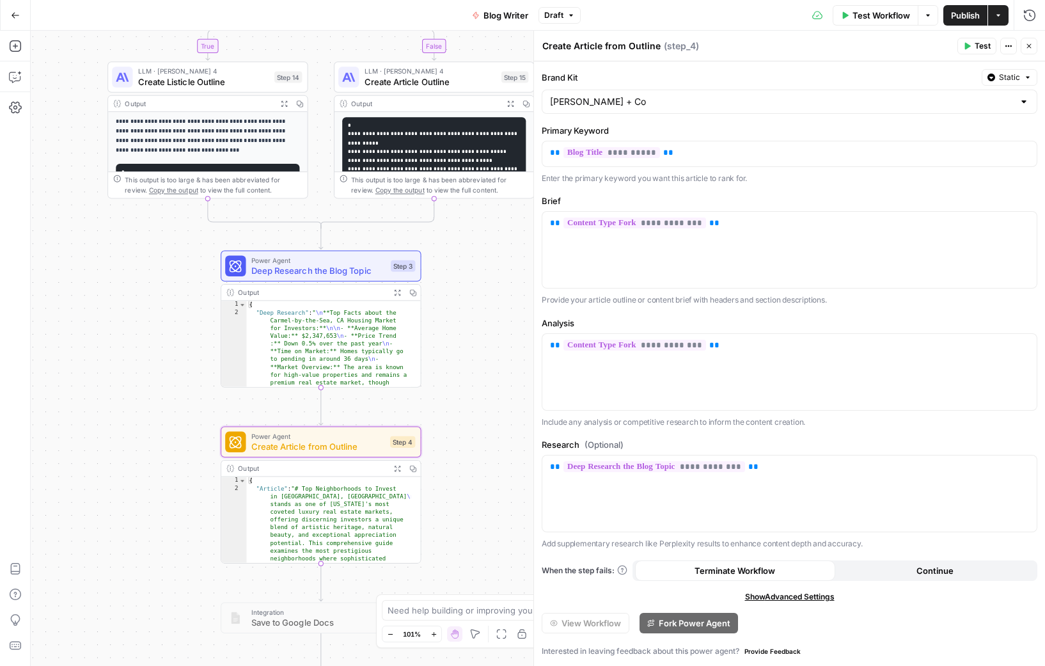
click at [1028, 45] on icon "button" at bounding box center [1029, 46] width 8 height 8
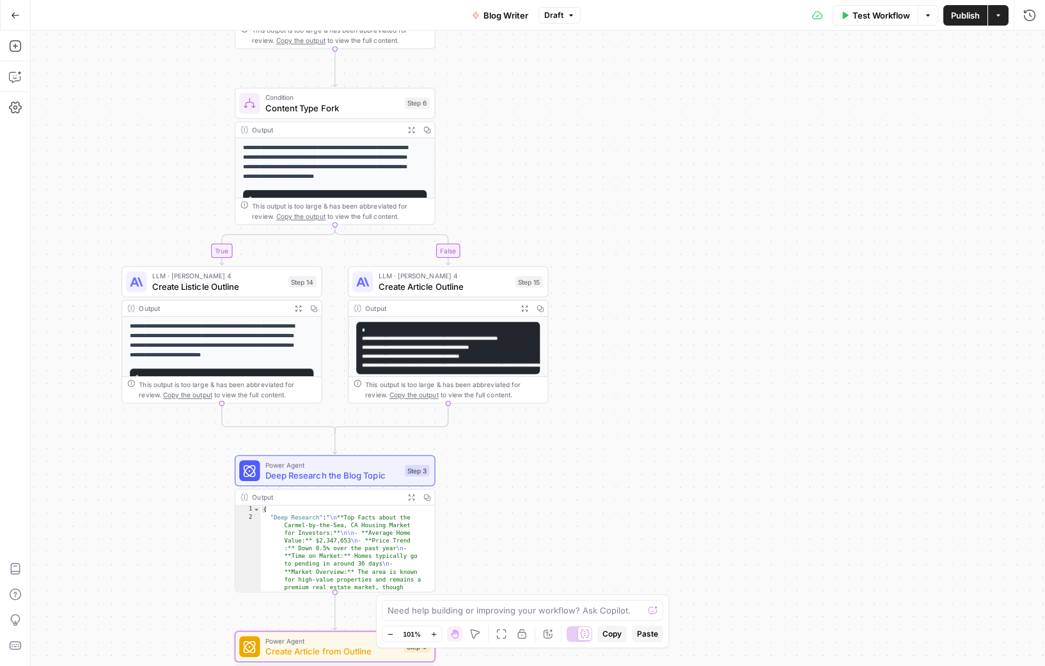
drag, startPoint x: 152, startPoint y: 263, endPoint x: 168, endPoint y: 467, distance: 204.7
click at [168, 467] on div "**********" at bounding box center [538, 348] width 1014 height 635
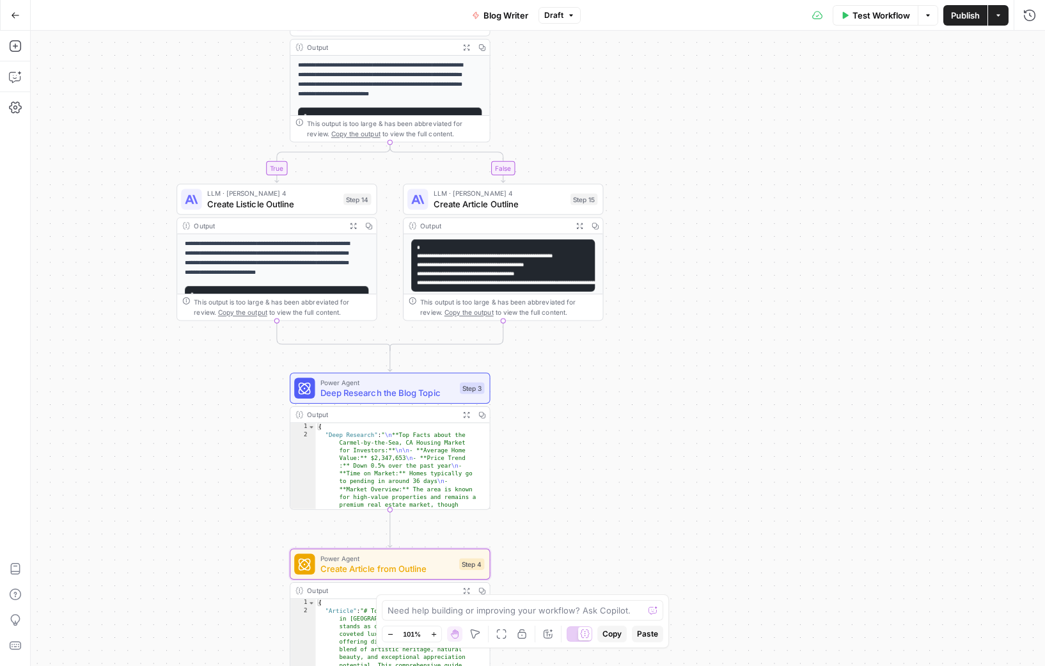
drag, startPoint x: 588, startPoint y: 184, endPoint x: 638, endPoint y: 68, distance: 126.4
click at [640, 78] on div "**********" at bounding box center [538, 348] width 1014 height 635
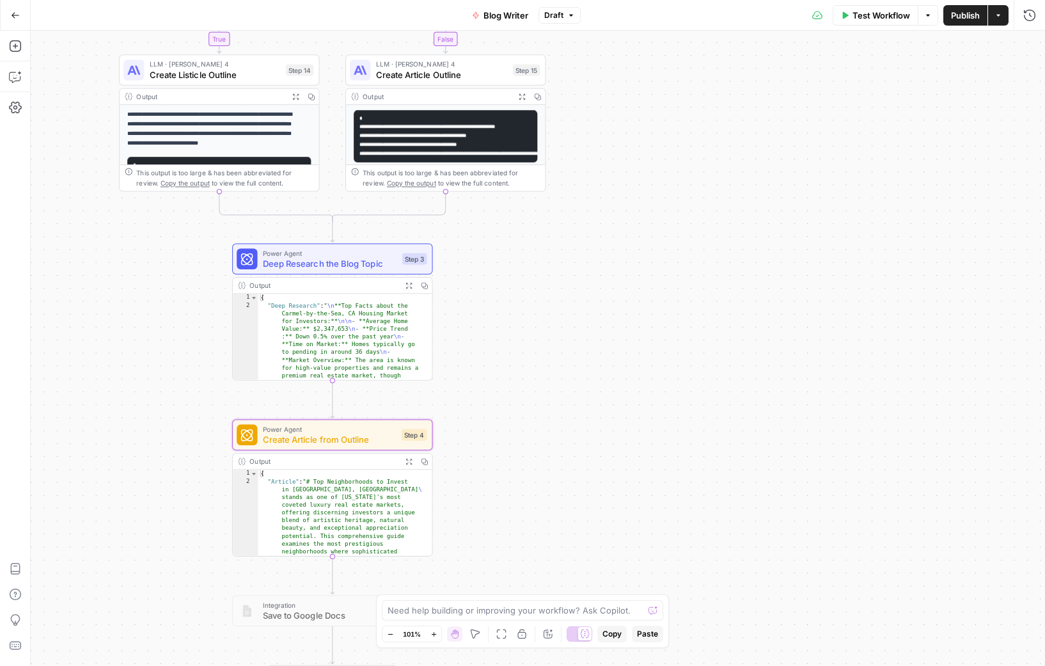
drag, startPoint x: 617, startPoint y: 514, endPoint x: 544, endPoint y: 462, distance: 90.0
click at [555, 471] on div "**********" at bounding box center [538, 348] width 1014 height 635
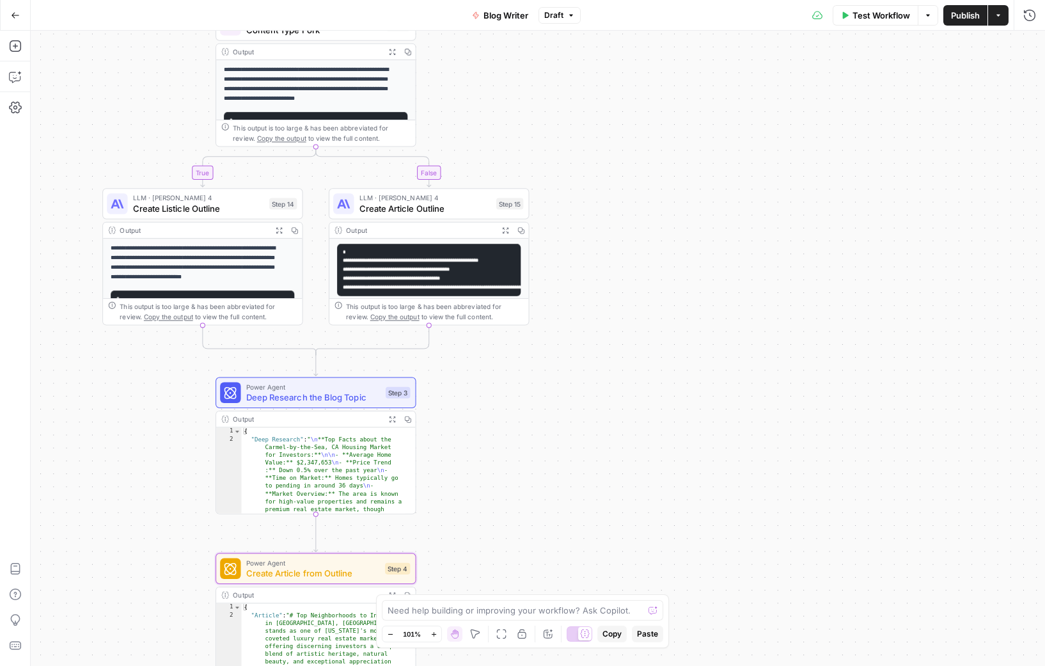
drag, startPoint x: 641, startPoint y: 111, endPoint x: 647, endPoint y: 205, distance: 93.6
click at [634, 249] on div "**********" at bounding box center [538, 348] width 1014 height 635
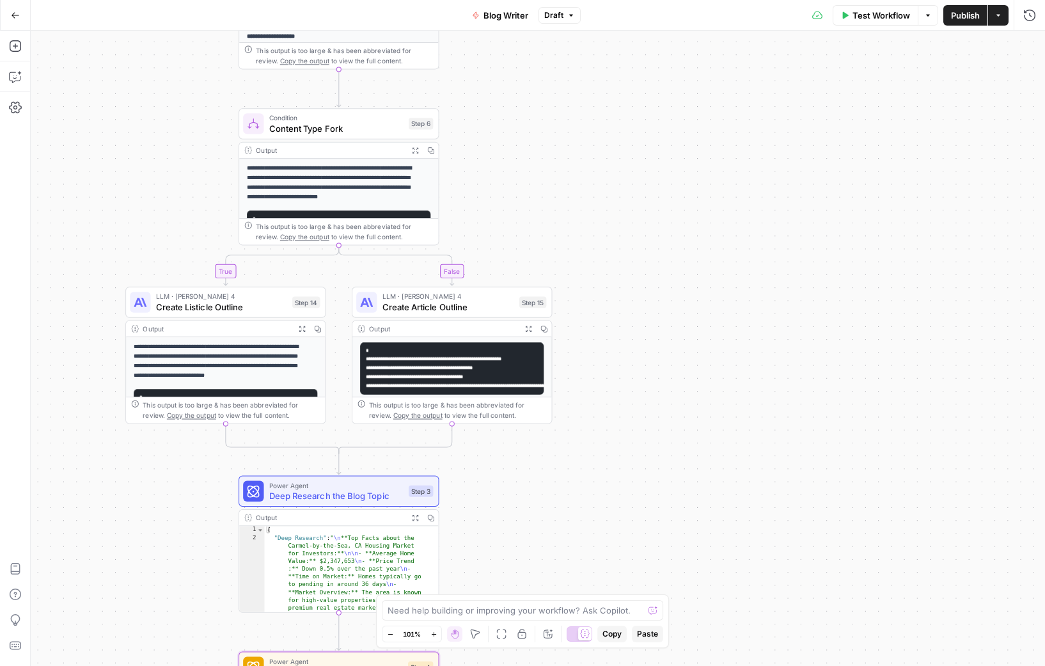
drag, startPoint x: 679, startPoint y: 143, endPoint x: 682, endPoint y: 3, distance: 140.7
click at [708, 182] on div "**********" at bounding box center [538, 348] width 1014 height 635
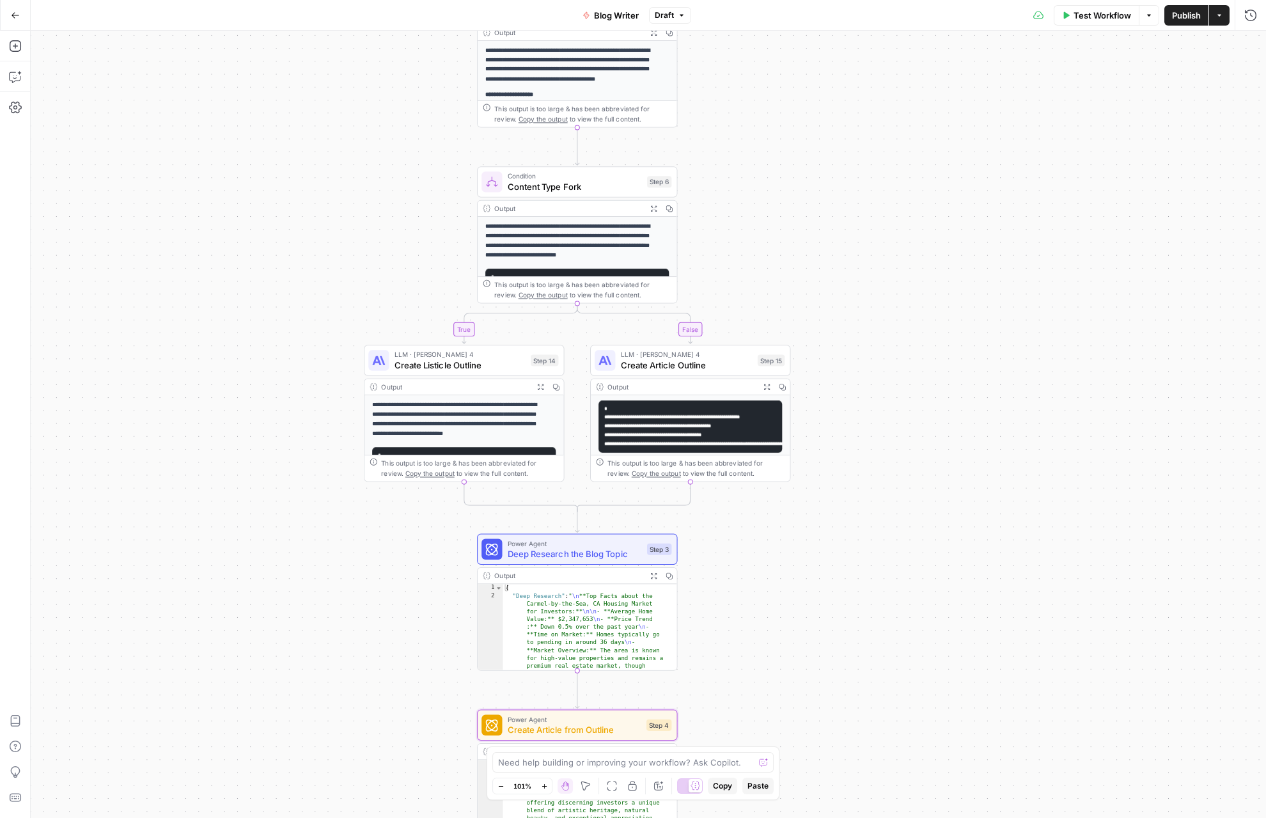
drag, startPoint x: 538, startPoint y: 157, endPoint x: 317, endPoint y: 172, distance: 221.8
click at [763, 204] on div "**********" at bounding box center [649, 424] width 1236 height 787
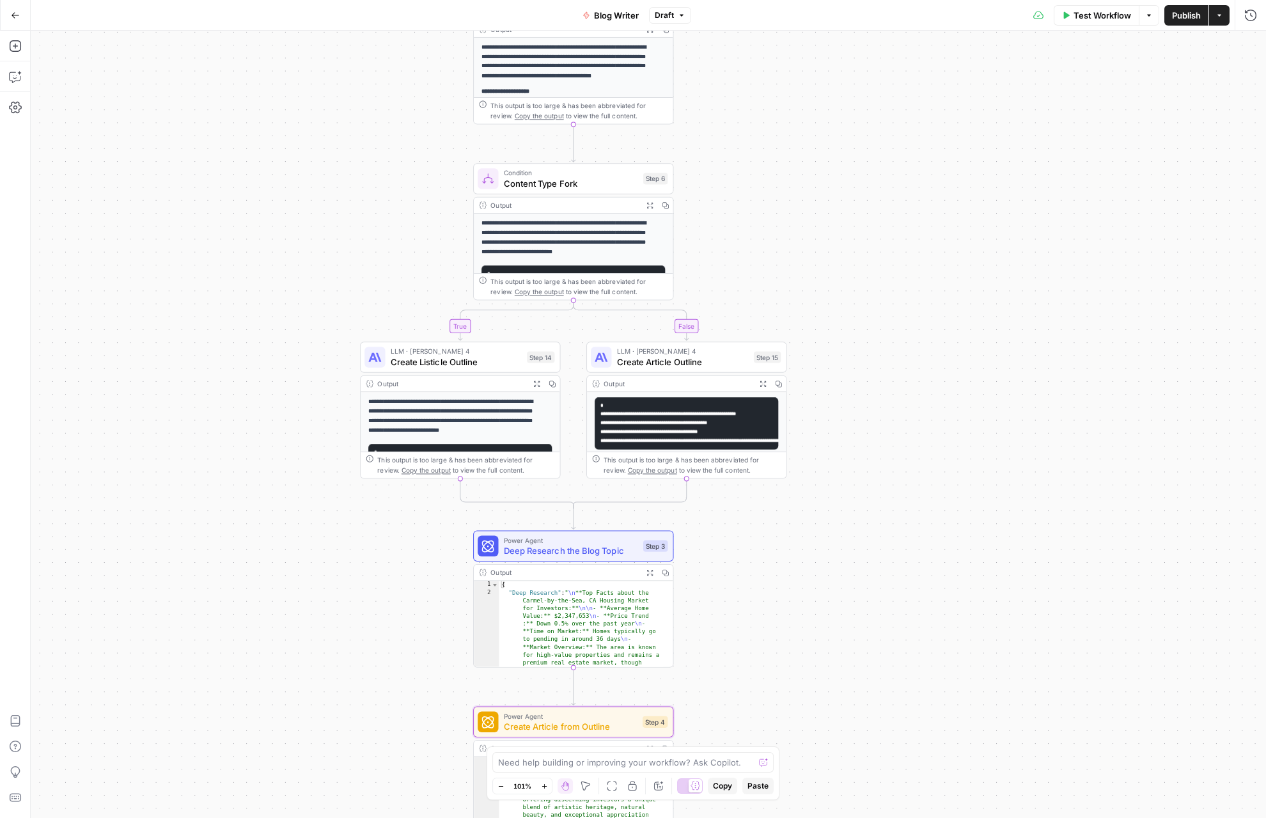
click at [12, 19] on icon "button" at bounding box center [15, 15] width 9 height 9
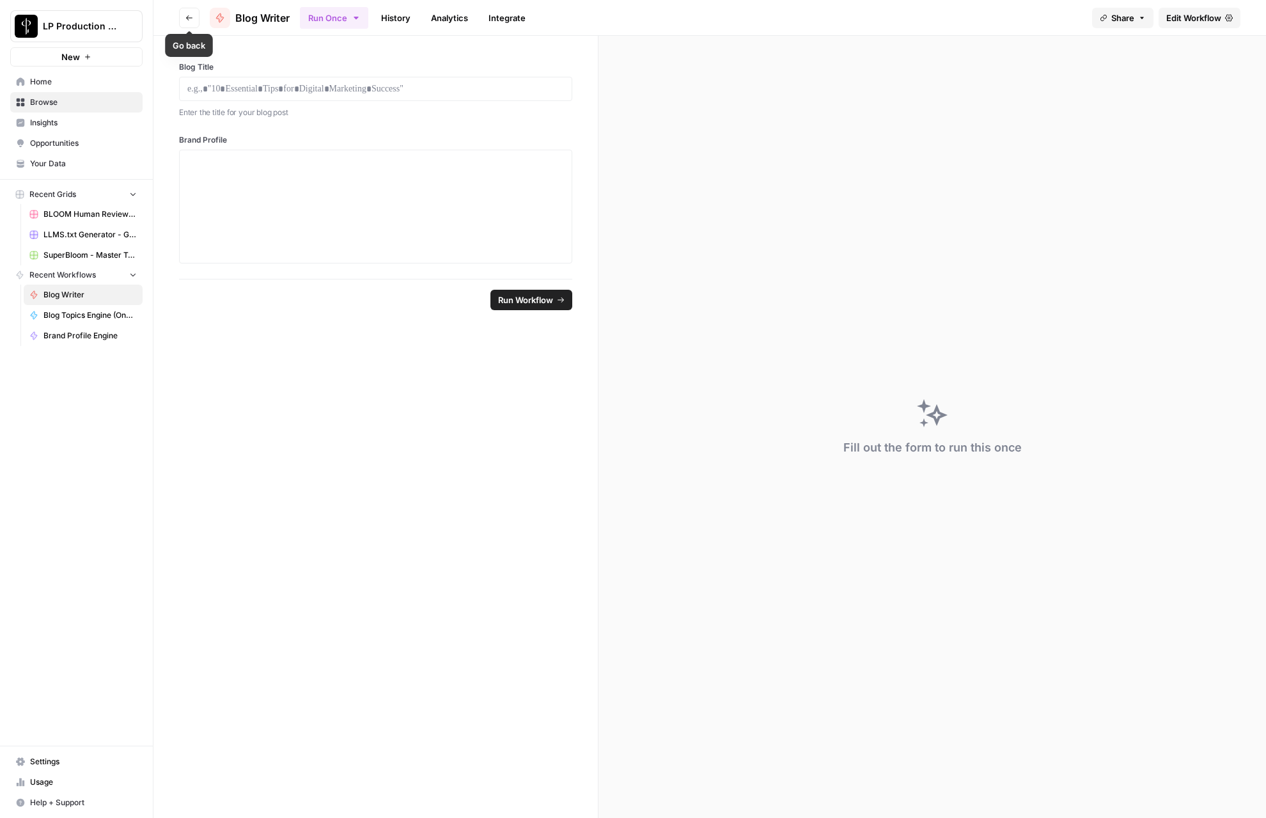
click at [187, 12] on button "Go back" at bounding box center [189, 18] width 20 height 20
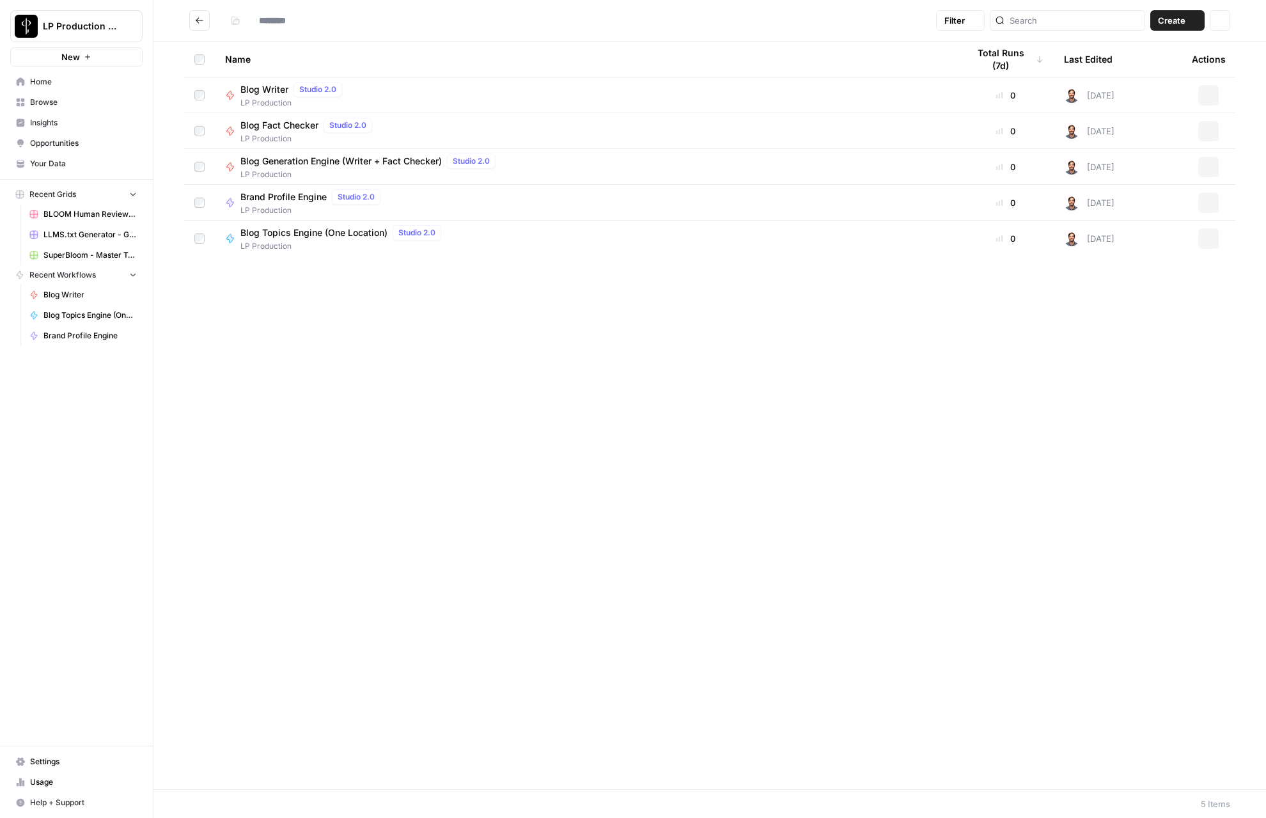
type input "**********"
click at [1044, 95] on icon "button" at bounding box center [1209, 95] width 8 height 8
click at [1009, 322] on div "Name Total Runs (7d) Last Edited Actions Blog Writer Studio 2.0 LP Production 0…" at bounding box center [710, 416] width 1113 height 748
click at [259, 90] on span "Blog Writer" at bounding box center [264, 89] width 48 height 13
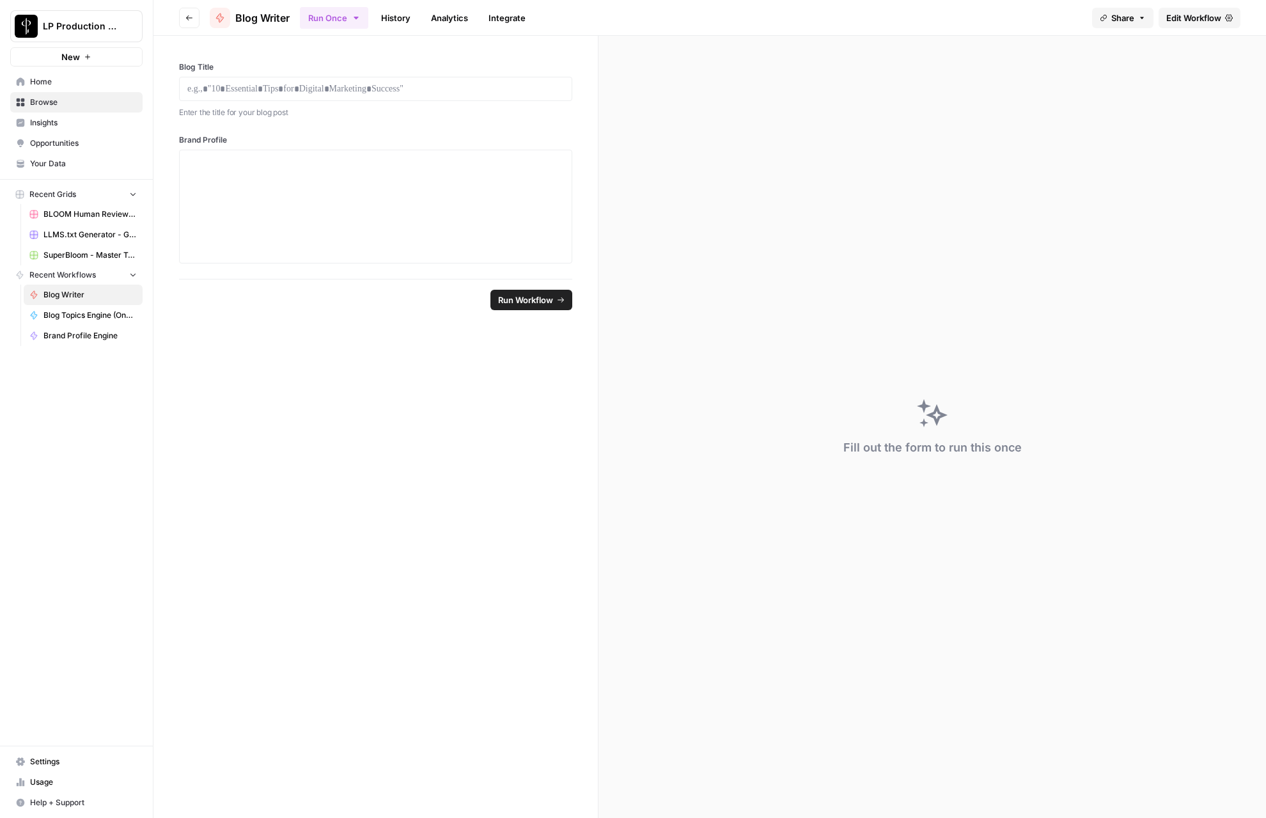
click at [524, 16] on link "Integrate" at bounding box center [507, 18] width 52 height 20
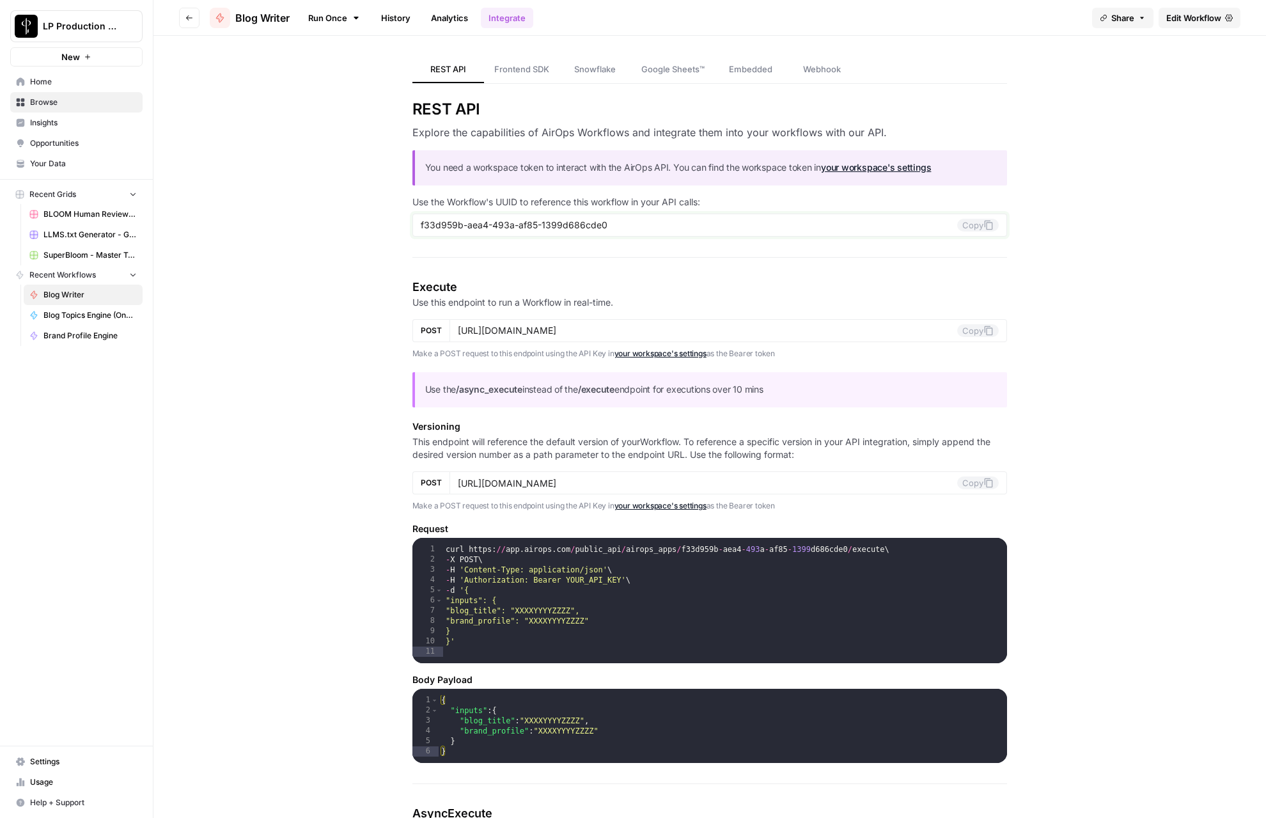
click at [970, 223] on button "Copy" at bounding box center [978, 225] width 42 height 13
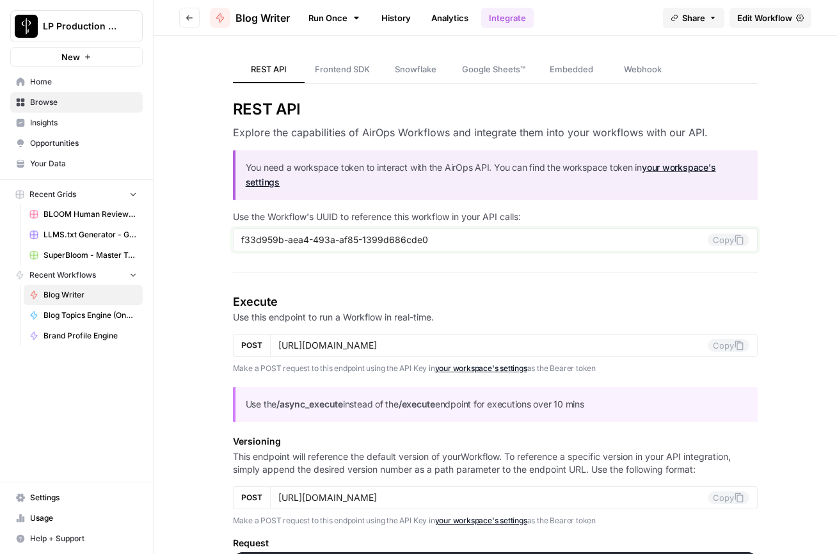
click at [434, 242] on input "f33d959b-aea4-493a-af85-1399d686cde0" at bounding box center [474, 240] width 467 height 12
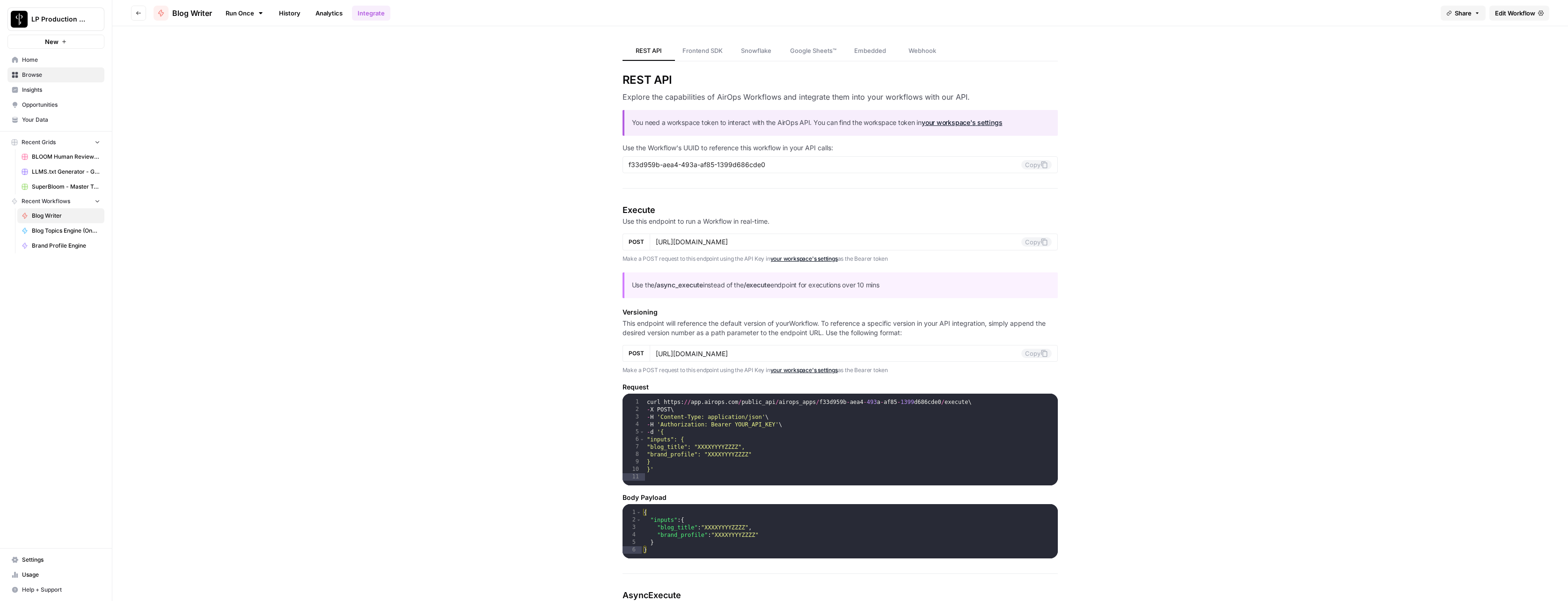
click at [764, 12] on span "Edit Workflow" at bounding box center [1515, 13] width 40 height 10
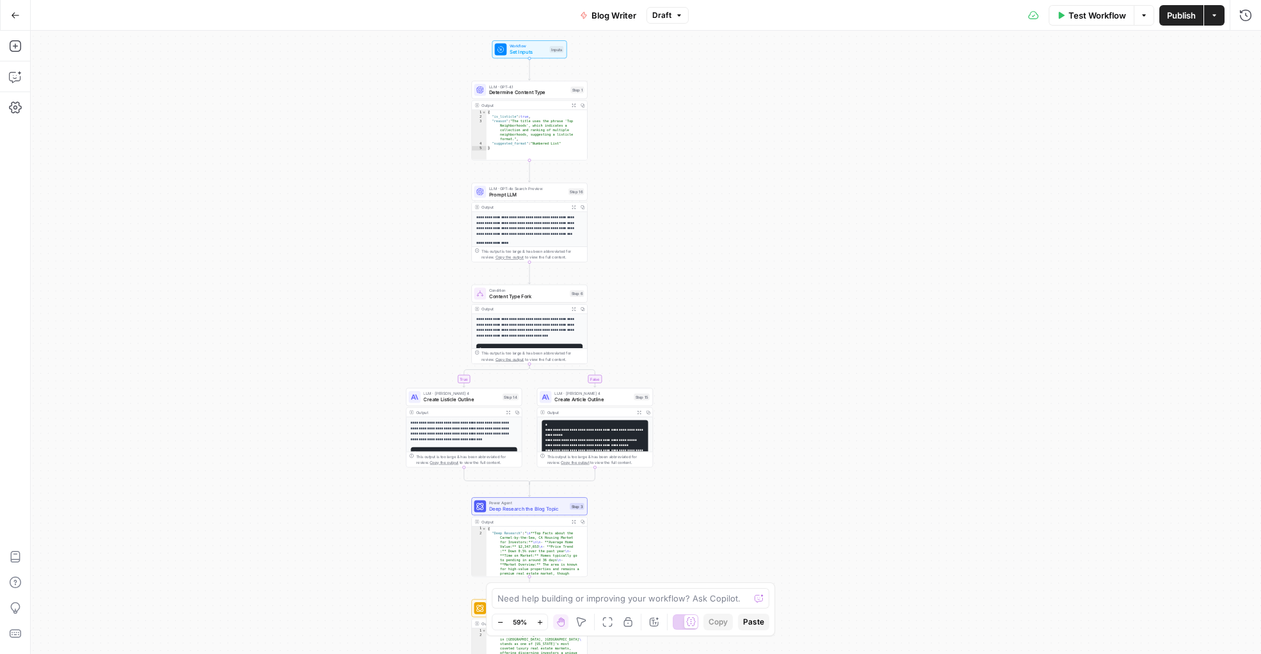
drag, startPoint x: 940, startPoint y: 260, endPoint x: 388, endPoint y: 234, distance: 551.9
click at [388, 234] on div "**********" at bounding box center [646, 342] width 1231 height 623
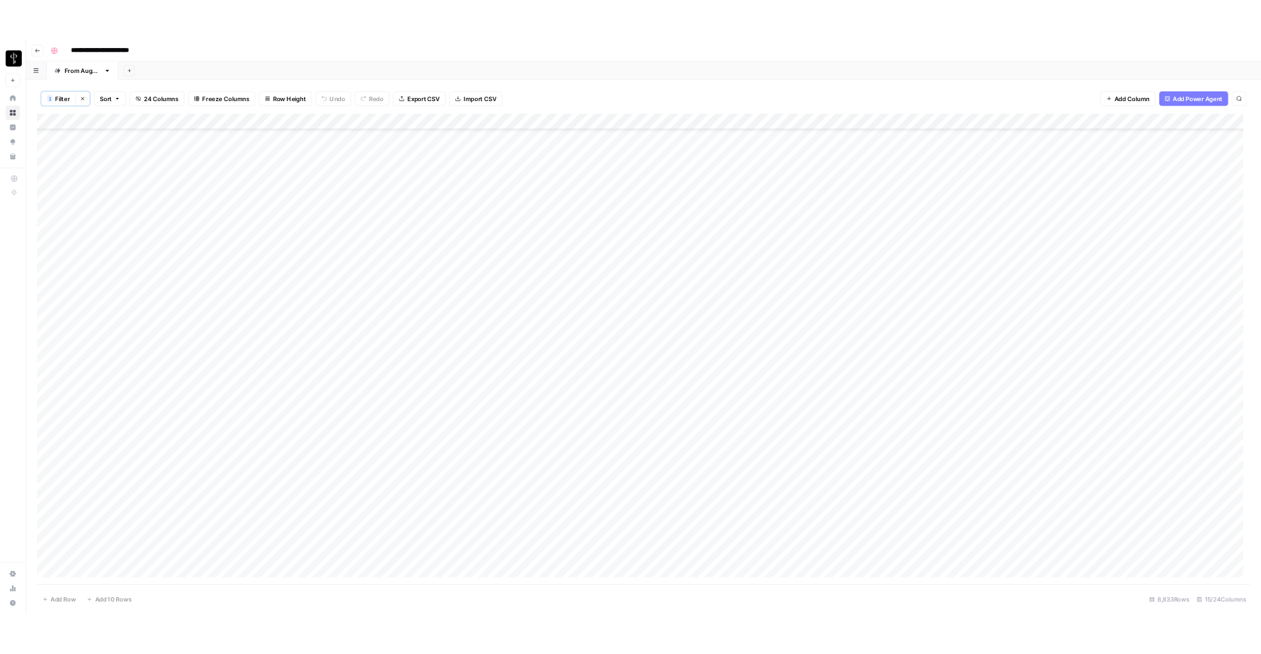
scroll to position [377, 0]
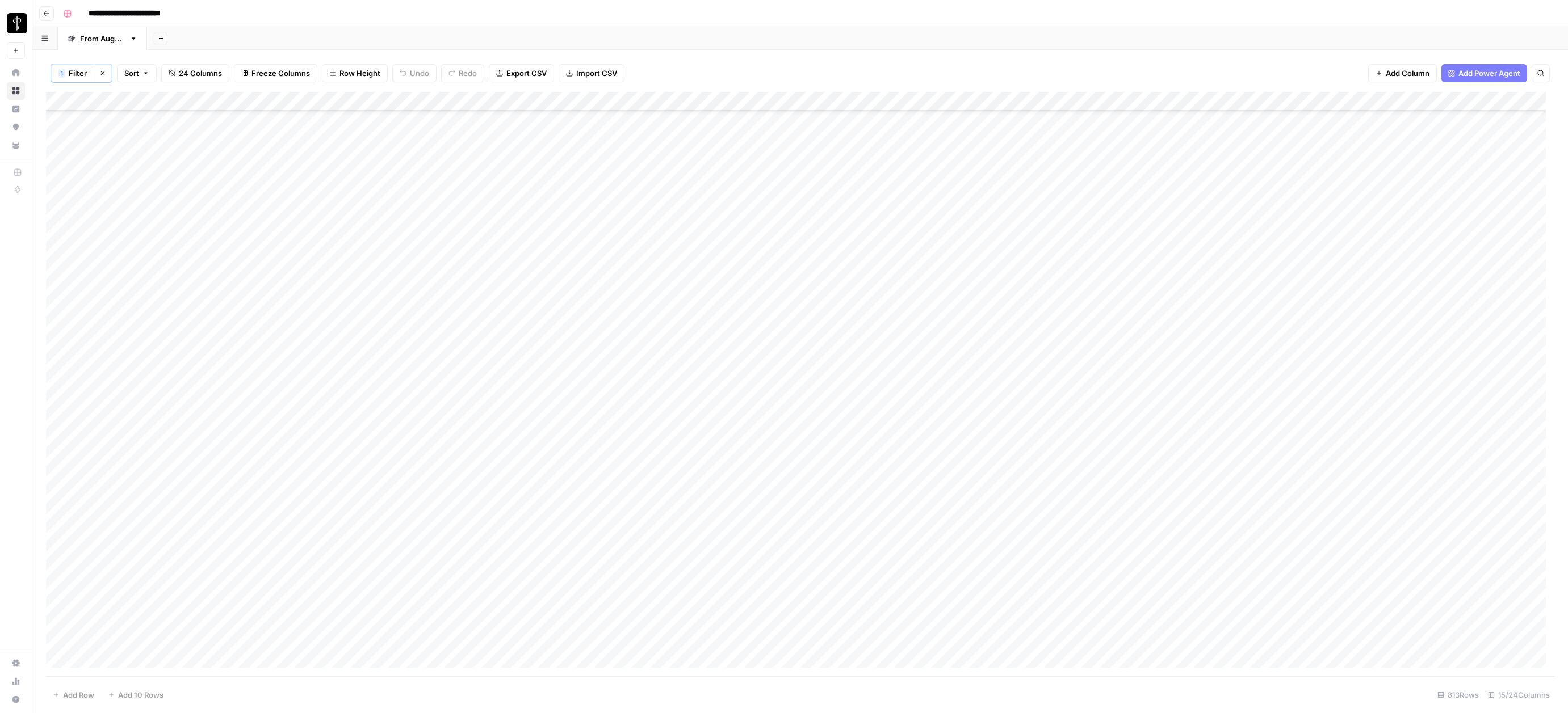
click at [59, 501] on div "Add Column" at bounding box center [800, 384] width 1508 height 584
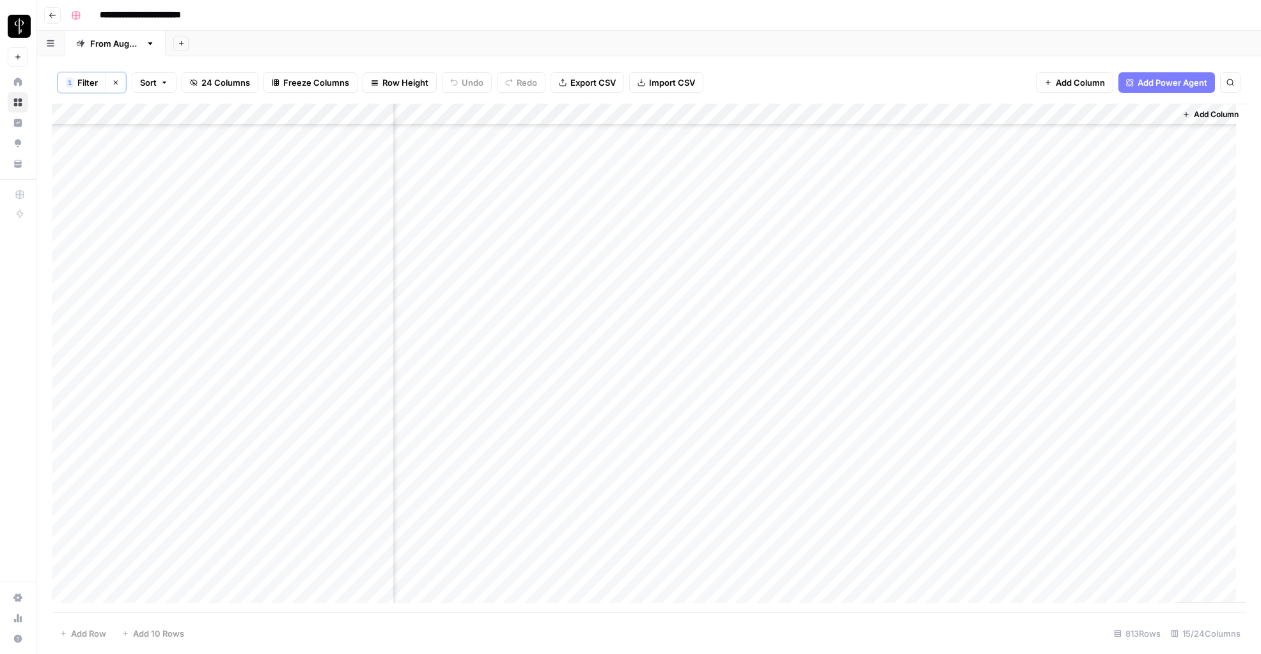
scroll to position [935, 715]
click at [699, 13] on div "**********" at bounding box center [657, 15] width 1183 height 20
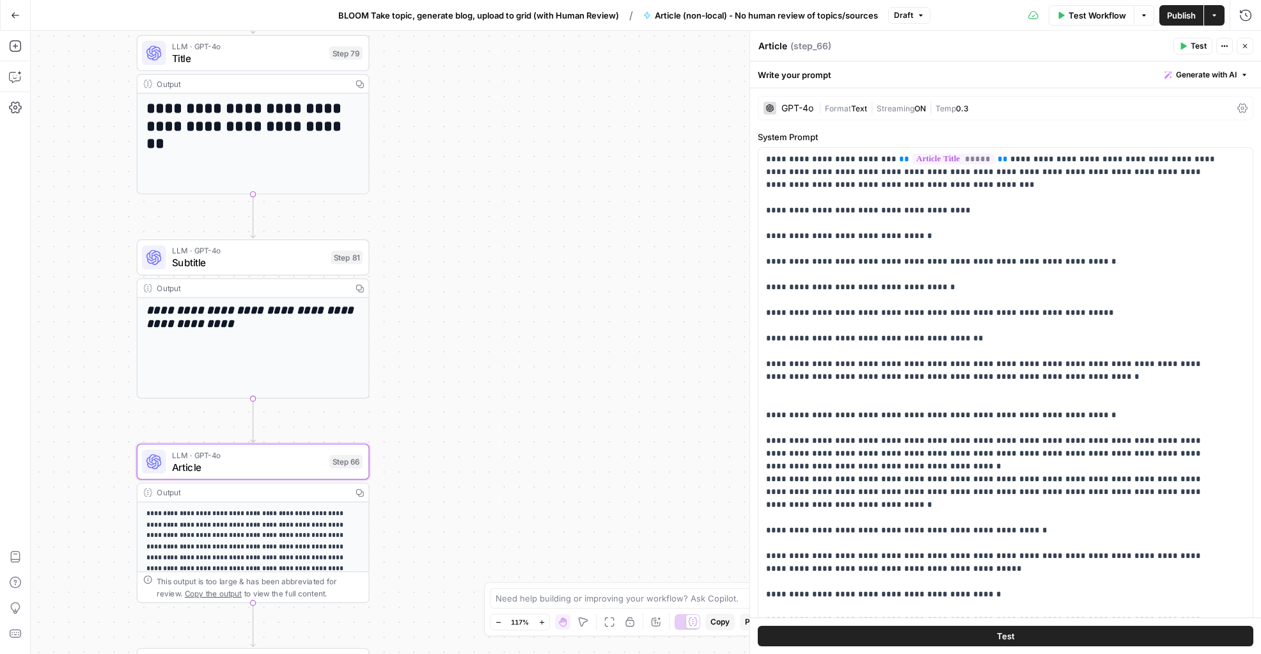
scroll to position [420, 0]
